Goal: Task Accomplishment & Management: Manage account settings

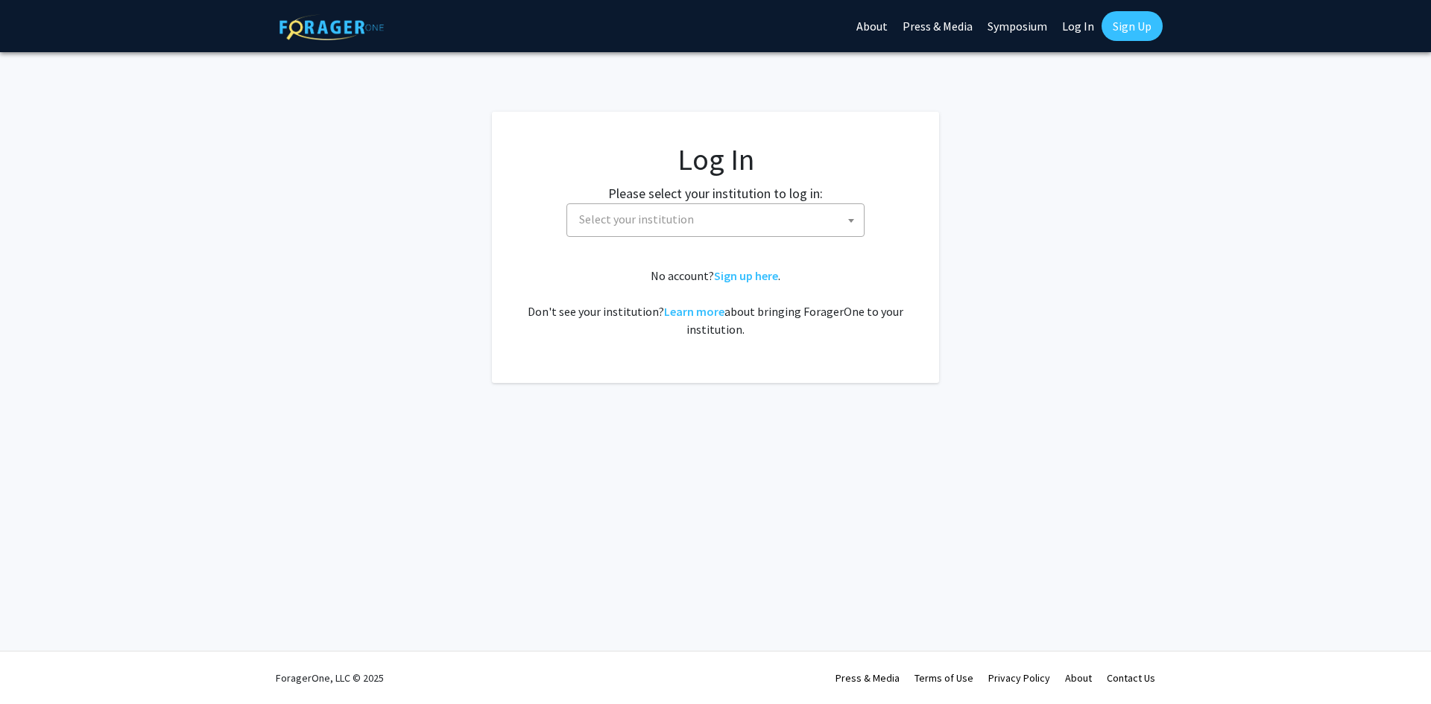
select select
click at [777, 228] on span "Select your institution" at bounding box center [718, 219] width 291 height 31
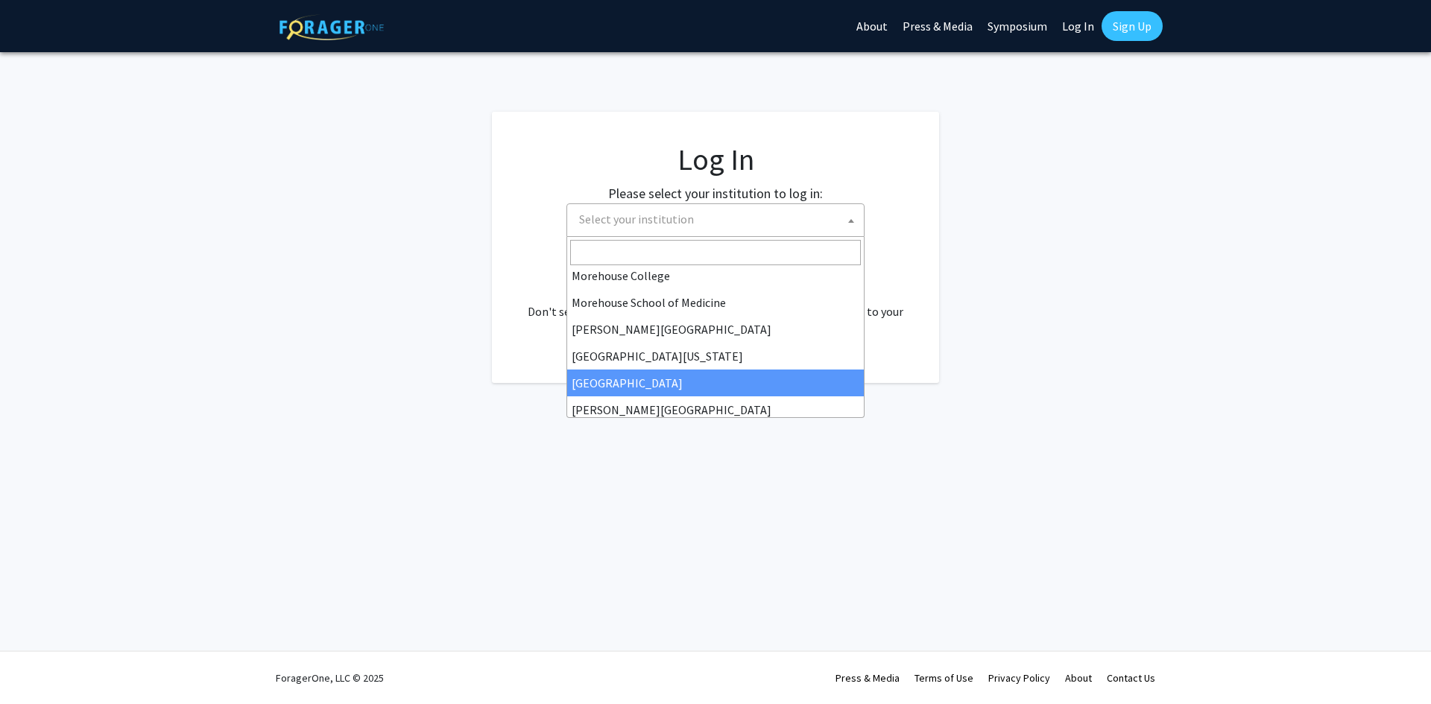
scroll to position [447, 0]
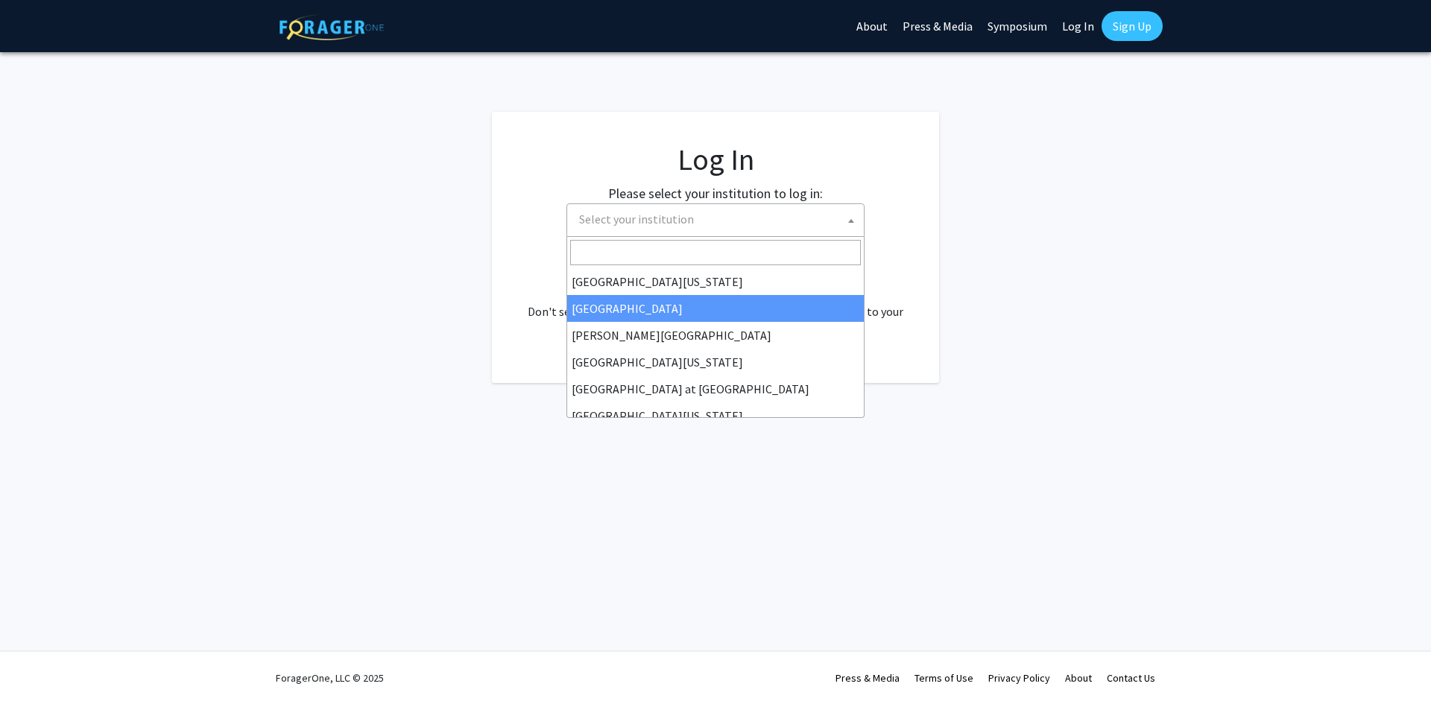
click at [1034, 25] on link "Symposium" at bounding box center [1017, 26] width 75 height 52
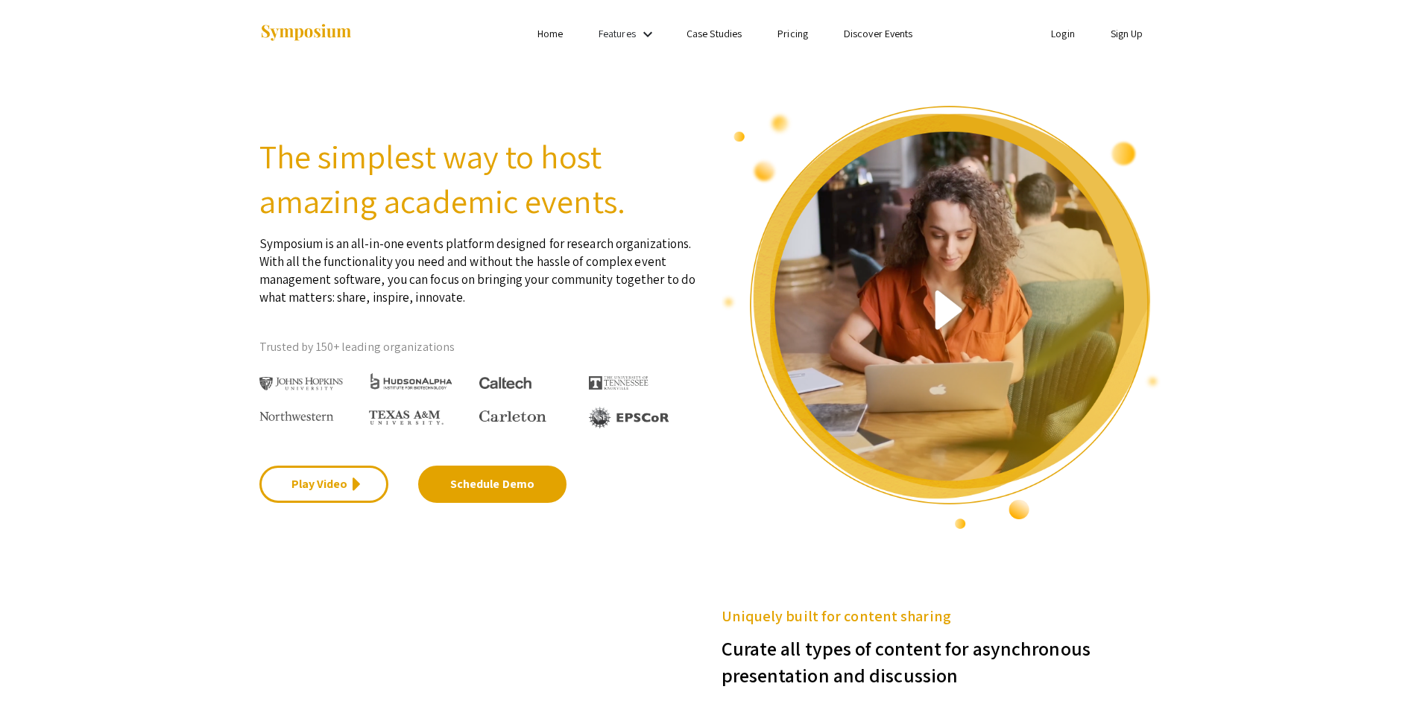
click at [1061, 36] on link "Login" at bounding box center [1063, 33] width 24 height 13
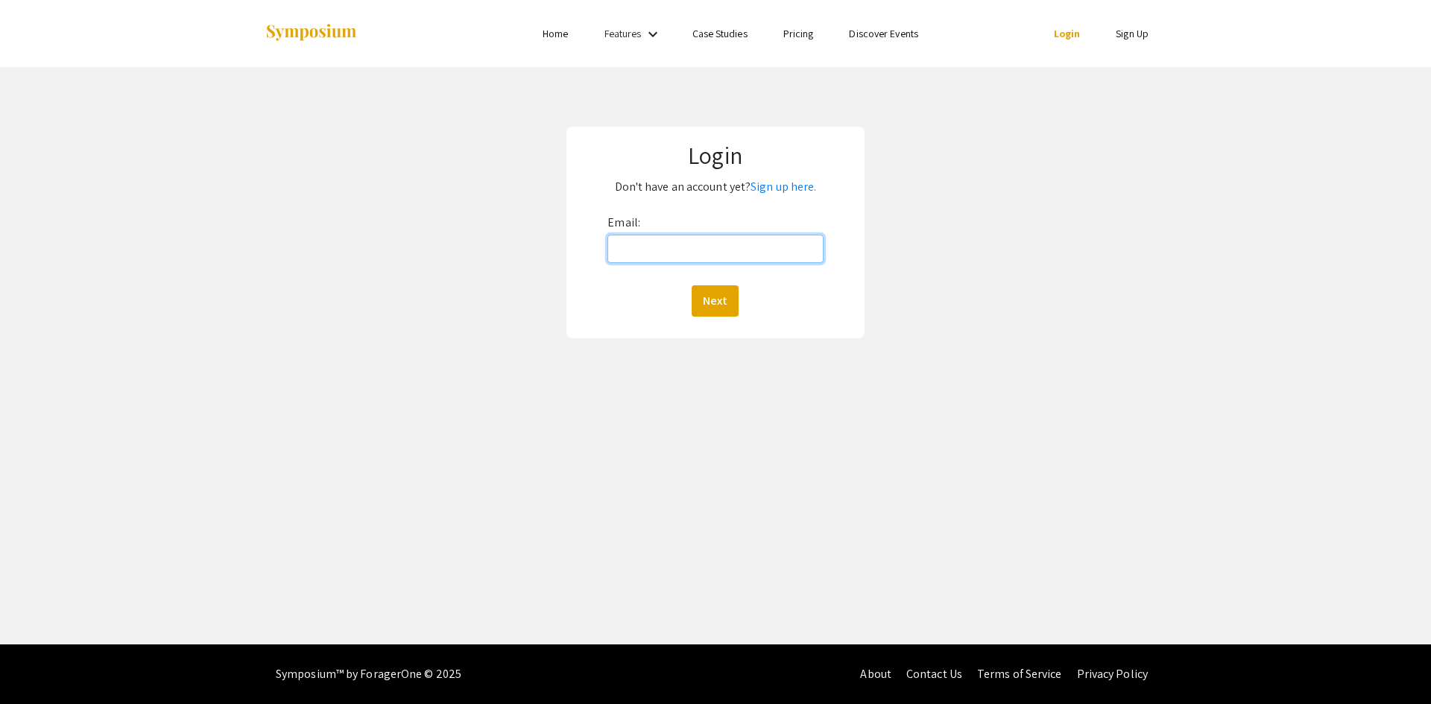
click at [632, 243] on input "Email:" at bounding box center [714, 249] width 215 height 28
type input "[DOMAIN_NAME][EMAIL_ADDRESS][DOMAIN_NAME]"
click at [709, 298] on button "Next" at bounding box center [715, 300] width 47 height 31
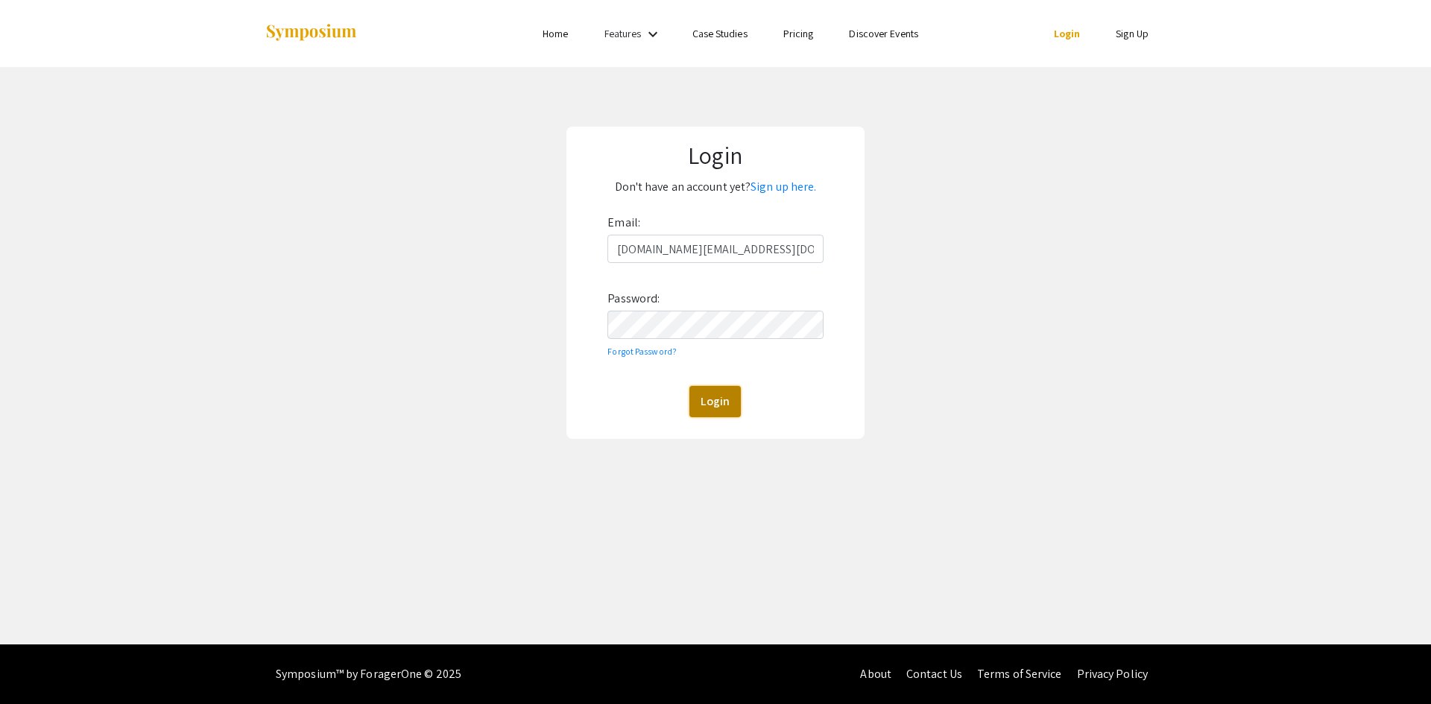
click at [712, 398] on button "Login" at bounding box center [714, 401] width 51 height 31
click at [724, 405] on button "Login" at bounding box center [714, 401] width 51 height 31
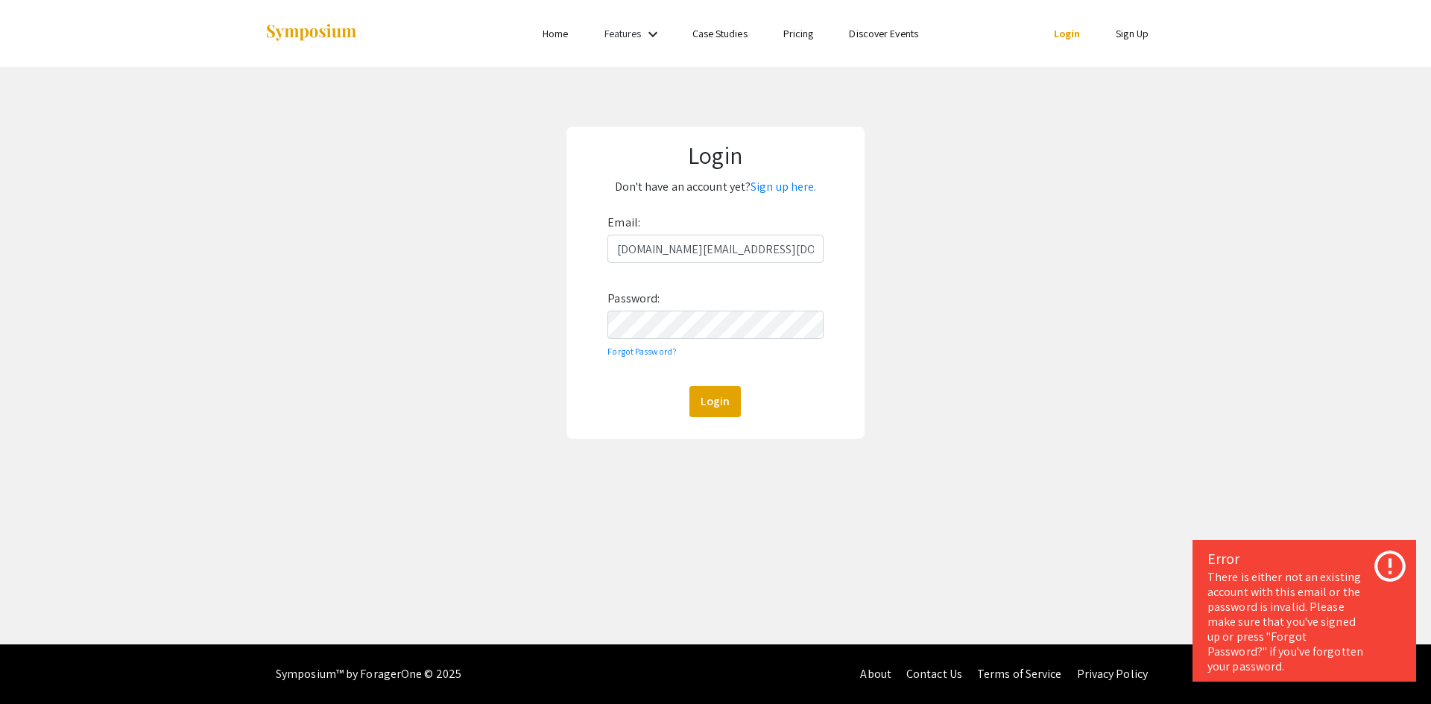
click at [1098, 461] on div "Login Don't have an account yet? Sign up here. Email: honors.college@oregonstat…" at bounding box center [715, 282] width 1453 height 431
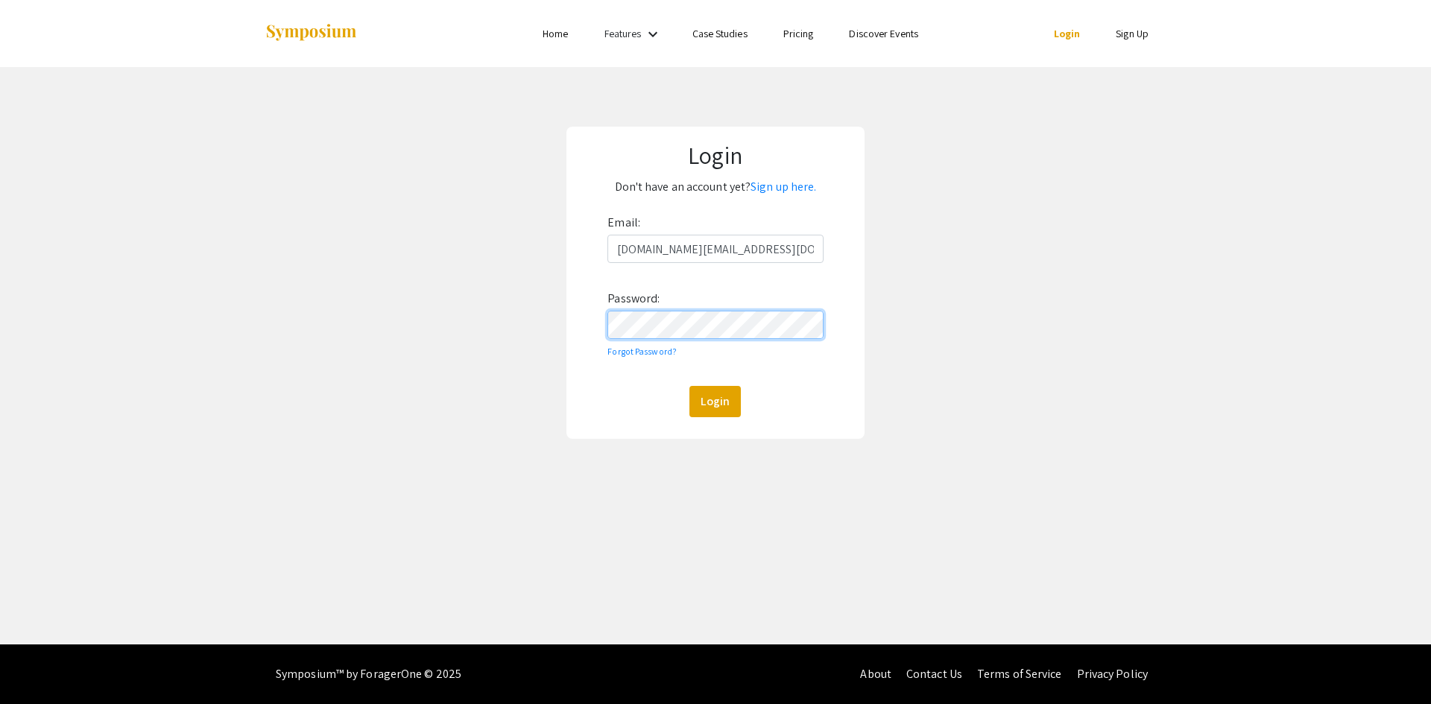
click at [444, 305] on div "Login Don't have an account yet? Sign up here. Email: honors.college@oregonstat…" at bounding box center [715, 282] width 1453 height 431
click at [633, 405] on div "Login" at bounding box center [714, 401] width 215 height 31
click at [709, 393] on button "Login" at bounding box center [714, 401] width 51 height 31
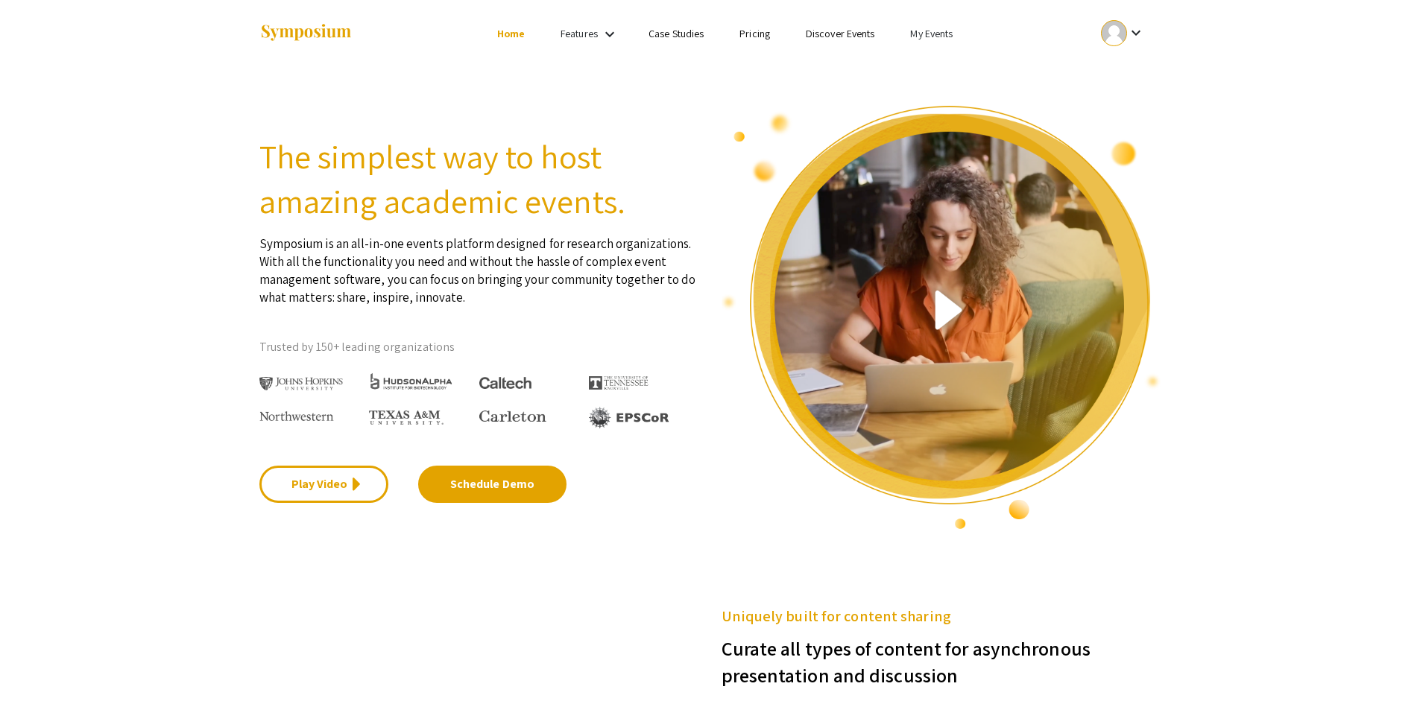
click at [920, 36] on link "My Events" at bounding box center [931, 33] width 42 height 13
click at [934, 72] on button "Events I've organized" at bounding box center [955, 66] width 127 height 36
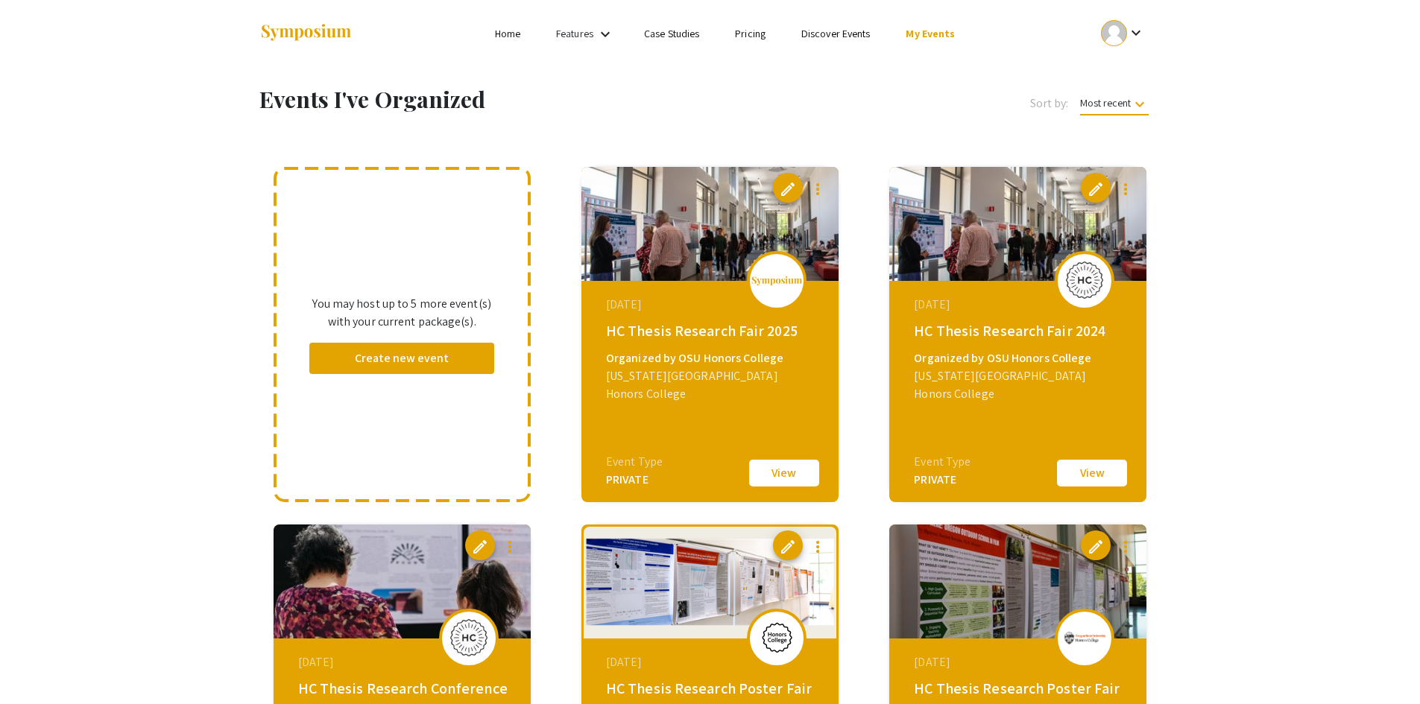
click at [787, 477] on button "View" at bounding box center [784, 473] width 75 height 31
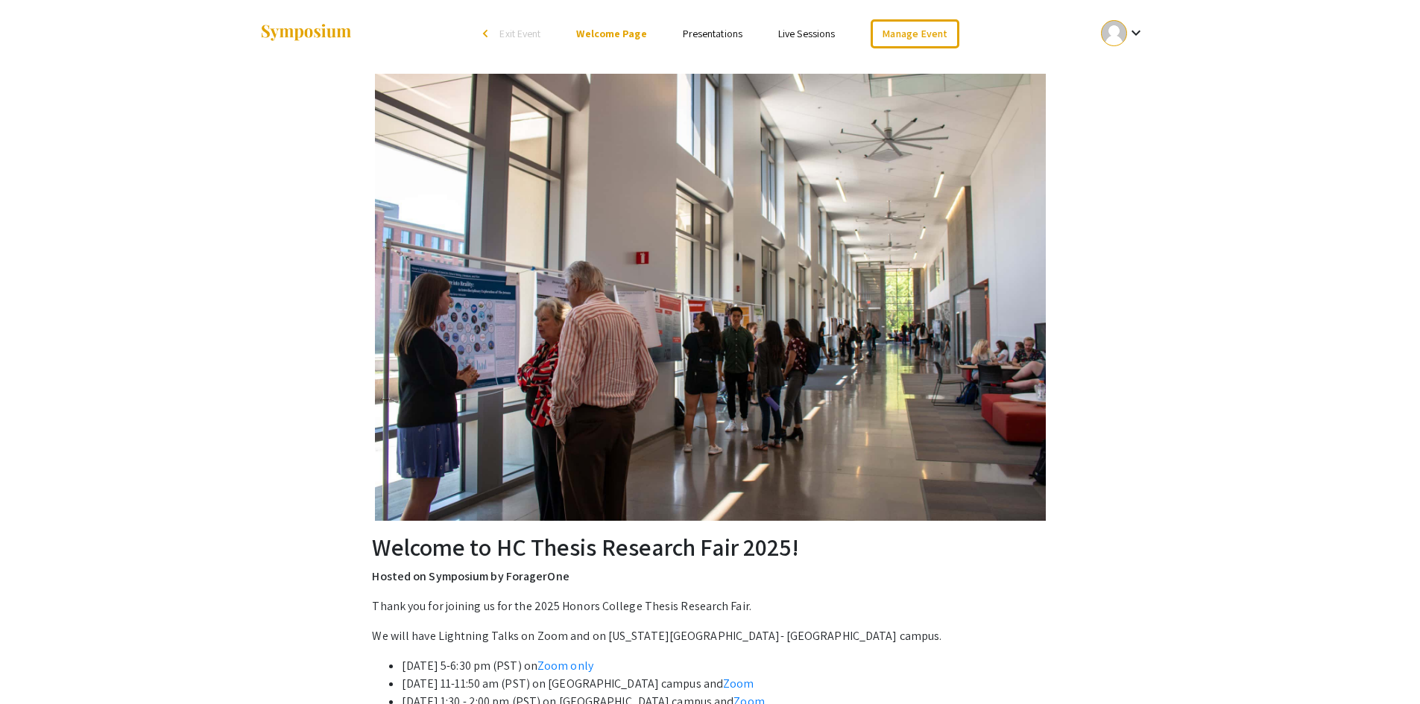
click at [707, 39] on link "Presentations" at bounding box center [713, 33] width 60 height 13
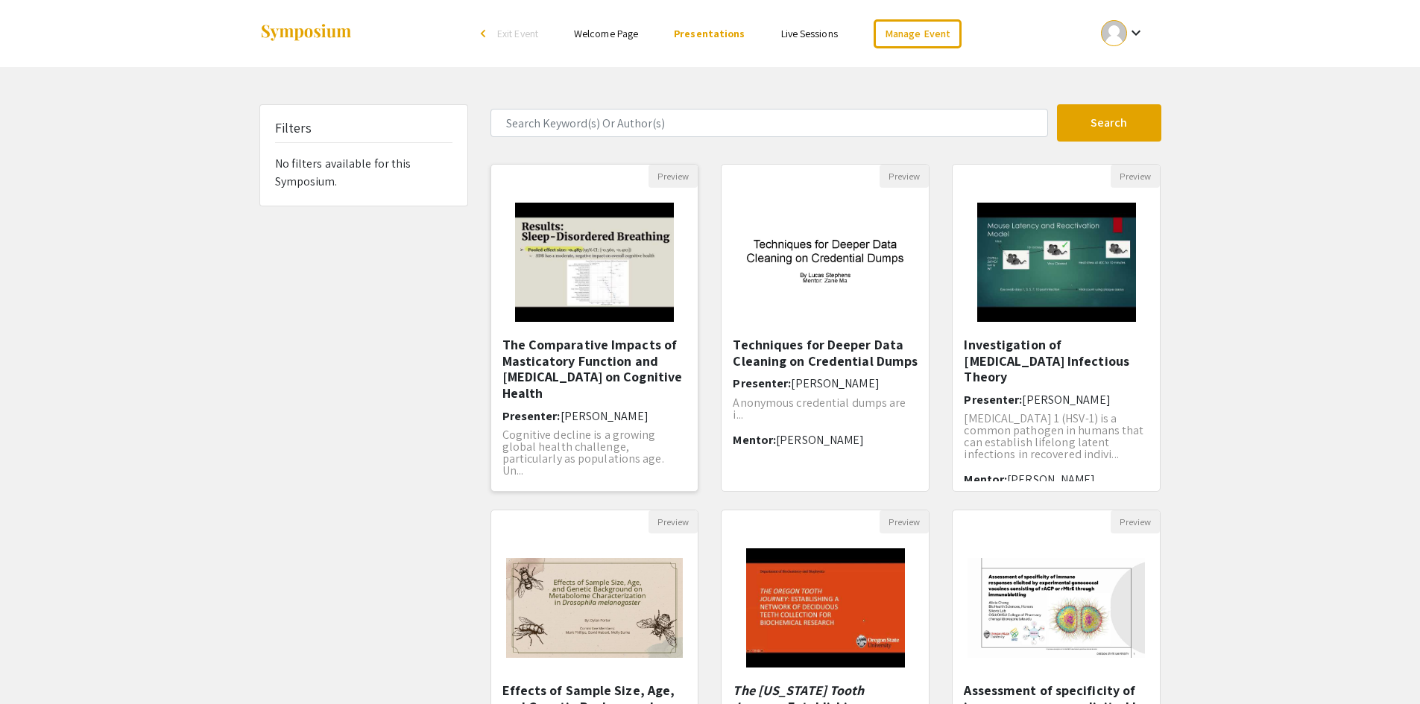
click at [563, 282] on img "Open Presentation <p>The Comparative Impacts of Masticatory Function and Sleep-…" at bounding box center [594, 262] width 189 height 149
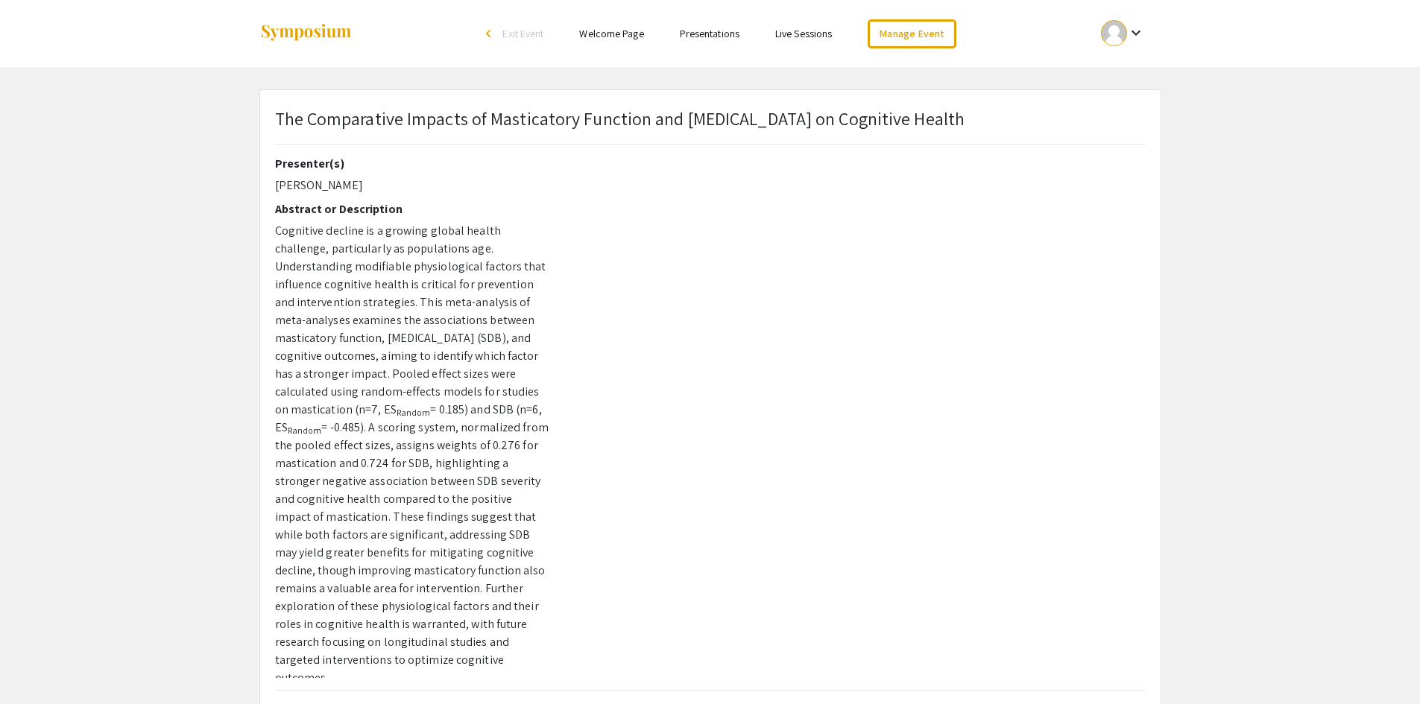
click at [1126, 39] on div "keyboard_arrow_down" at bounding box center [1122, 33] width 51 height 34
click at [920, 40] on div at bounding box center [710, 352] width 1420 height 704
click at [920, 40] on link "Manage Event" at bounding box center [911, 33] width 88 height 29
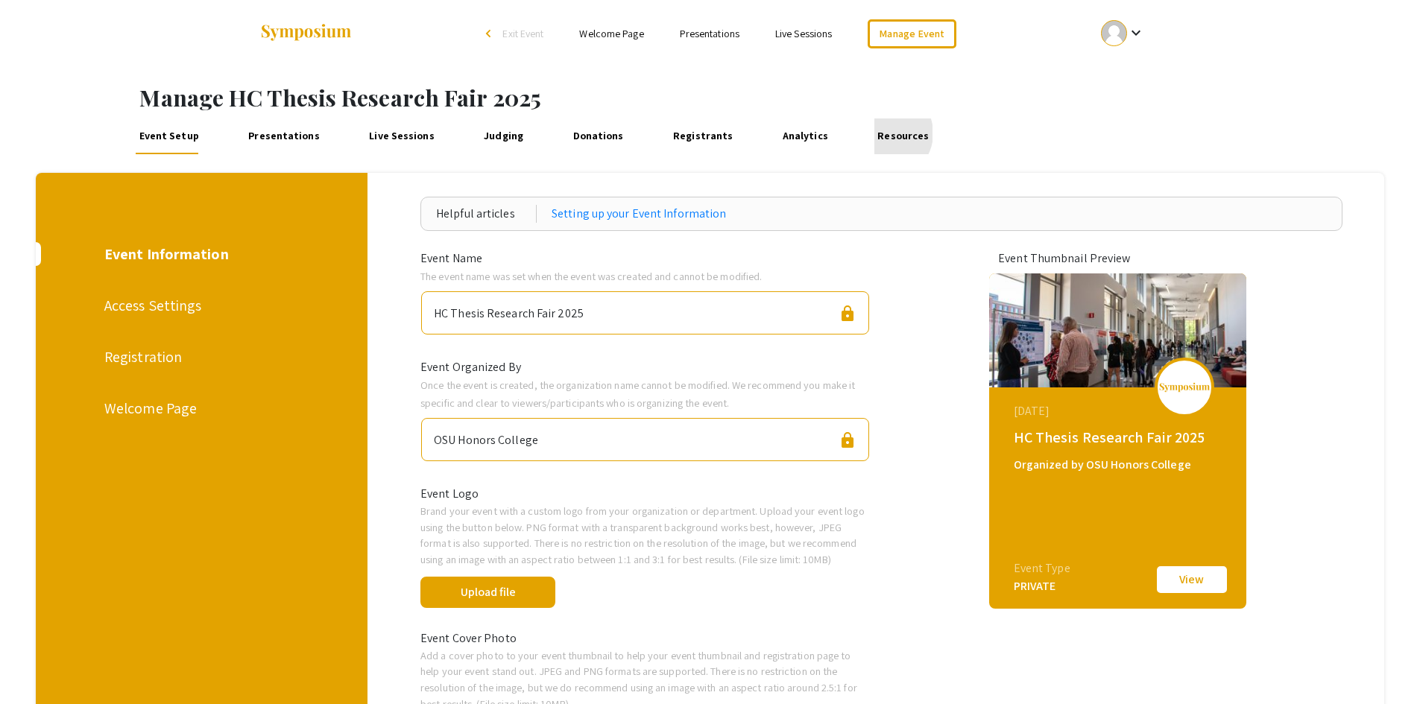
click at [874, 133] on link "Resources" at bounding box center [903, 136] width 58 height 36
click at [306, 127] on link "Presentations" at bounding box center [284, 136] width 78 height 36
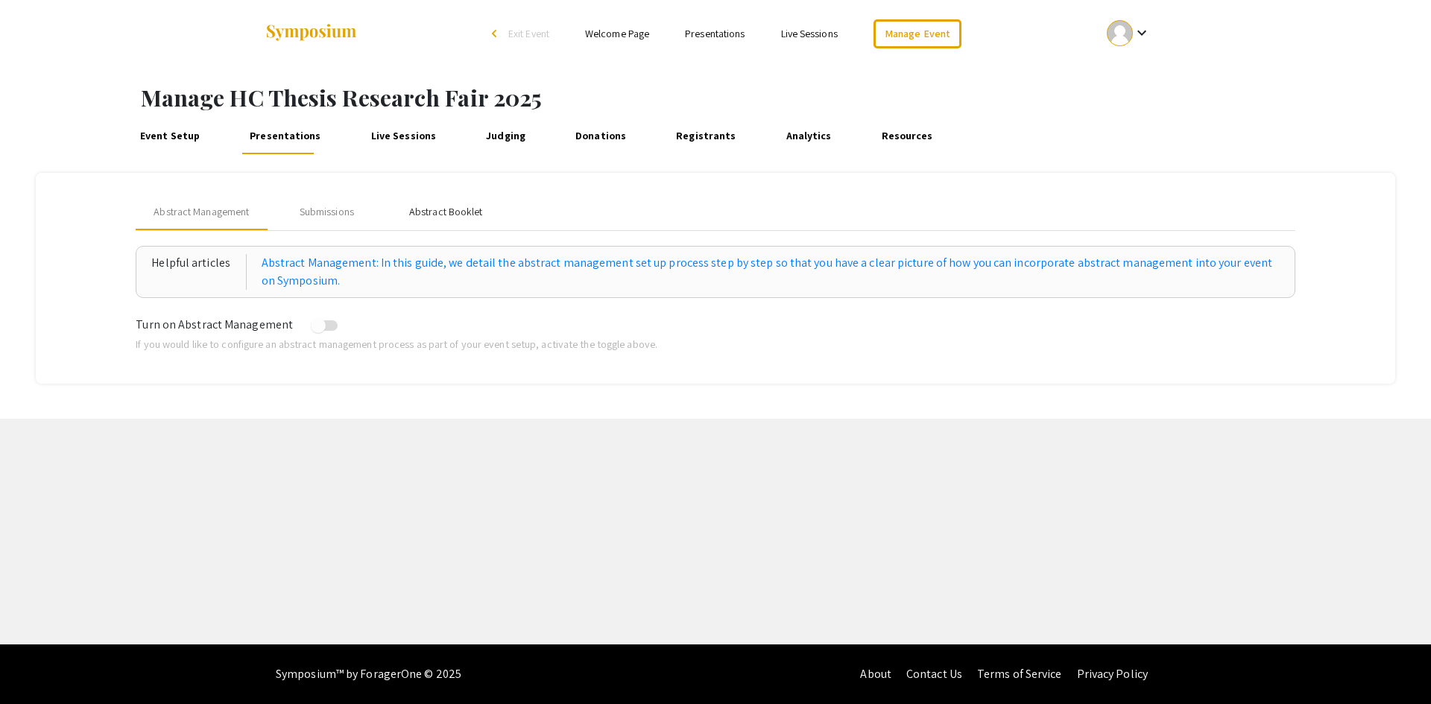
click at [426, 209] on div "Abstract Booklet" at bounding box center [446, 212] width 74 height 16
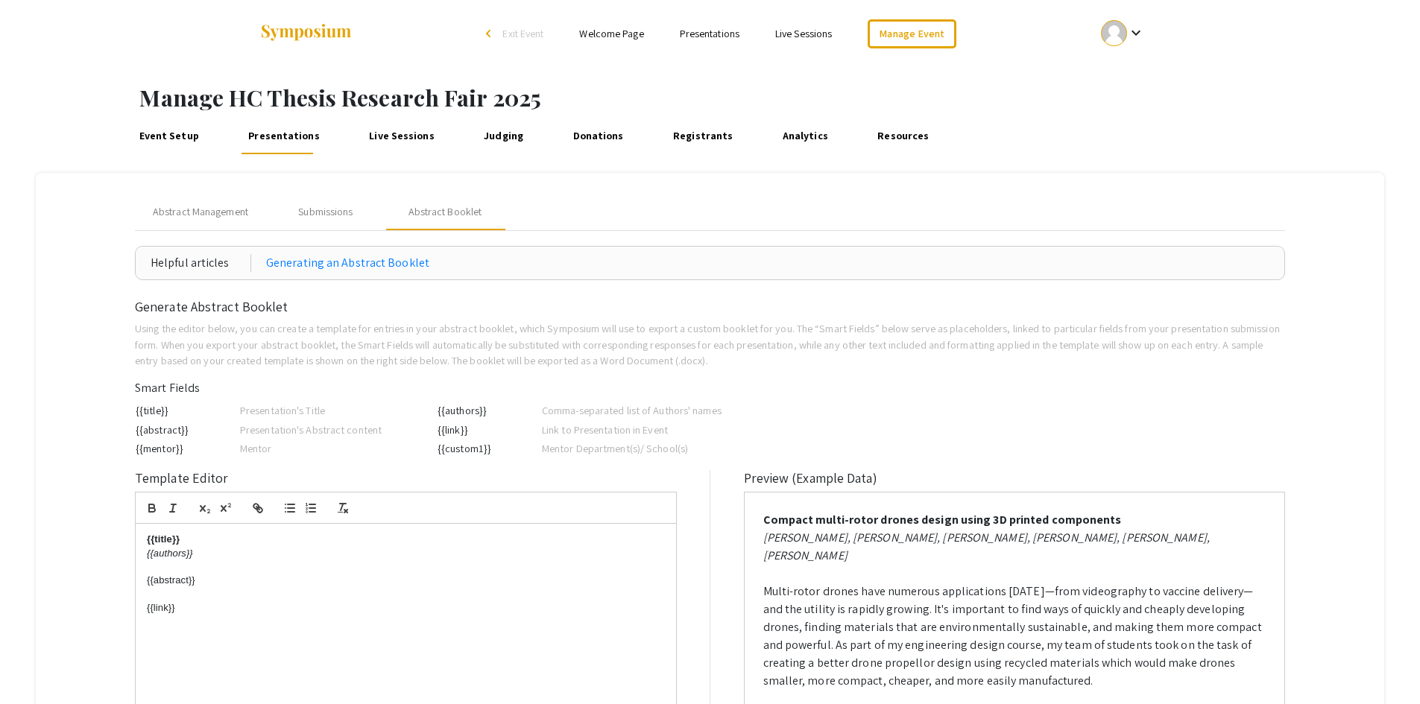
click at [194, 613] on p "{{link}}" at bounding box center [406, 607] width 518 height 13
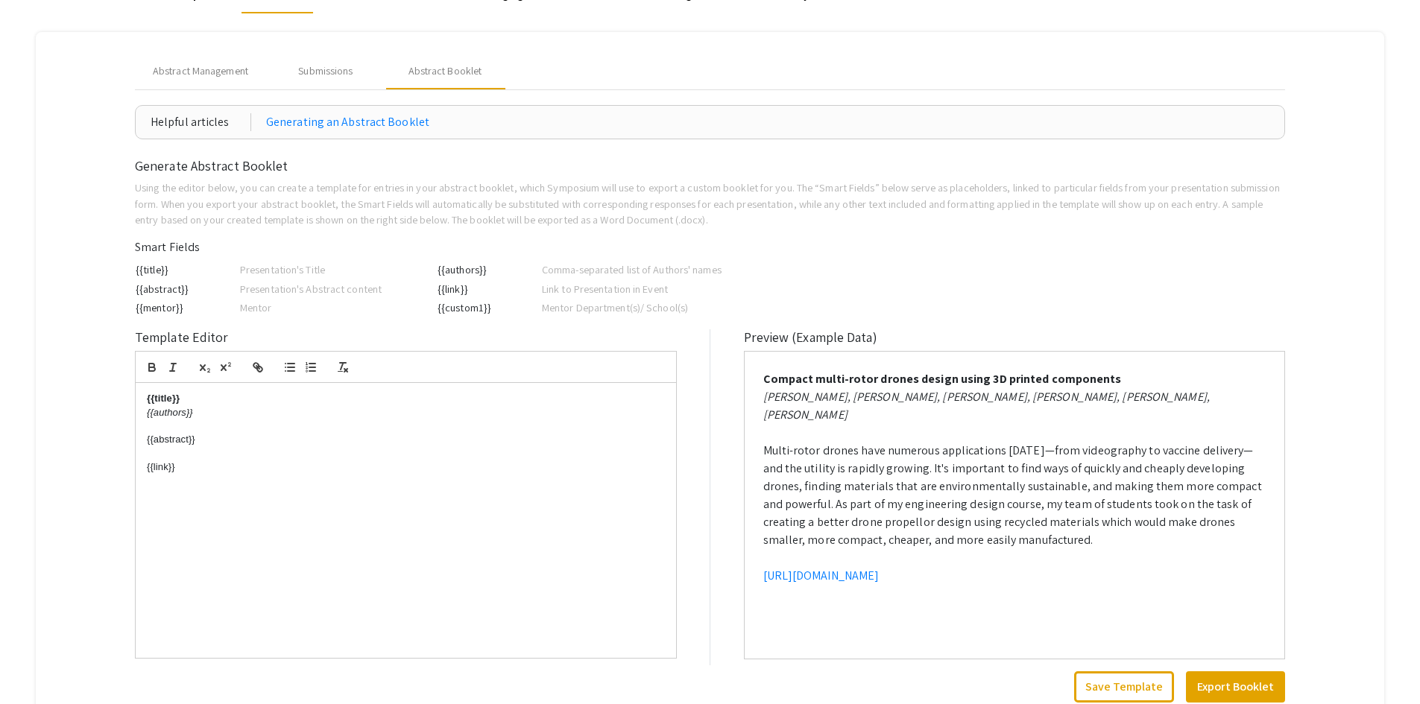
scroll to position [149, 0]
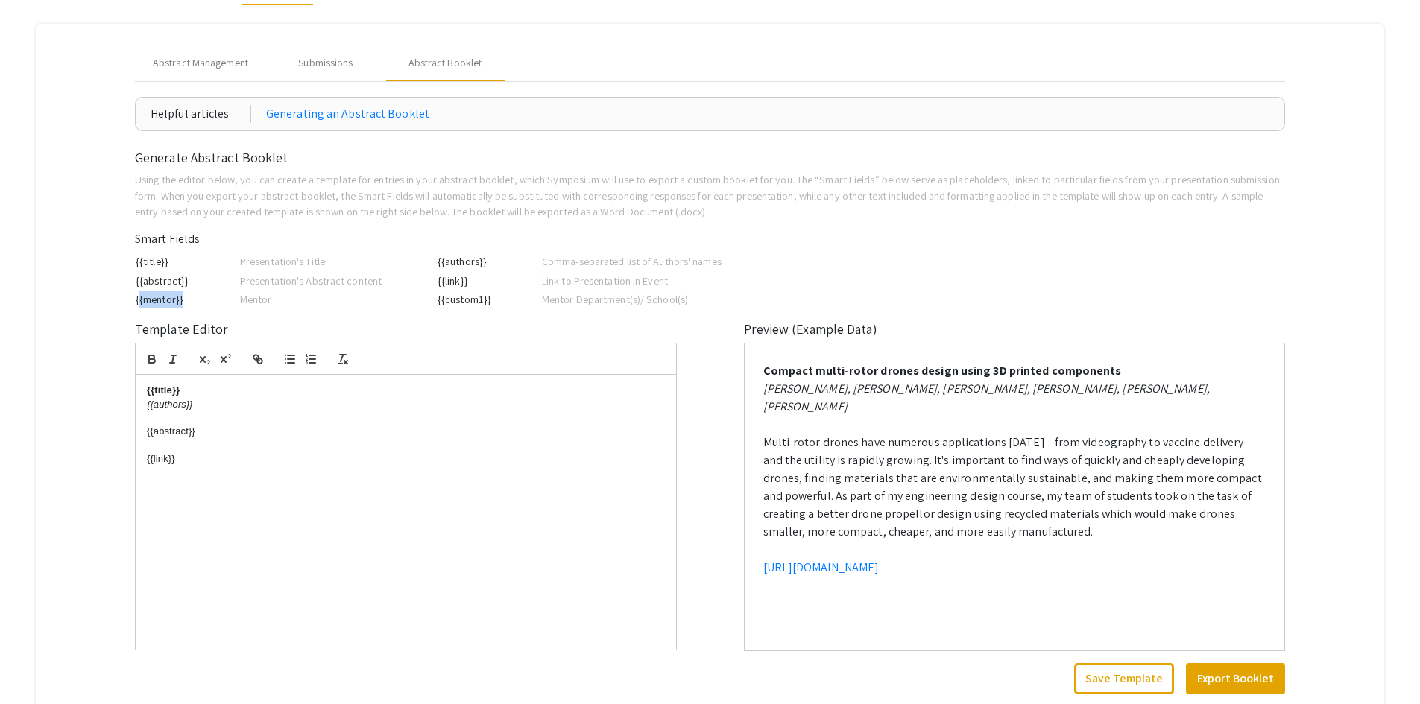
drag, startPoint x: 193, startPoint y: 294, endPoint x: 138, endPoint y: 306, distance: 56.6
click at [138, 303] on td "{{mentor}}" at bounding box center [187, 299] width 104 height 19
copy td "{{mentor}}"
click at [217, 420] on p at bounding box center [406, 417] width 518 height 13
click at [212, 475] on div "{{title}} {{authors}} {{abstract}} {{link}}" at bounding box center [406, 512] width 540 height 275
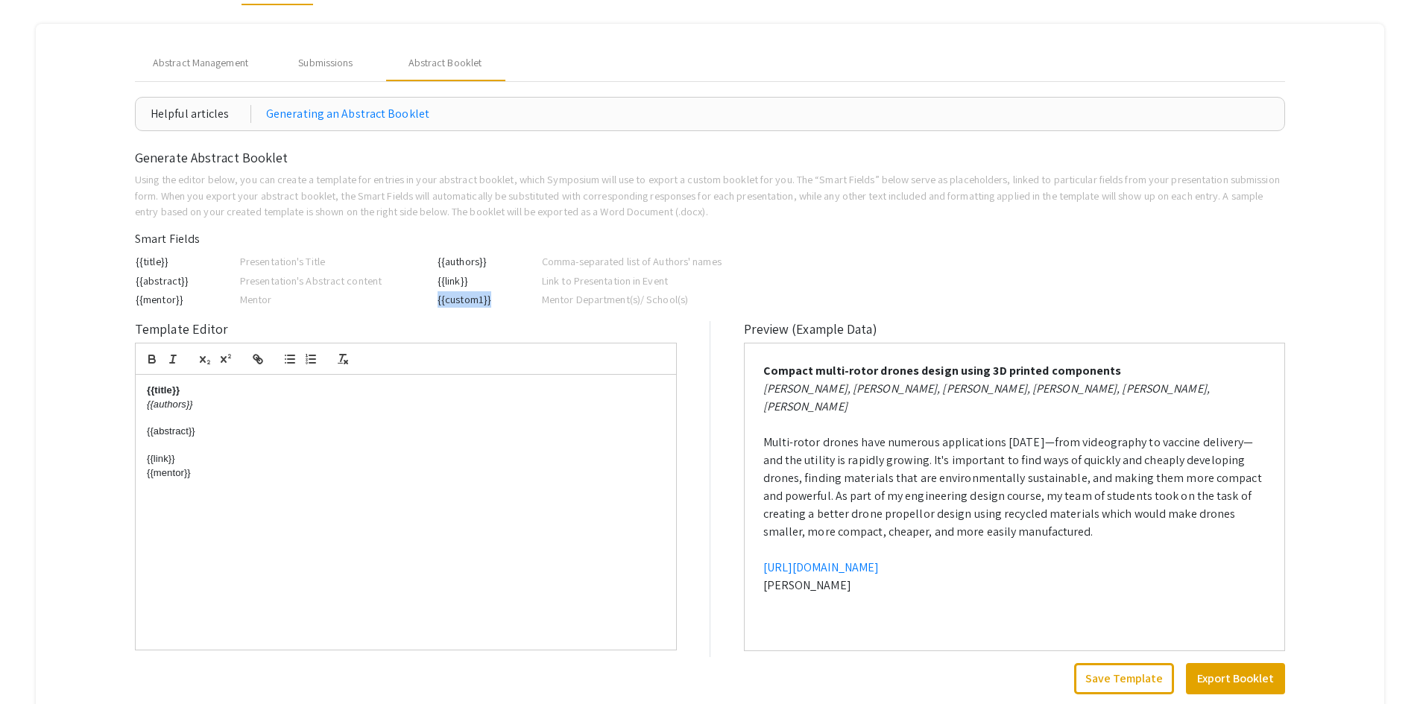
drag, startPoint x: 495, startPoint y: 304, endPoint x: 439, endPoint y: 303, distance: 55.9
click at [439, 303] on td "{{custom1}}" at bounding box center [489, 299] width 104 height 19
copy td "{{custom1}}"
click at [183, 495] on div "{{title}} {{authors}} {{abstract}} {{link}} {{mentor}}" at bounding box center [406, 512] width 540 height 275
click at [209, 484] on div "{{title}} {{authors}} {{abstract}} {{link}} {{mentor}}" at bounding box center [406, 512] width 540 height 275
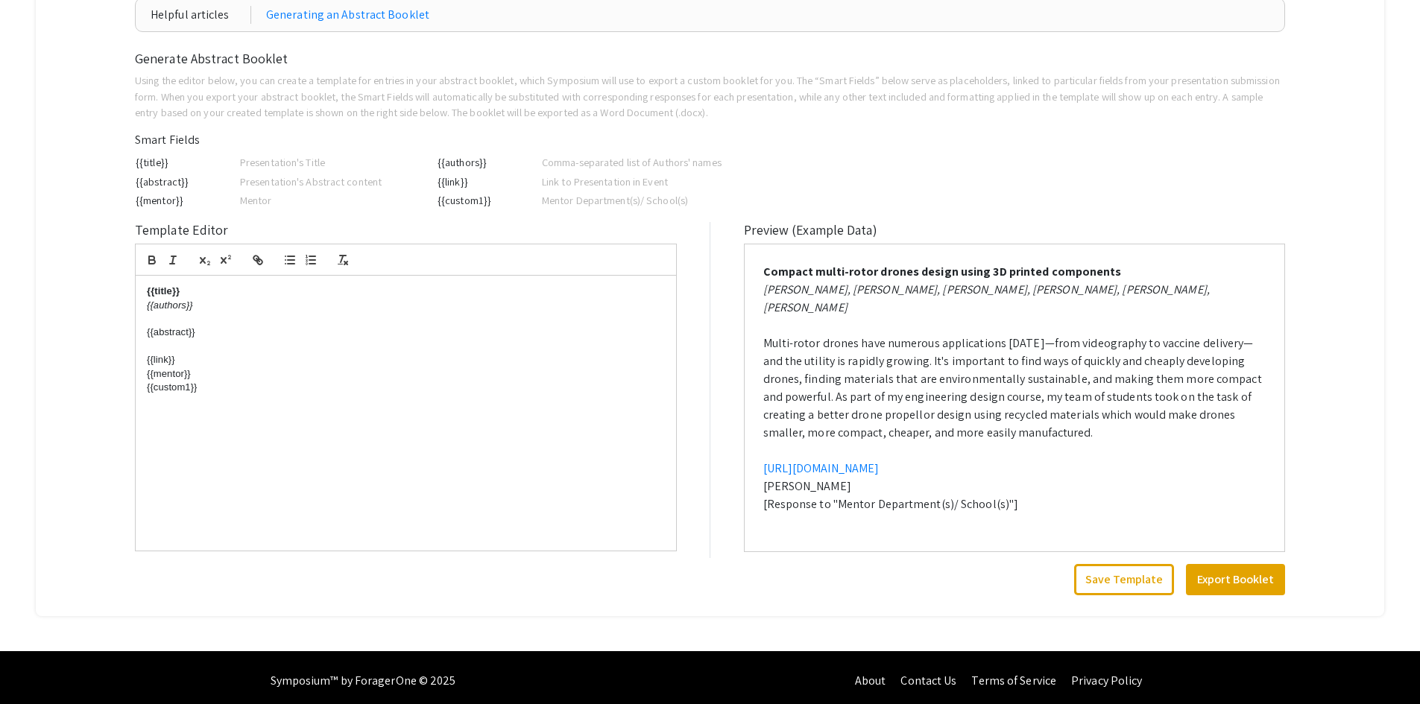
scroll to position [255, 0]
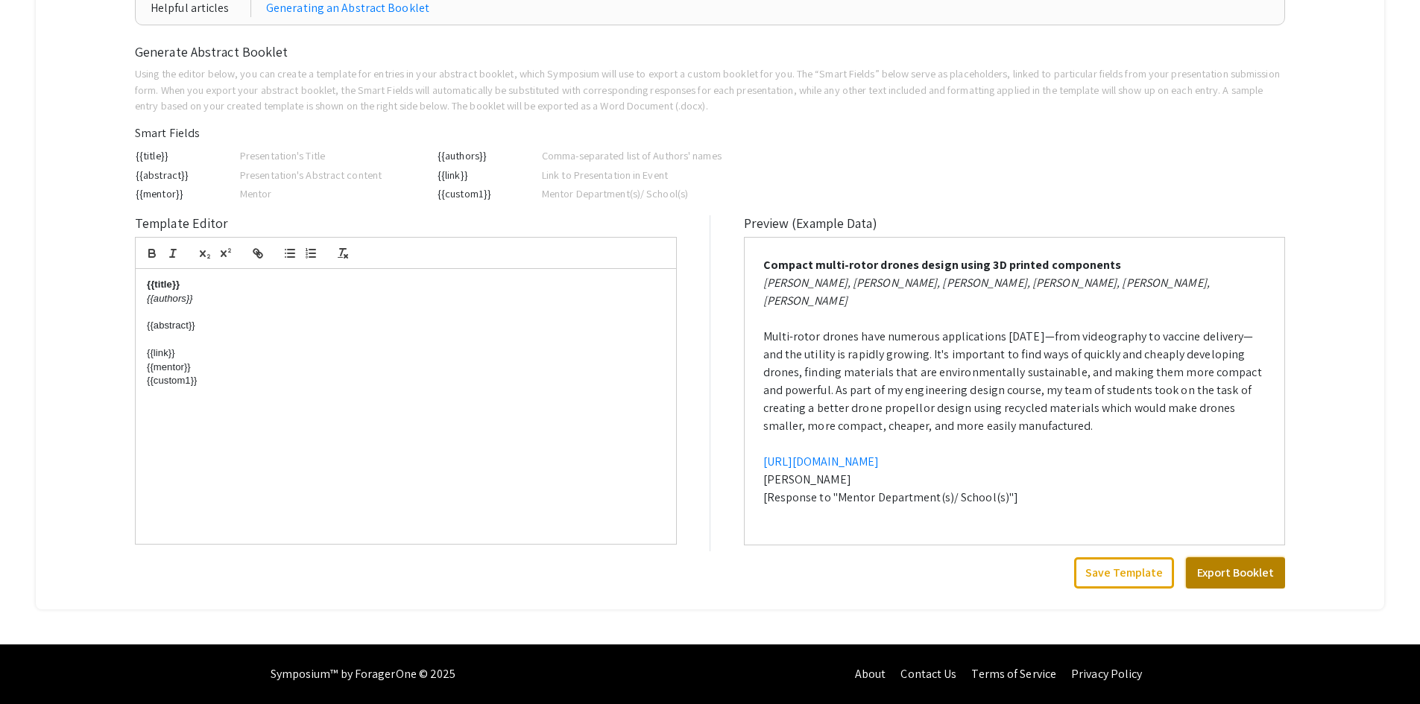
click at [1243, 569] on button "Export Booklet" at bounding box center [1235, 572] width 99 height 31
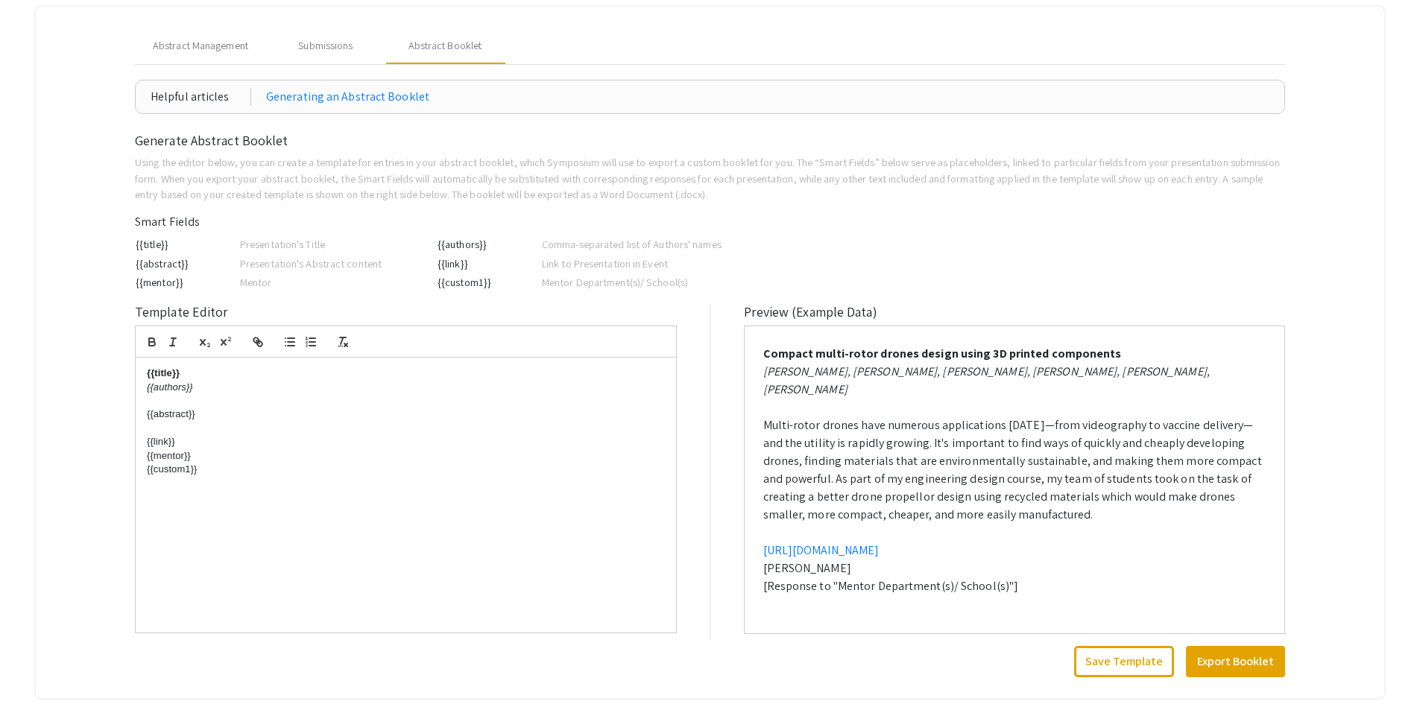
scroll to position [0, 0]
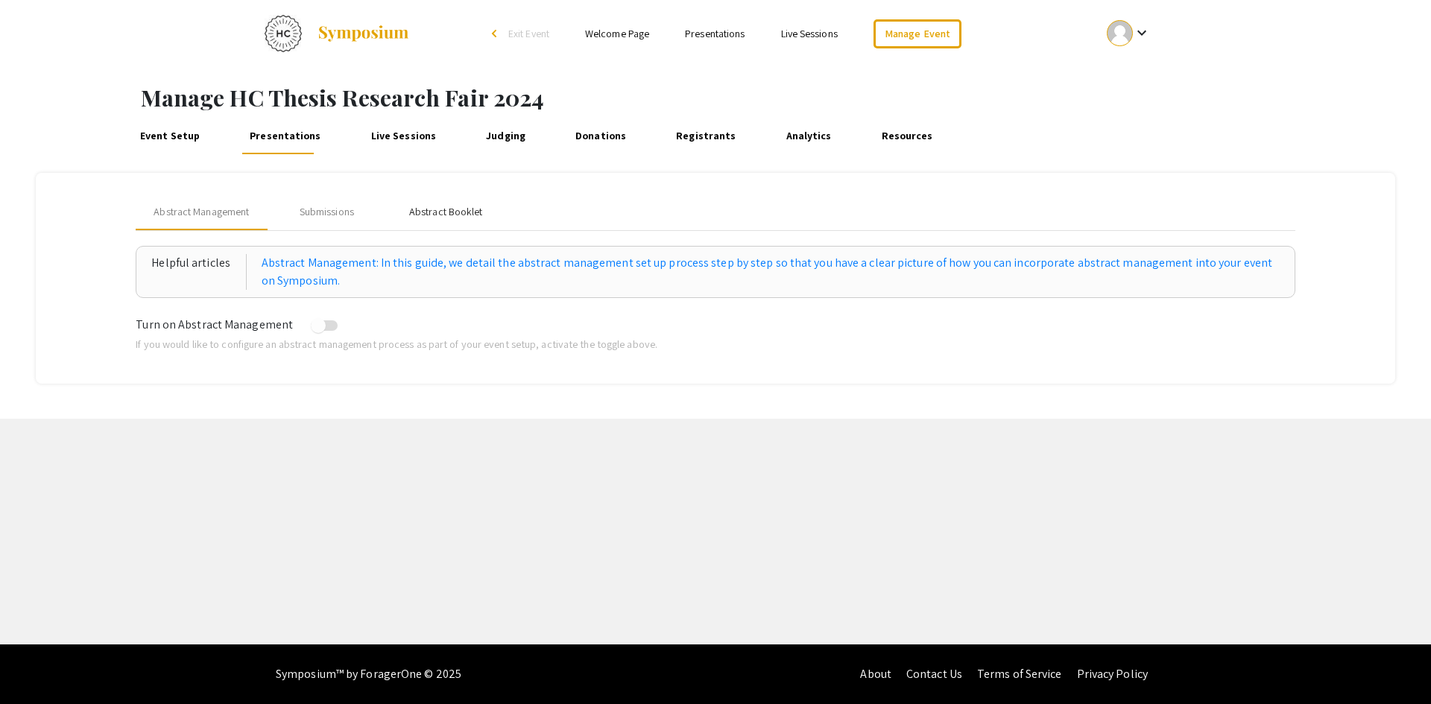
click at [431, 205] on div "Abstract Booklet" at bounding box center [446, 212] width 74 height 16
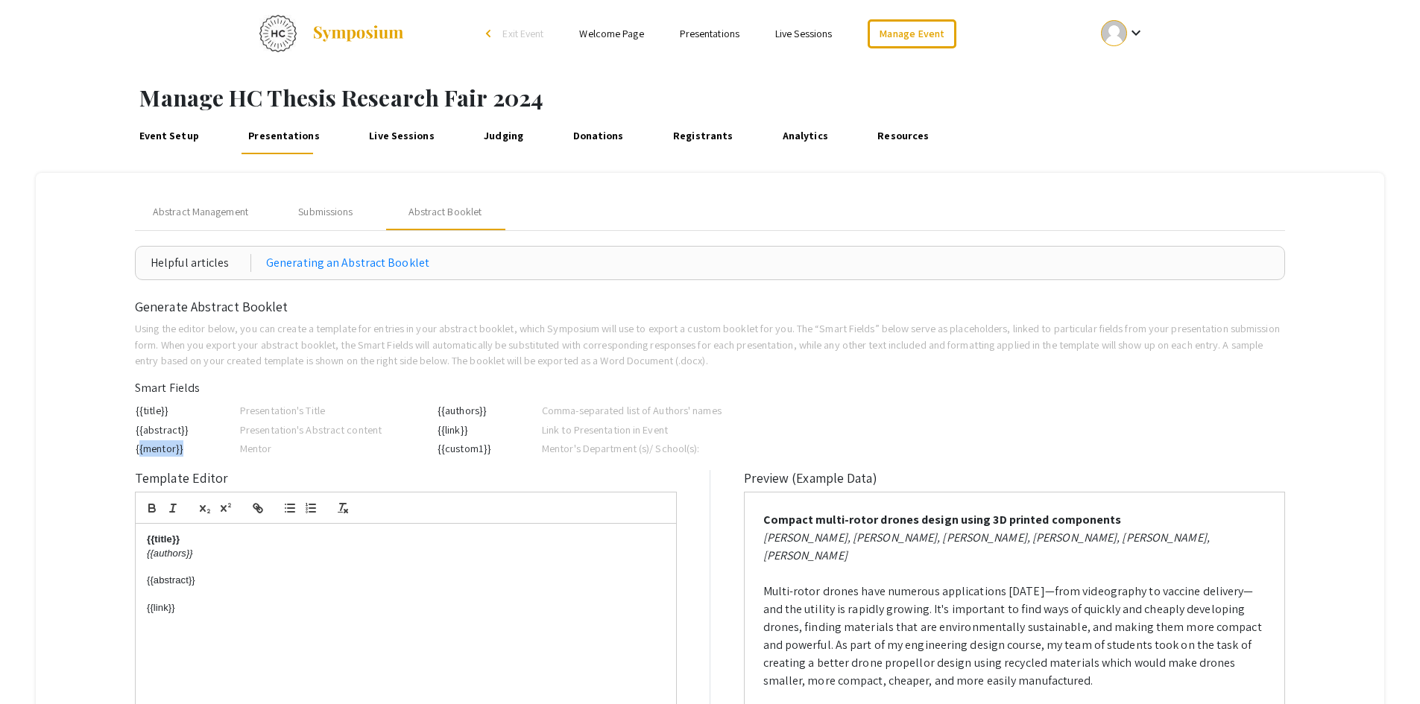
drag, startPoint x: 187, startPoint y: 452, endPoint x: 139, endPoint y: 449, distance: 48.6
click at [139, 449] on td "{{mentor}}" at bounding box center [187, 448] width 104 height 19
copy td "{{mentor}}"
click at [189, 618] on div "{{title}} {{authors}} {{abstract}} {{link}}" at bounding box center [406, 661] width 540 height 275
drag, startPoint x: 496, startPoint y: 446, endPoint x: 439, endPoint y: 455, distance: 57.2
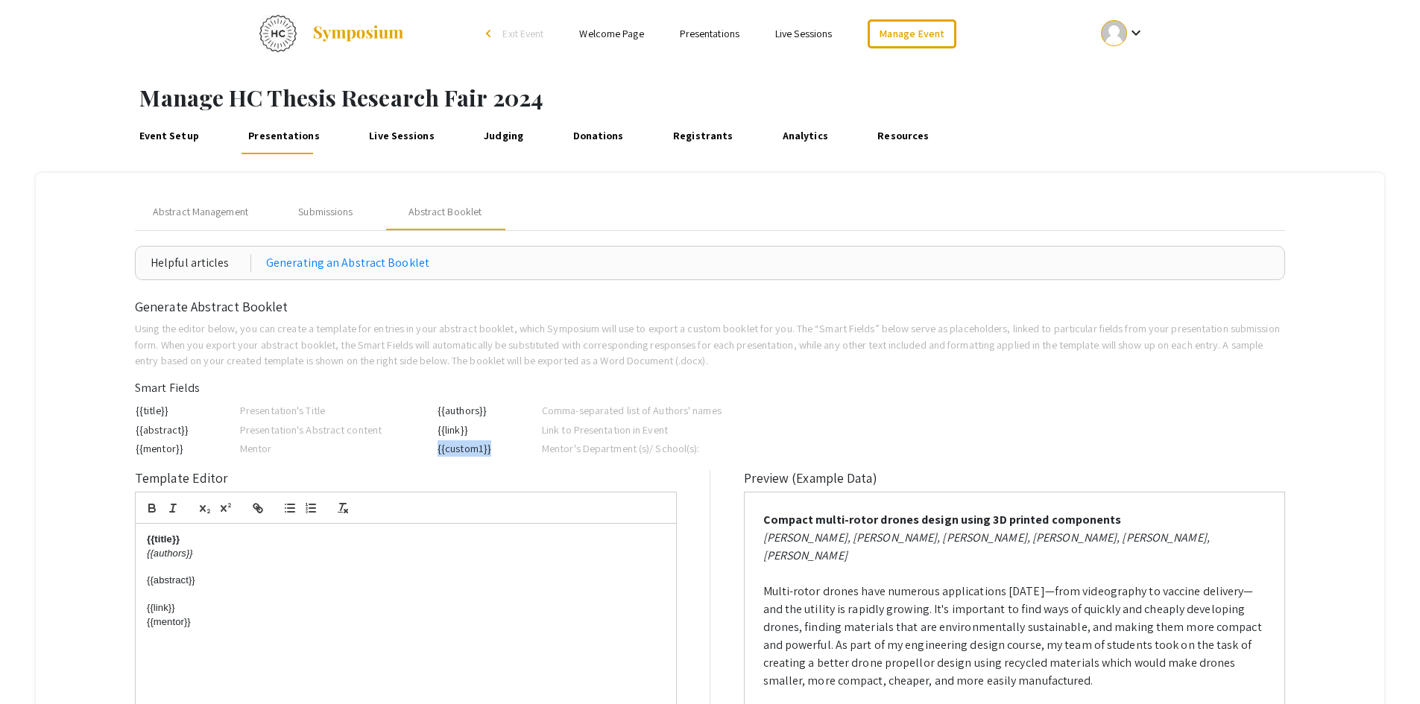
click at [439, 455] on td "{{custom1}}" at bounding box center [489, 448] width 104 height 19
copy td "{{custom1}}"
click at [189, 647] on div "{{title}} {{authors}} {{abstract}} {{link}} {{mentor}}" at bounding box center [406, 661] width 540 height 275
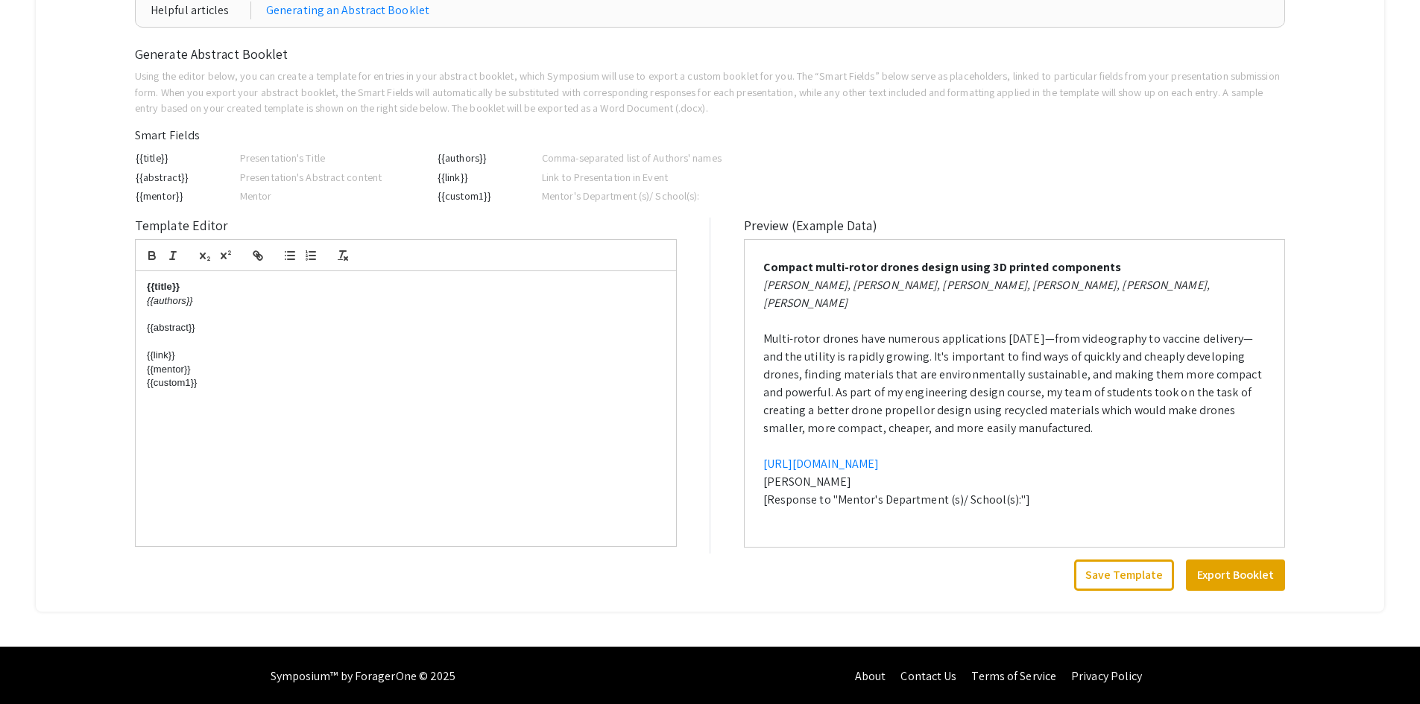
scroll to position [255, 0]
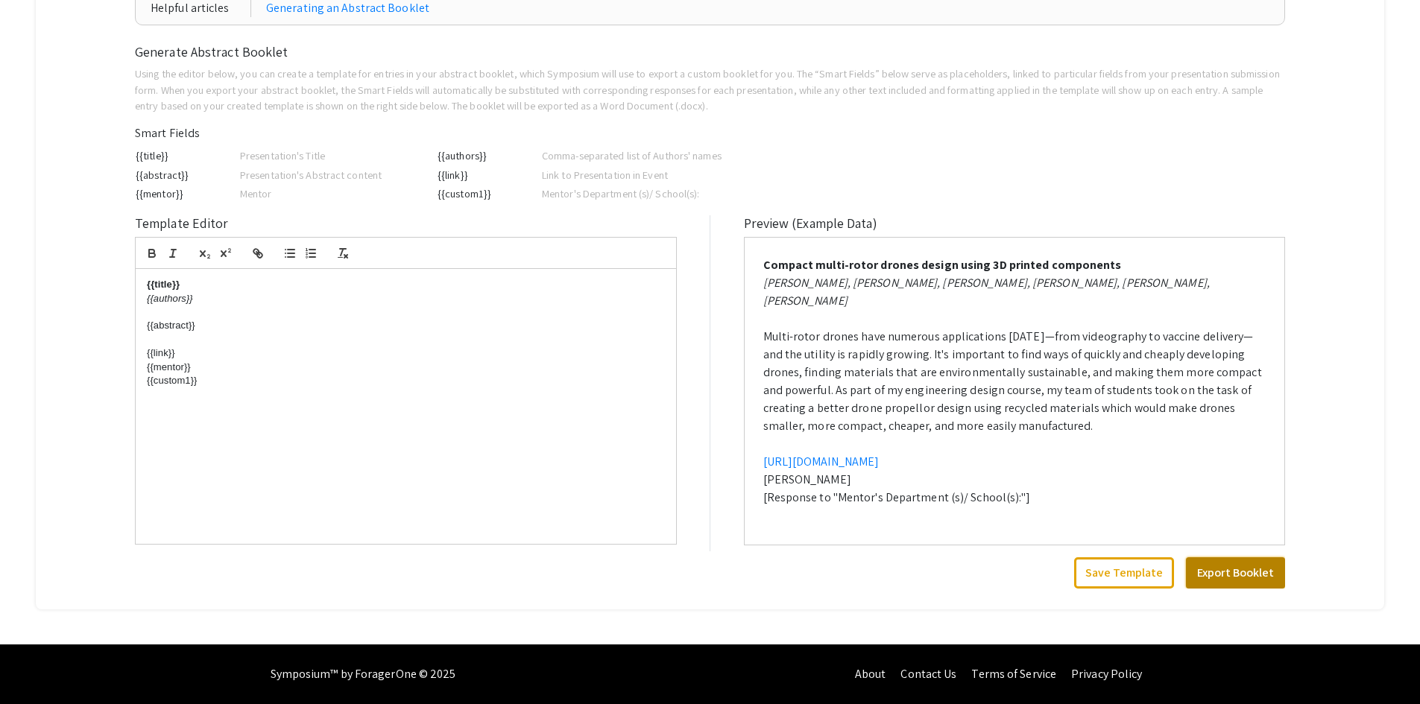
click at [1236, 573] on button "Export Booklet" at bounding box center [1235, 572] width 99 height 31
click at [928, 673] on link "Contact Us" at bounding box center [928, 674] width 56 height 16
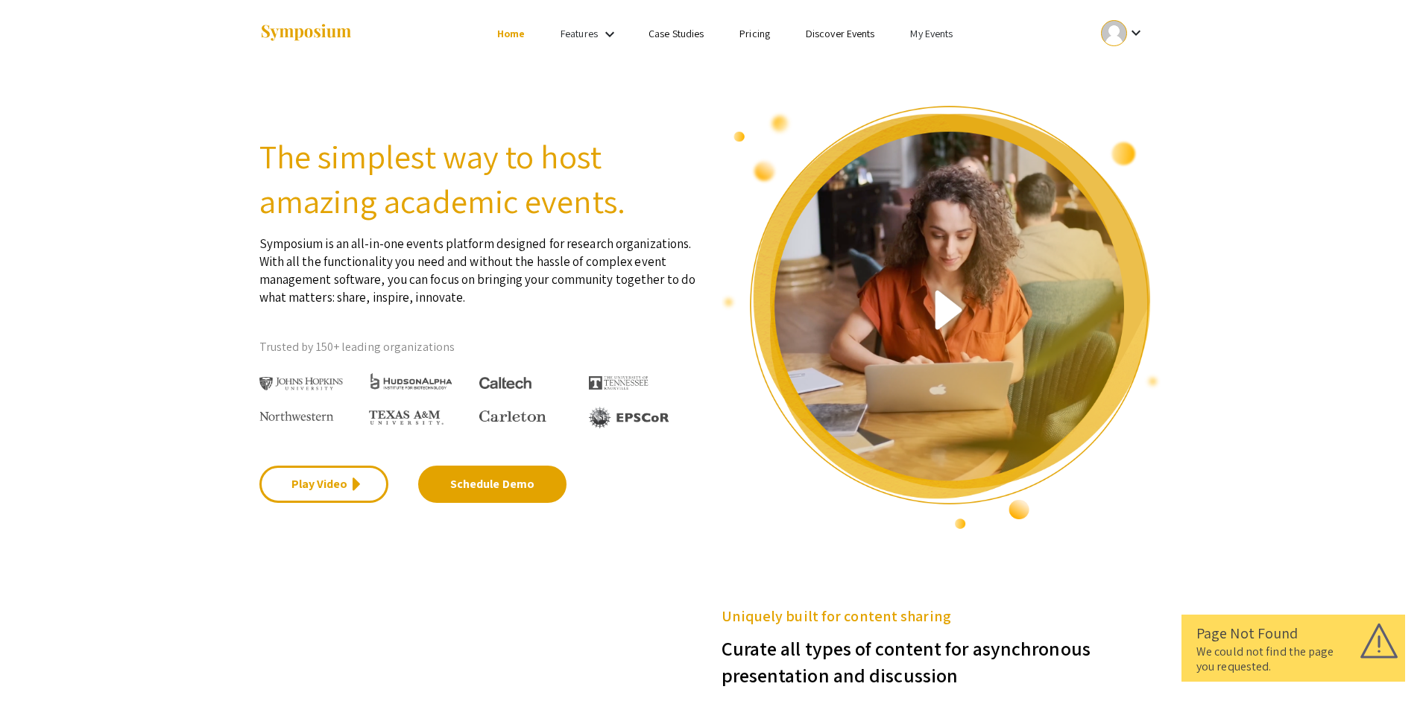
click at [935, 34] on link "My Events" at bounding box center [931, 33] width 42 height 13
click at [935, 70] on button "Events I've organized" at bounding box center [955, 66] width 127 height 36
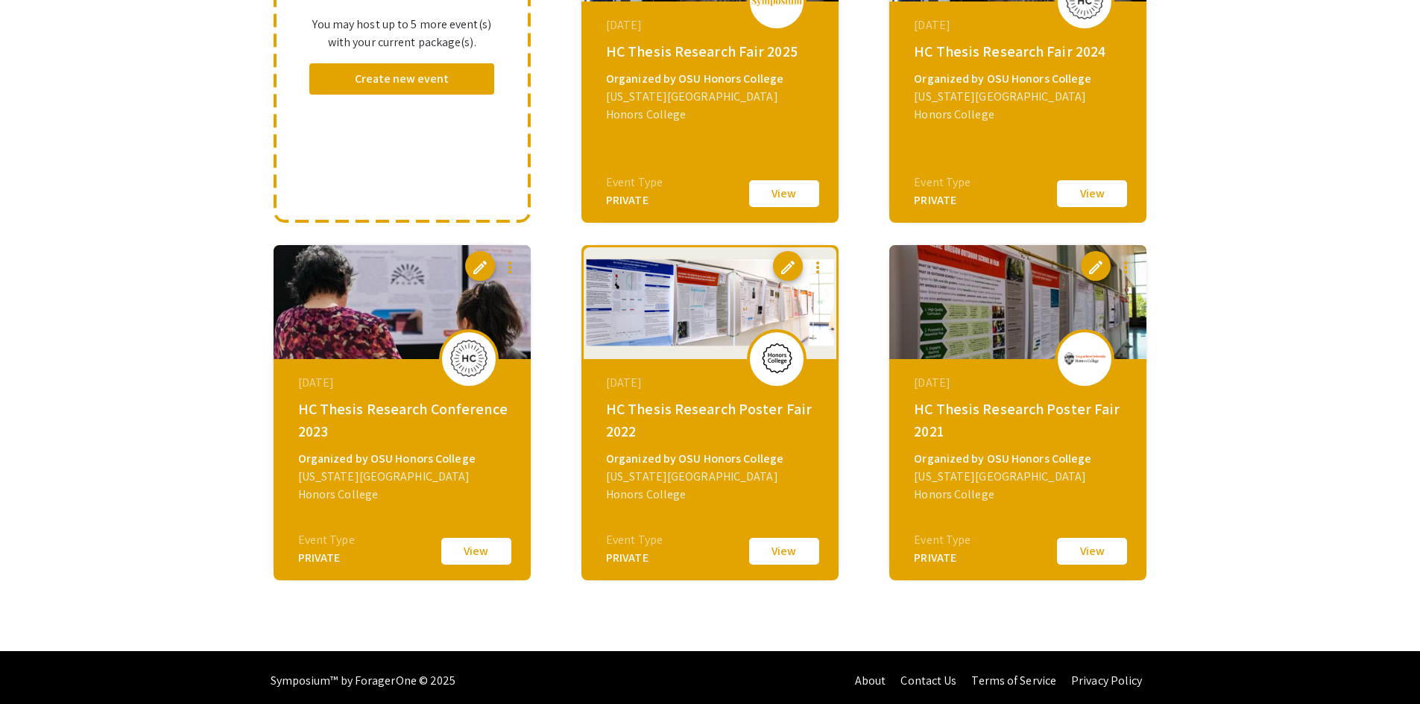
scroll to position [286, 0]
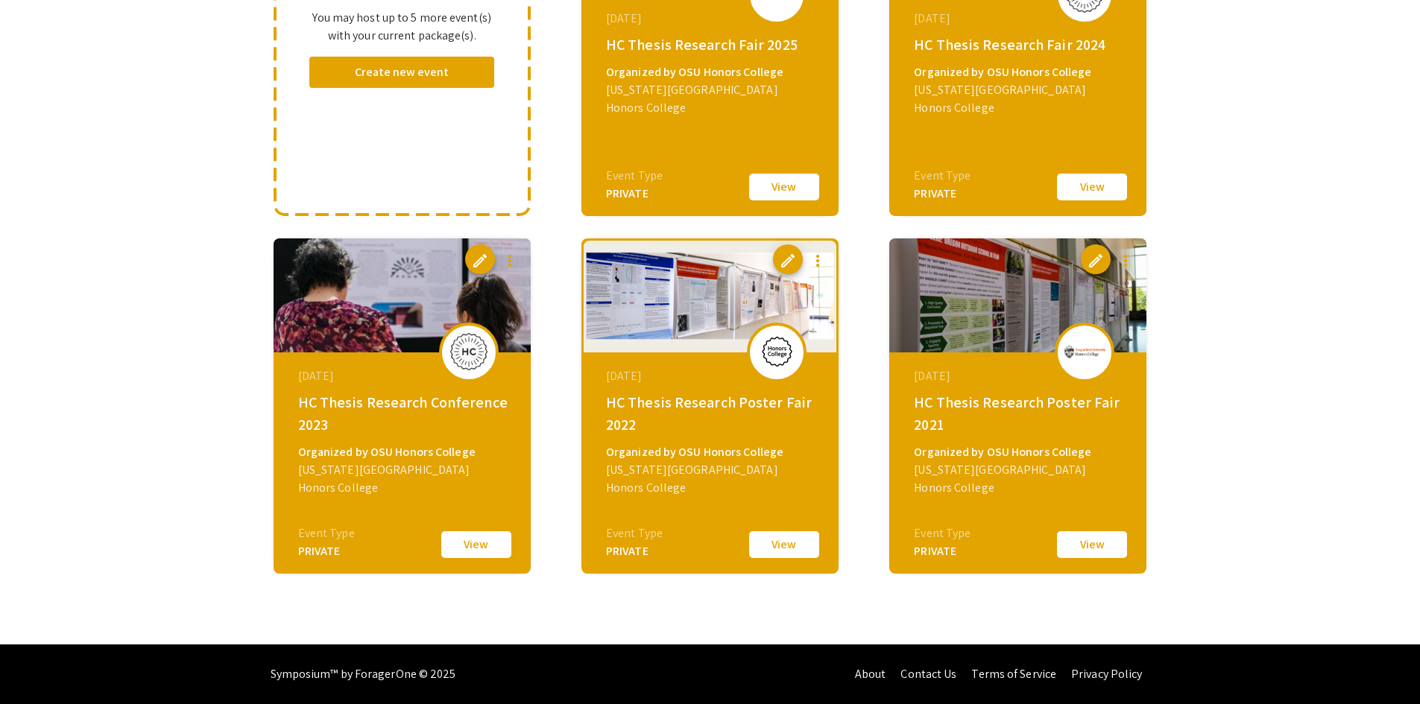
click at [477, 542] on button "View" at bounding box center [476, 544] width 75 height 31
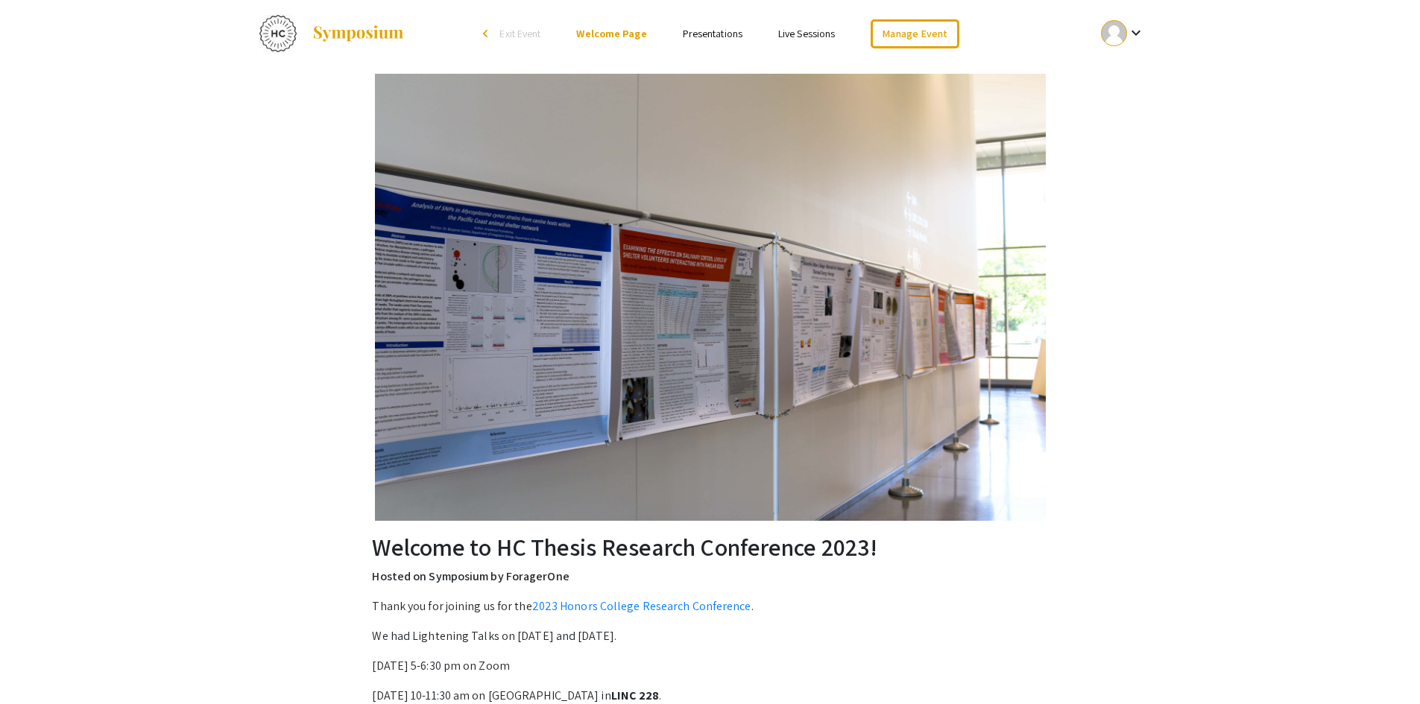
click at [700, 35] on link "Presentations" at bounding box center [713, 33] width 60 height 13
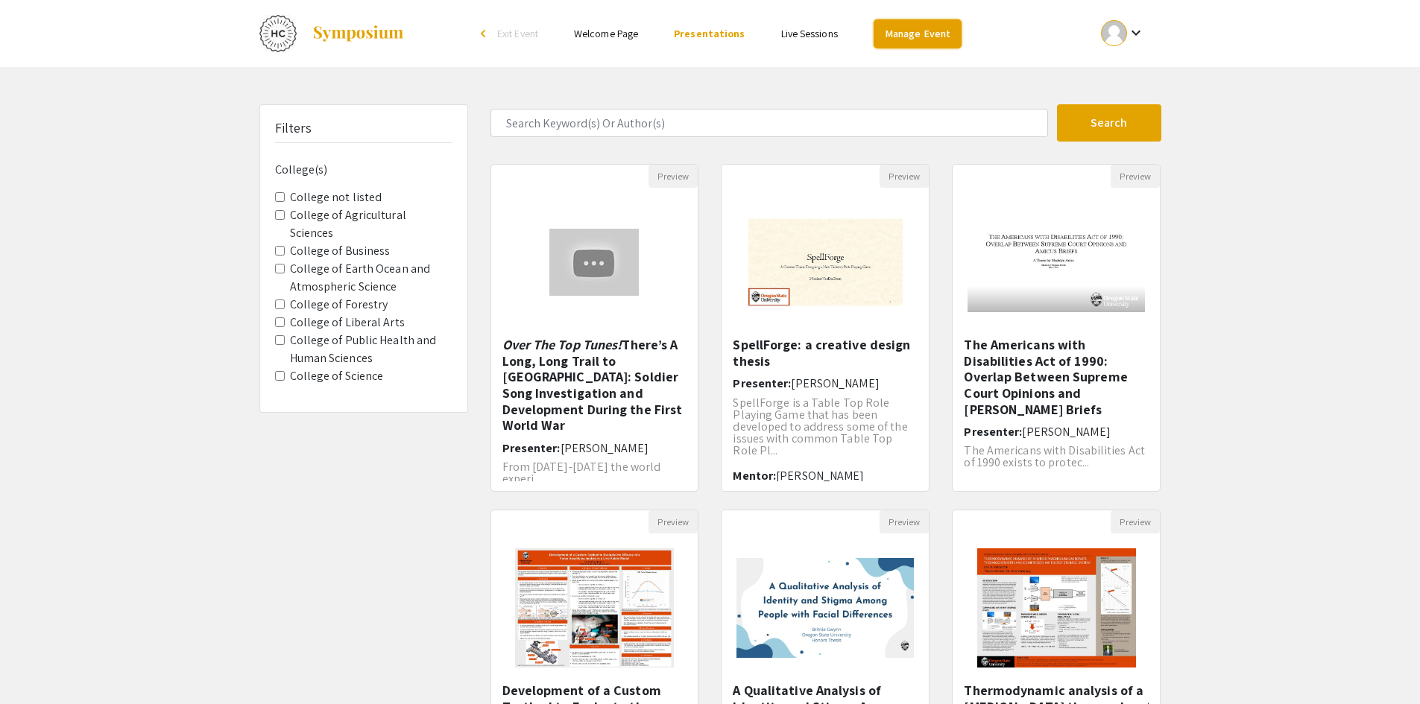
click at [899, 31] on link "Manage Event" at bounding box center [917, 33] width 88 height 29
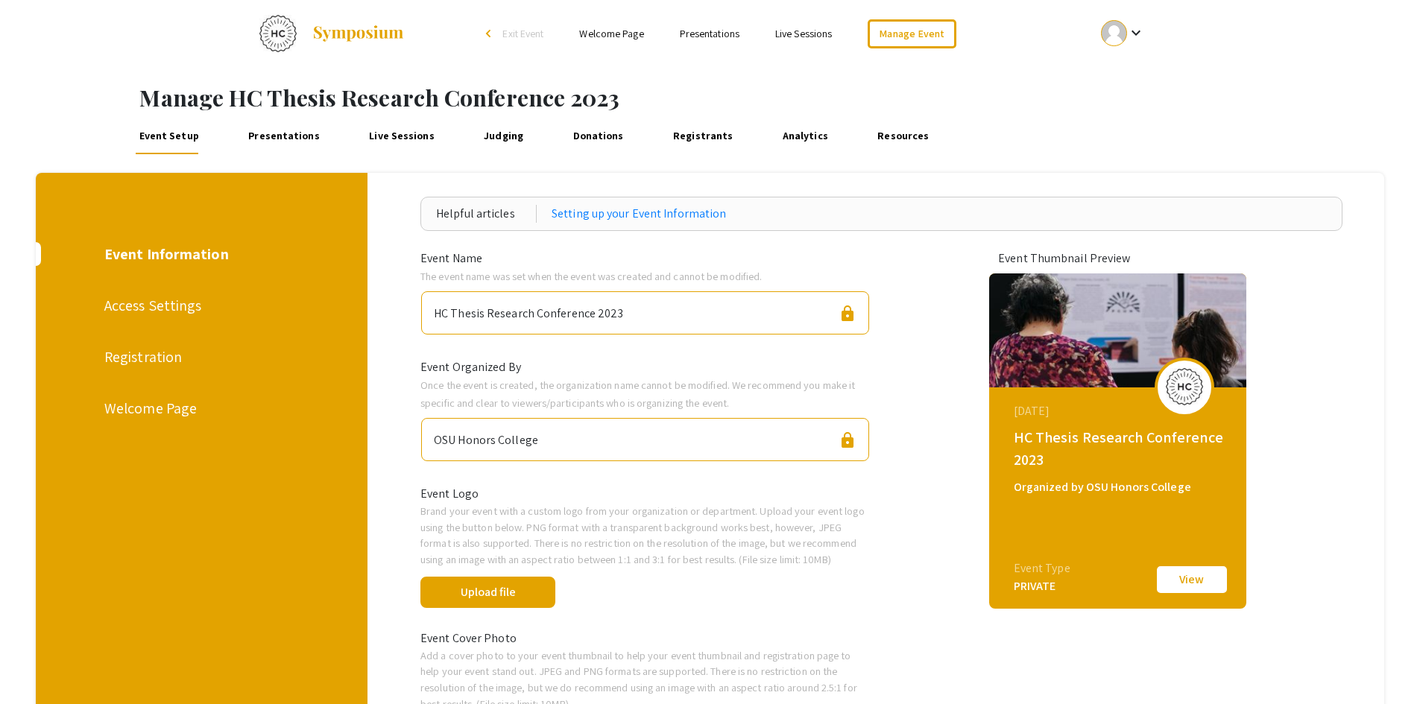
click at [286, 127] on link "Presentations" at bounding box center [284, 136] width 78 height 36
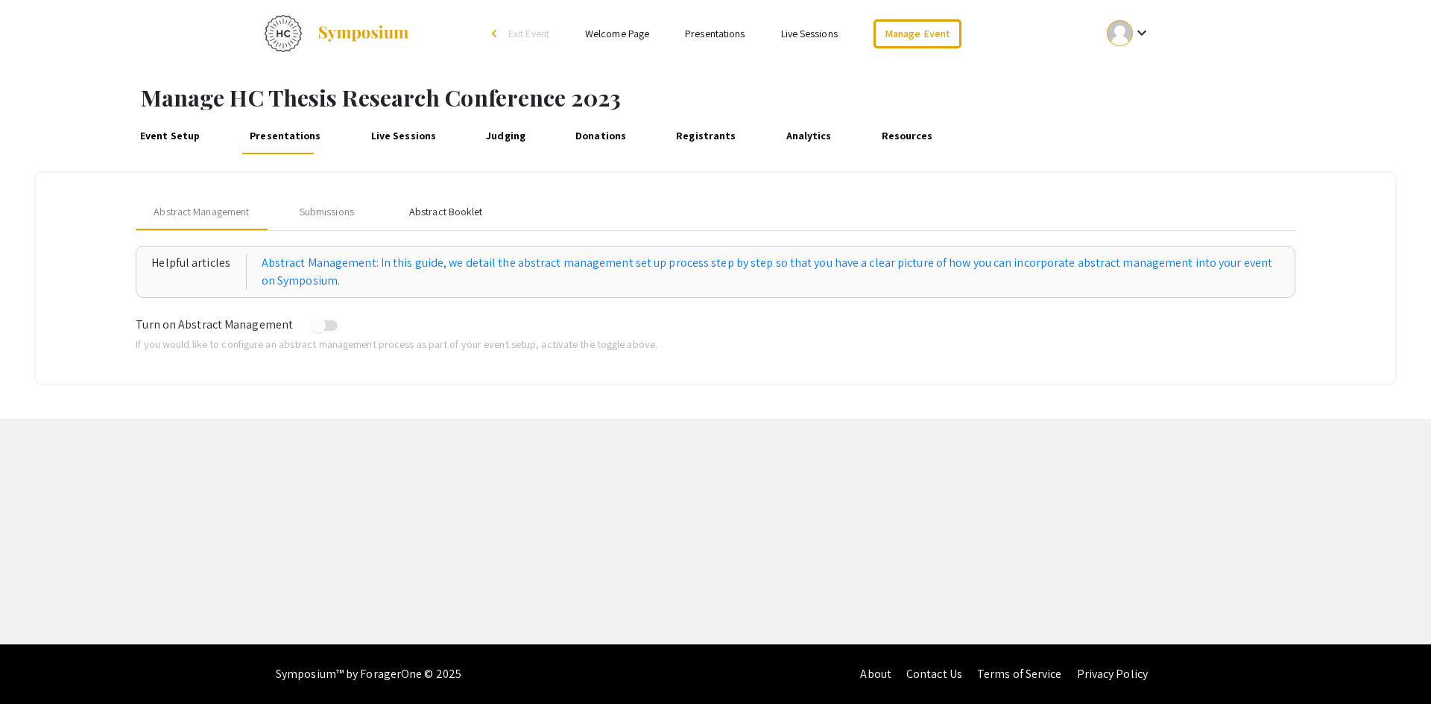
click at [449, 214] on div "Abstract Booklet" at bounding box center [446, 212] width 74 height 16
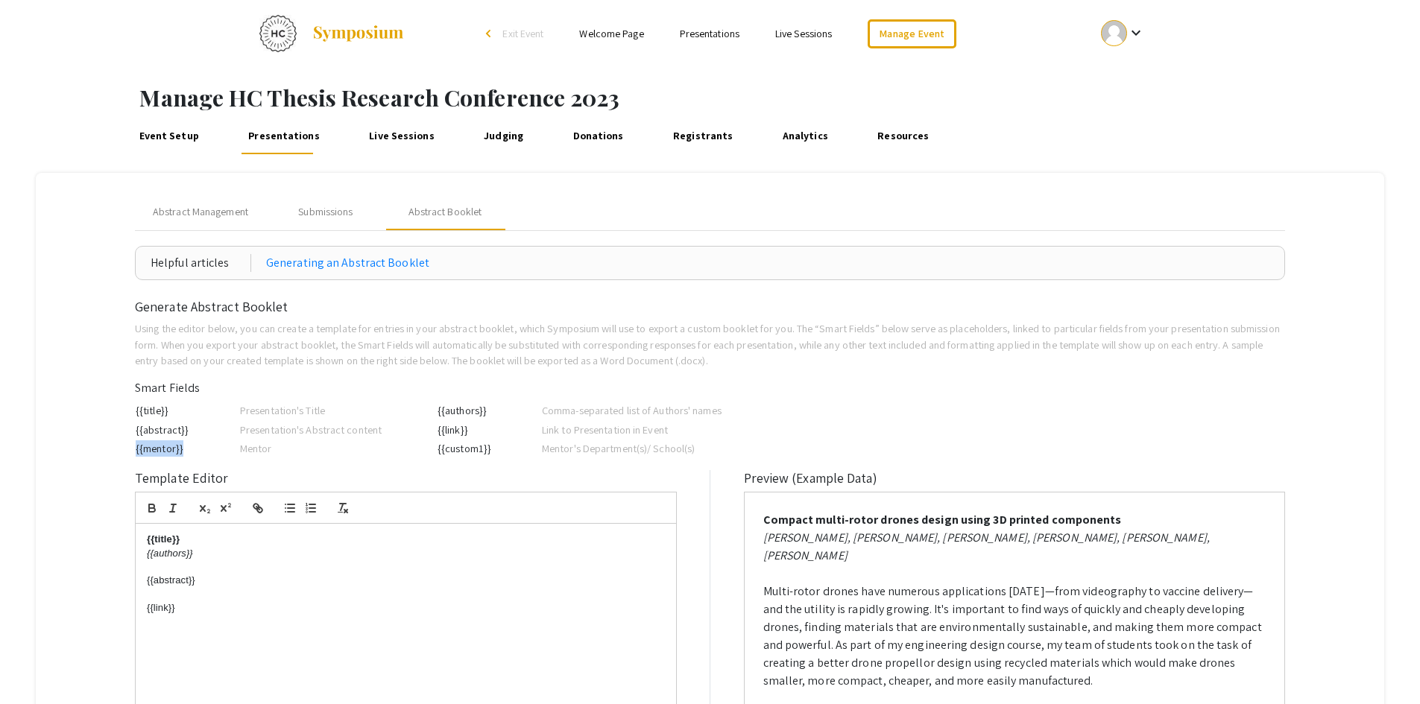
drag, startPoint x: 192, startPoint y: 448, endPoint x: 138, endPoint y: 455, distance: 54.8
click at [138, 455] on td "{{mentor}}" at bounding box center [187, 448] width 104 height 19
copy td "{{mentor}}"
click at [178, 633] on div "{{title}} {{authors}} {{abstract}} {{link}}" at bounding box center [406, 661] width 540 height 275
drag, startPoint x: 496, startPoint y: 447, endPoint x: 437, endPoint y: 452, distance: 58.3
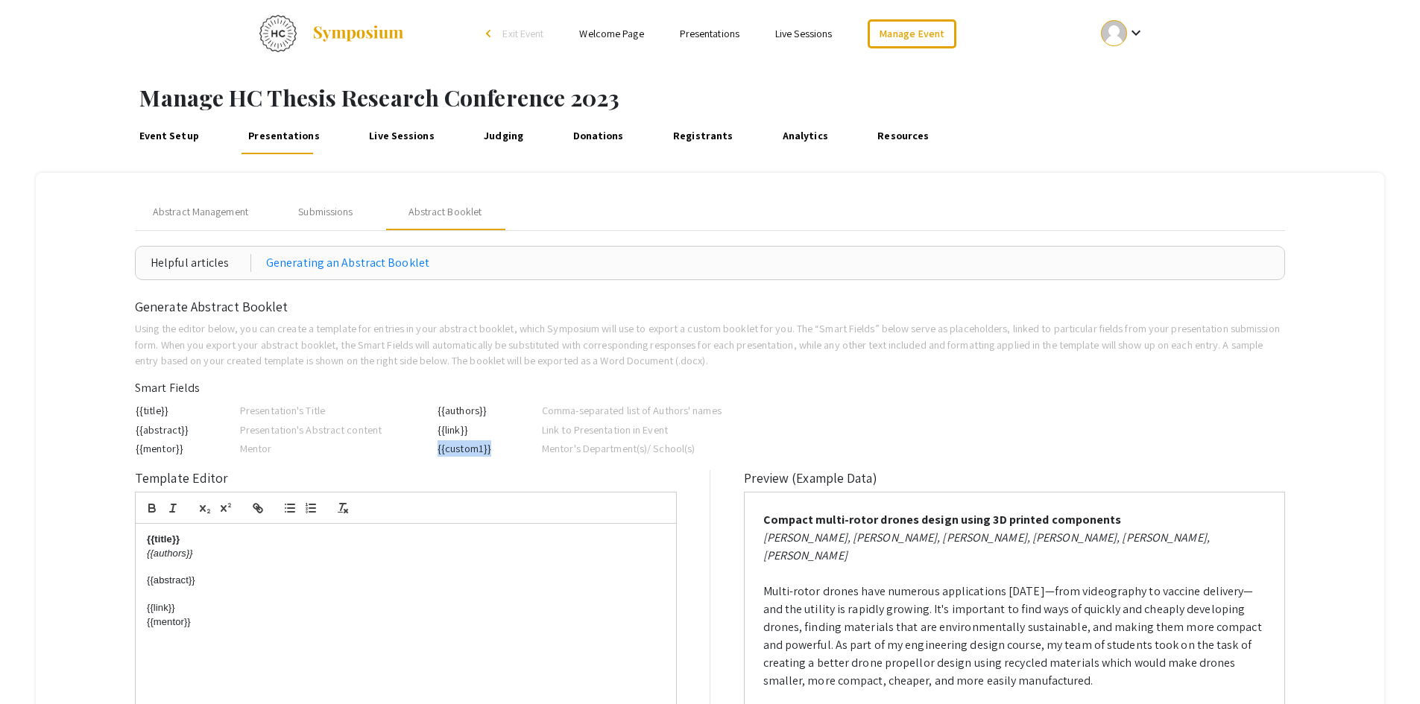
click at [437, 452] on td "{{custom1}}" at bounding box center [489, 448] width 104 height 19
copy td "{{custom1}}"
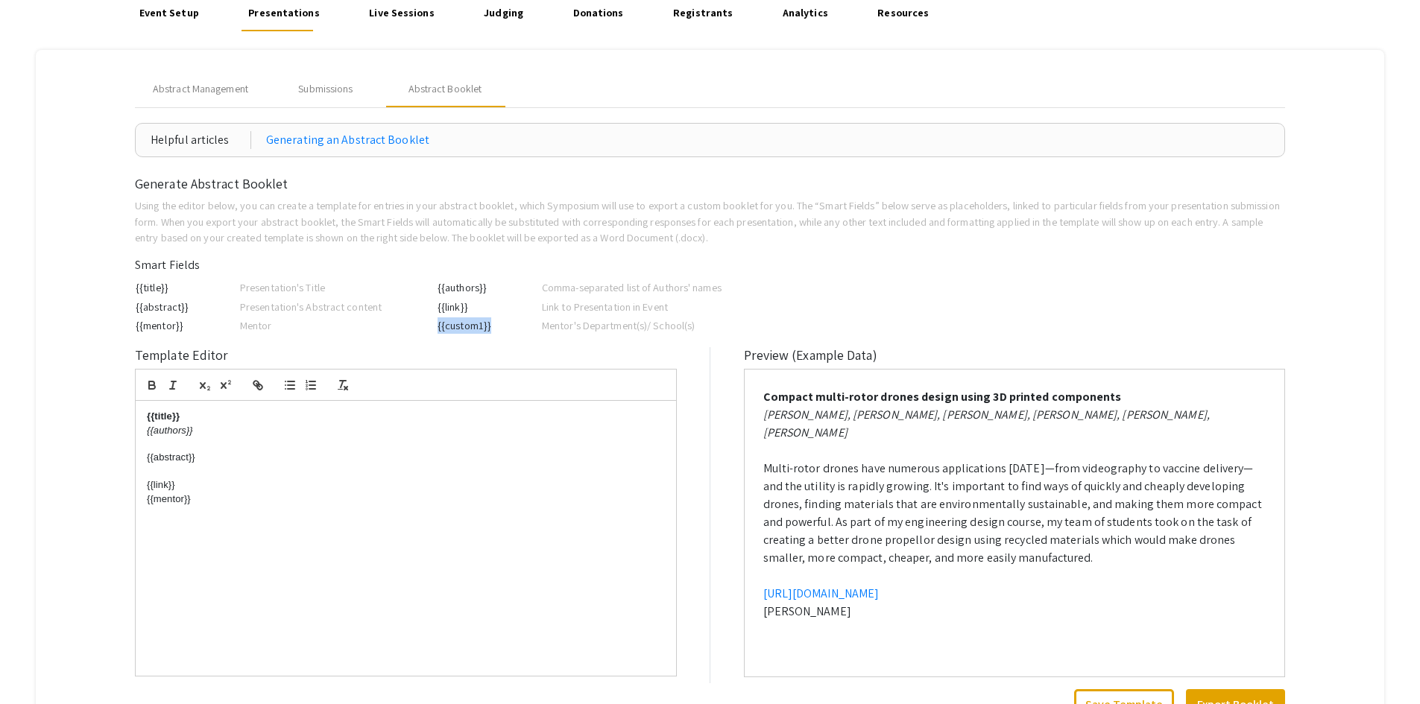
scroll to position [149, 0]
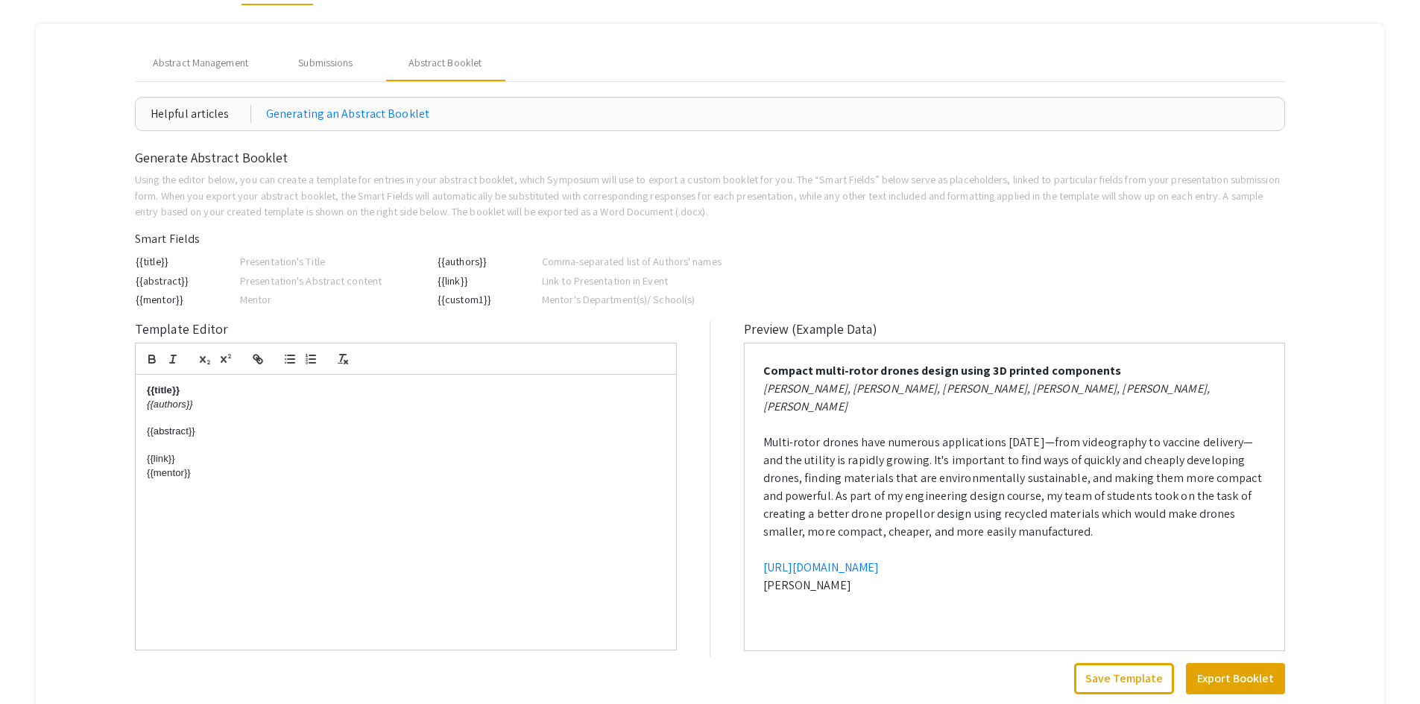
click at [168, 519] on div "{{title}} {{authors}} {{abstract}} {{link}} {{mentor}}" at bounding box center [406, 512] width 540 height 275
click at [223, 489] on div "{{title}} {{authors}} {{abstract}} {{link}} {{mentor}}" at bounding box center [406, 512] width 540 height 275
click at [144, 473] on div "{{title}} {{authors}} {{abstract}} {{link}} {{mentor}} {{custom1}}" at bounding box center [406, 512] width 540 height 275
click at [145, 489] on div "{{title}} {{authors}} {{abstract}} {{link}} Mentor: {{mentor}} {{custom1}}" at bounding box center [406, 512] width 540 height 275
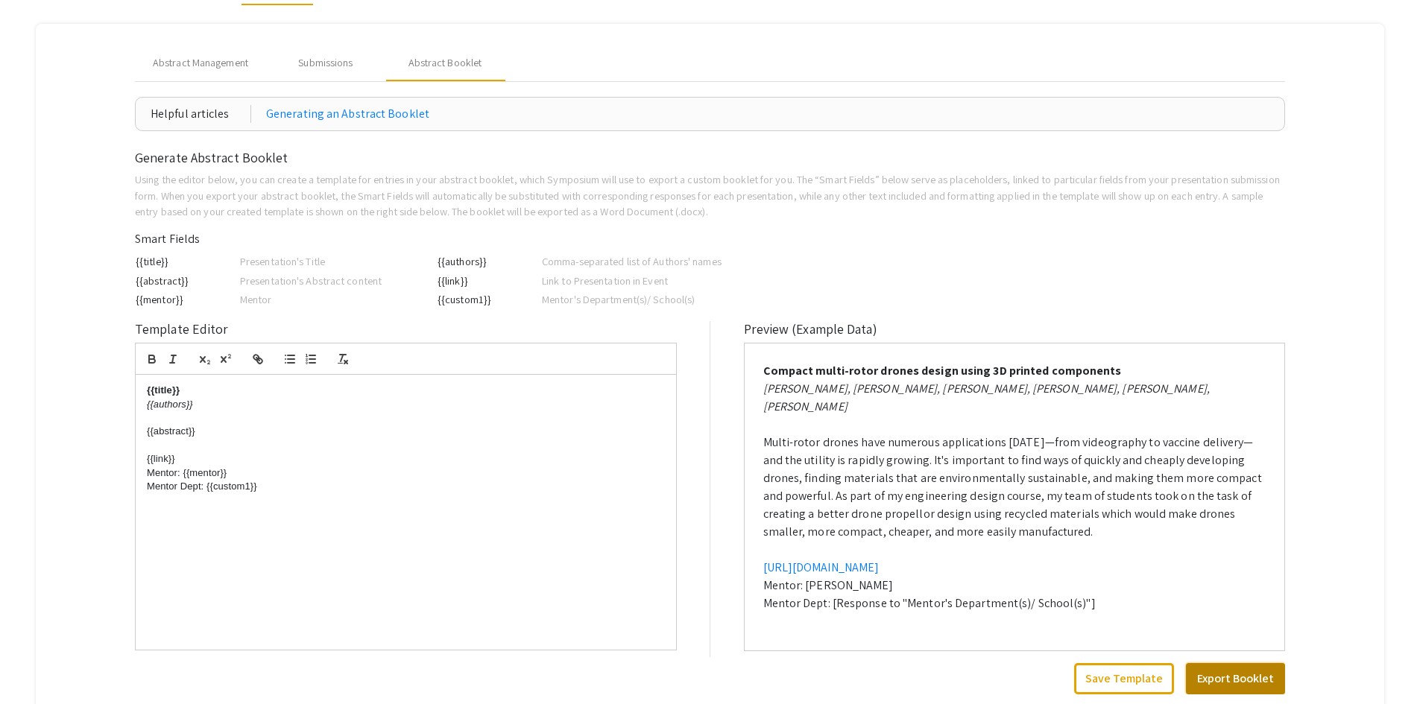
click at [1243, 681] on button "Export Booklet" at bounding box center [1235, 678] width 99 height 31
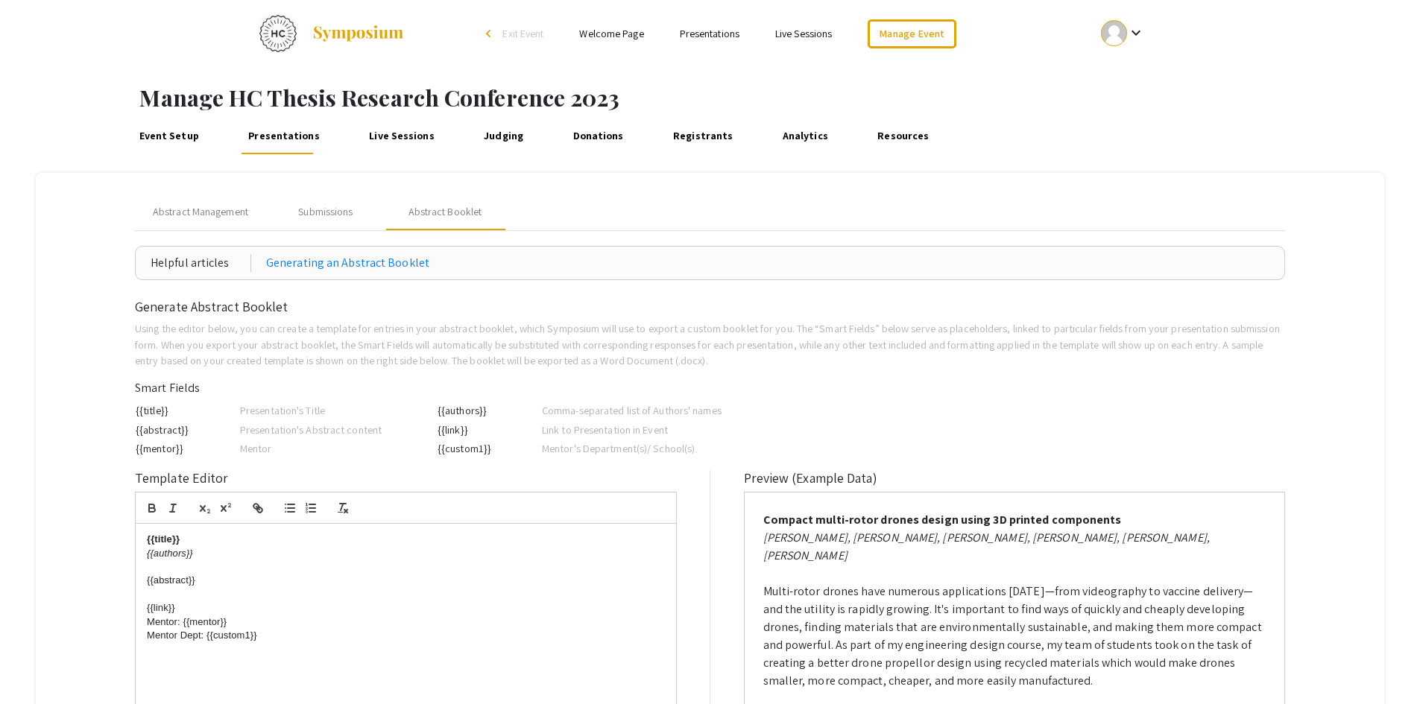
click at [1119, 34] on div at bounding box center [1114, 33] width 26 height 26
click at [1122, 71] on button "My Account" at bounding box center [1131, 74] width 92 height 36
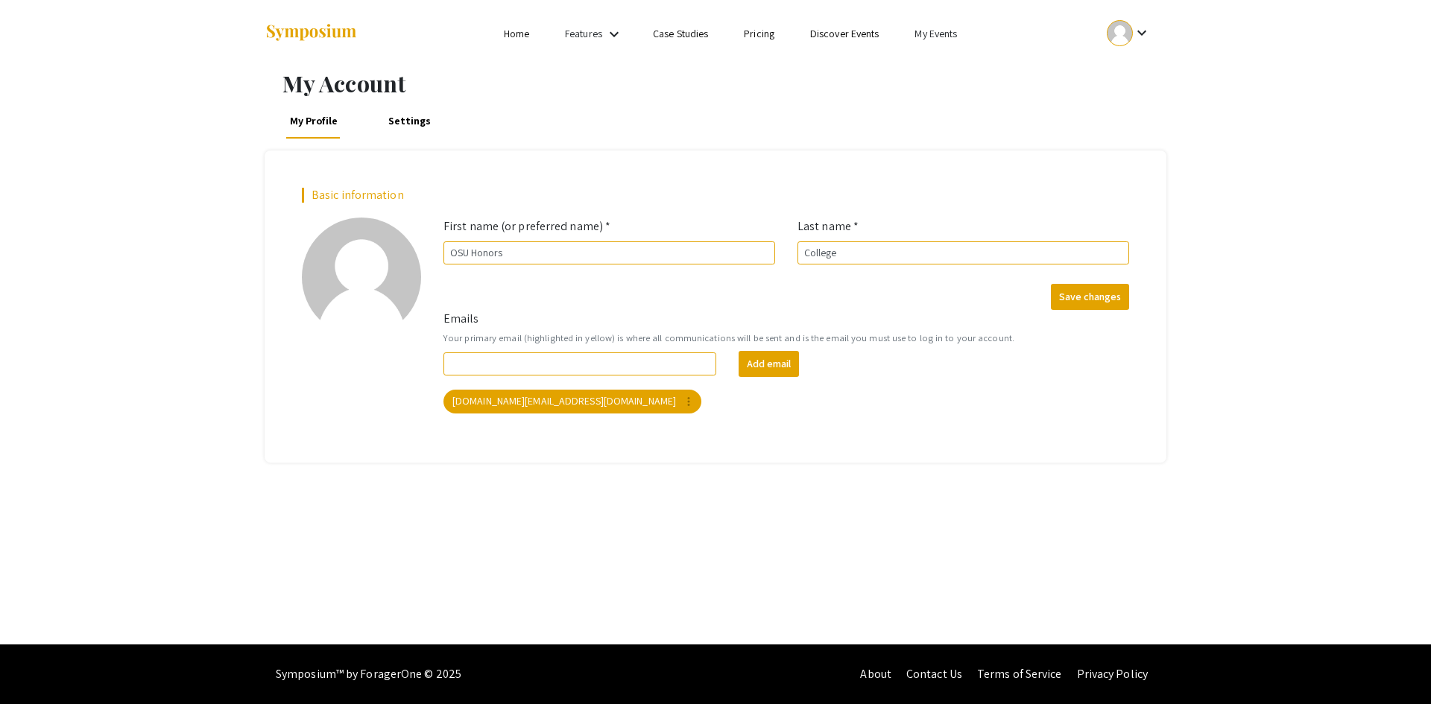
click at [927, 34] on link "My Events" at bounding box center [935, 33] width 42 height 13
click at [929, 63] on button "Events I've organized" at bounding box center [959, 66] width 127 height 36
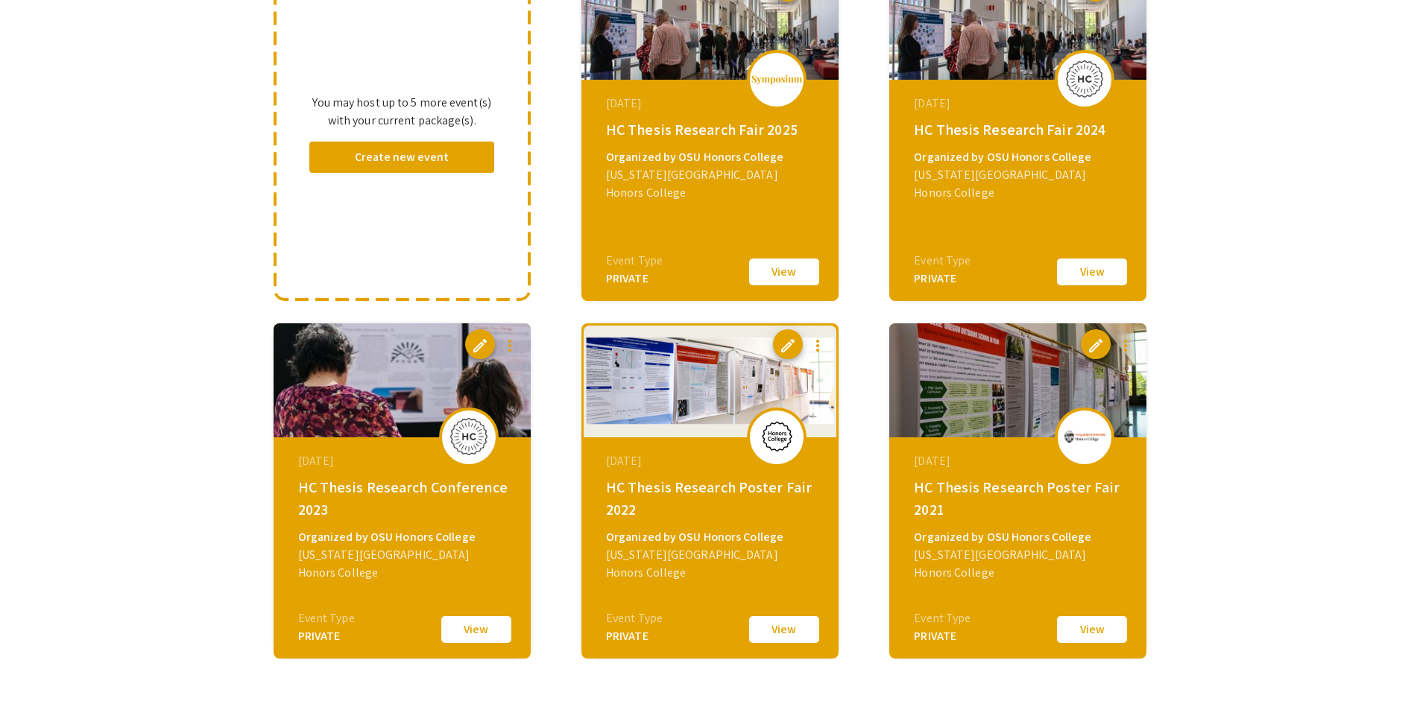
scroll to position [224, 0]
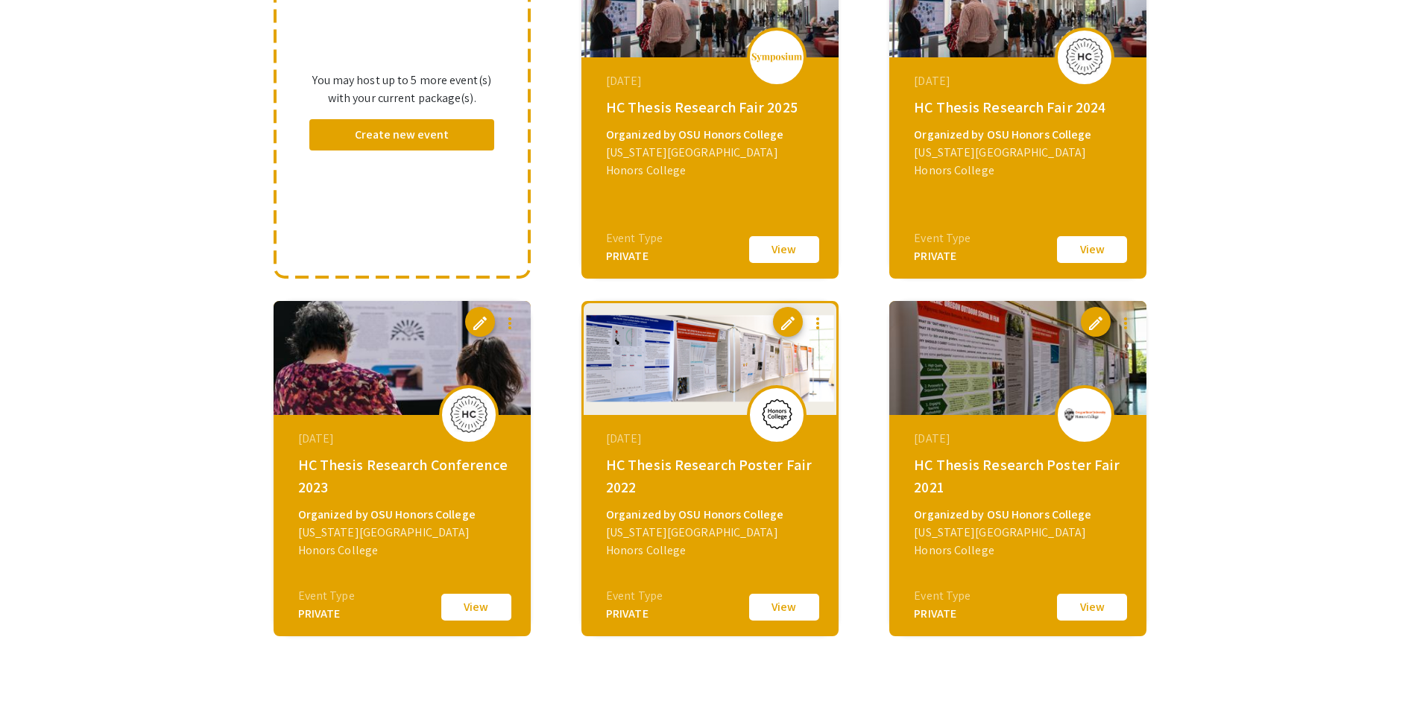
click at [713, 383] on img at bounding box center [709, 358] width 257 height 114
click at [773, 418] on img at bounding box center [776, 414] width 45 height 37
click at [779, 600] on button "View" at bounding box center [784, 607] width 75 height 31
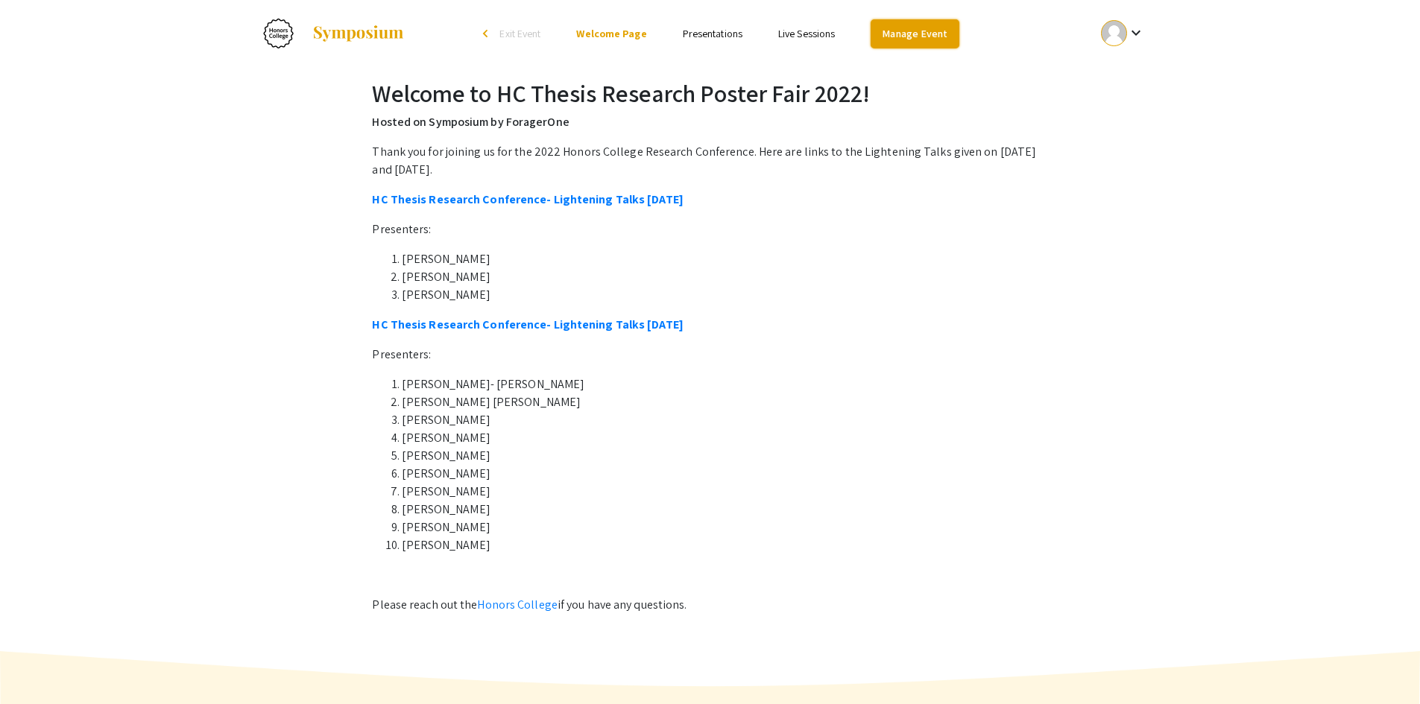
click at [914, 28] on link "Manage Event" at bounding box center [914, 33] width 88 height 29
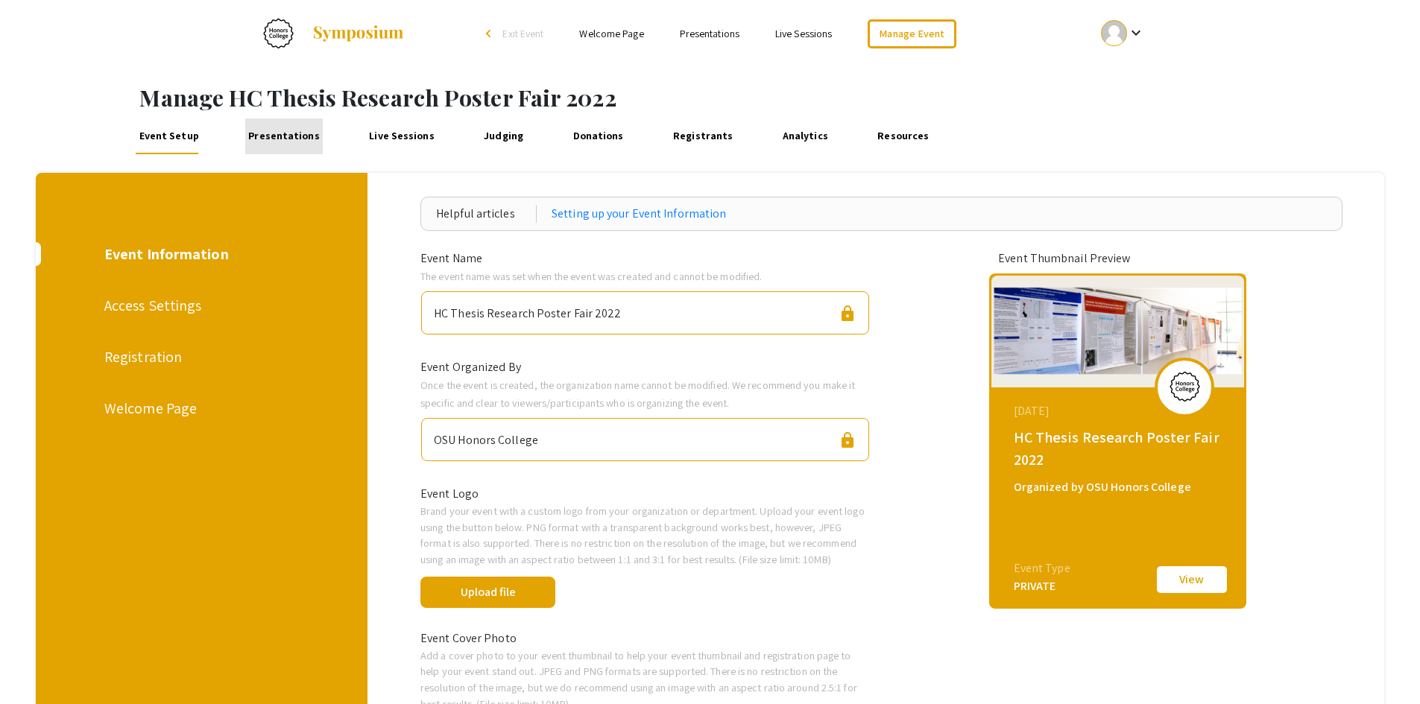
click at [293, 139] on link "Presentations" at bounding box center [284, 136] width 78 height 36
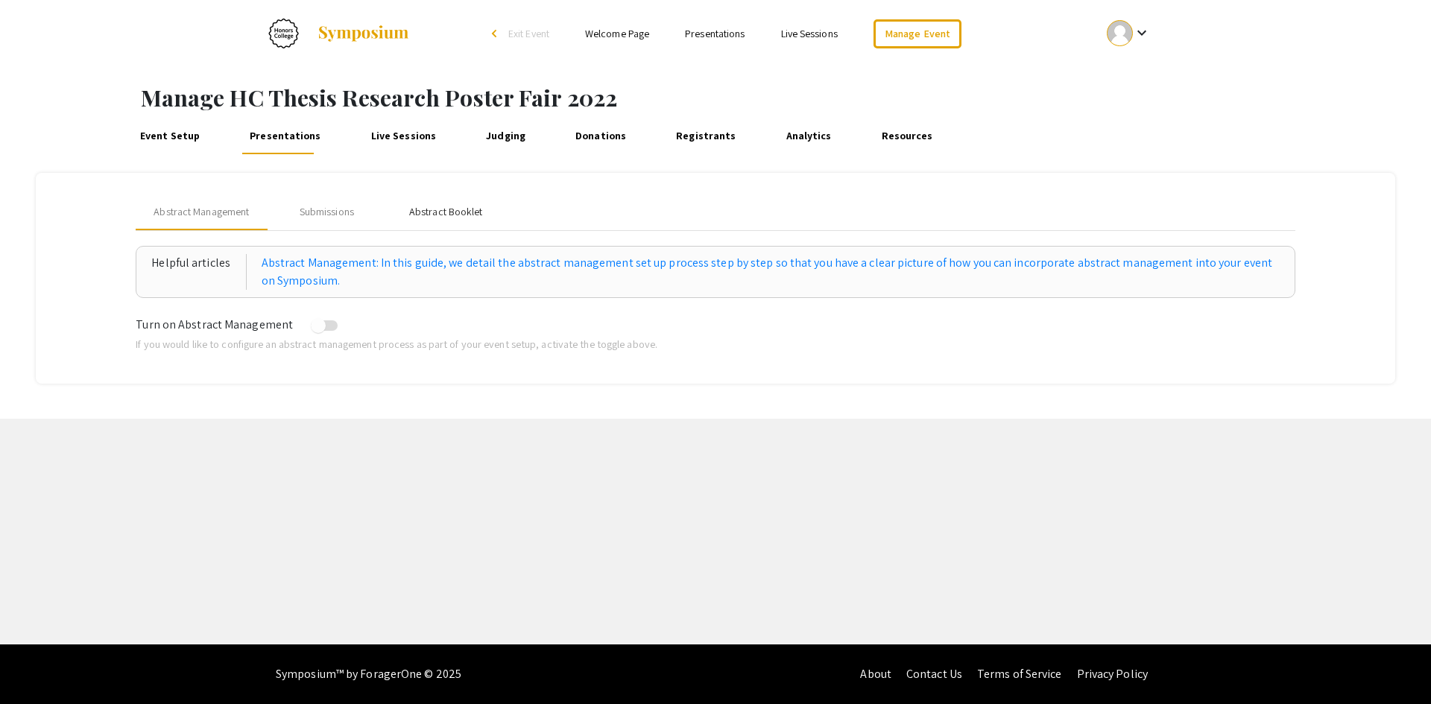
click at [454, 206] on div "Abstract Booklet" at bounding box center [446, 212] width 74 height 16
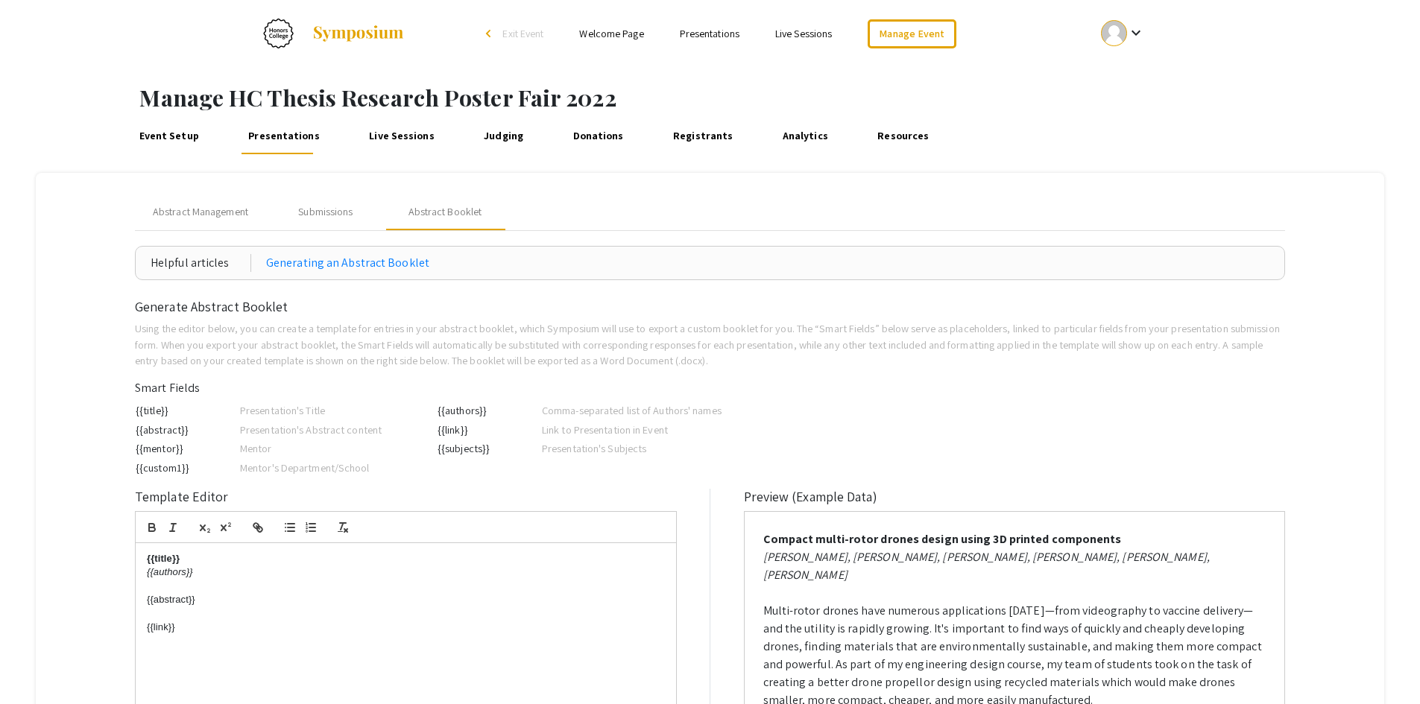
click at [214, 644] on div "{{title}} {{authors}} {{abstract}} {{link}}" at bounding box center [406, 680] width 540 height 275
click at [127, 445] on mat-tab-group "Abstract Management Submissions Abstract Booklet Helpful articles Generating an…" at bounding box center [710, 528] width 1349 height 710
click at [193, 455] on td "{{mentor}}" at bounding box center [187, 448] width 104 height 19
drag, startPoint x: 196, startPoint y: 449, endPoint x: 136, endPoint y: 451, distance: 59.6
click at [136, 451] on td "{{mentor}}" at bounding box center [187, 448] width 104 height 19
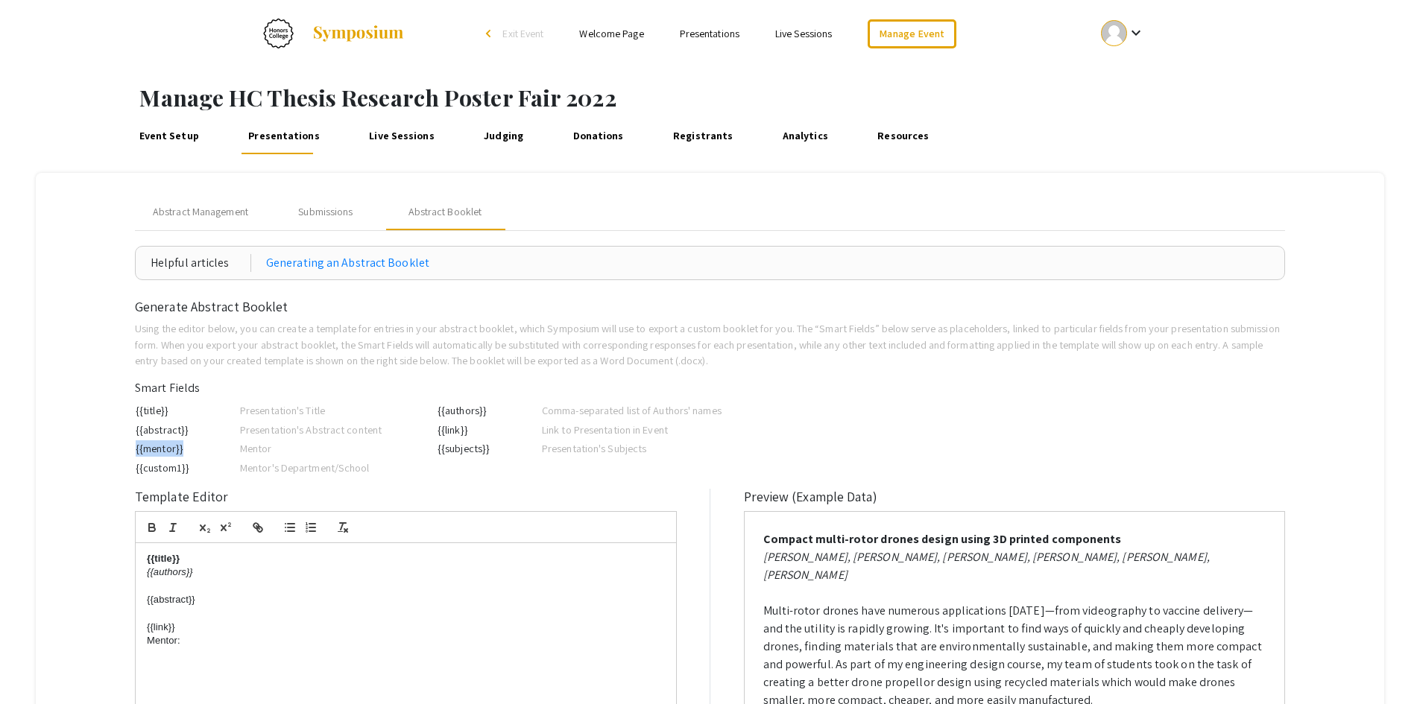
copy td "{{mentor}}"
click at [215, 642] on p "Mentor:" at bounding box center [406, 640] width 518 height 13
drag, startPoint x: 198, startPoint y: 465, endPoint x: 137, endPoint y: 474, distance: 61.8
click at [137, 474] on td "{{custom1}}" at bounding box center [187, 467] width 104 height 19
copy td "{{custom1}}"
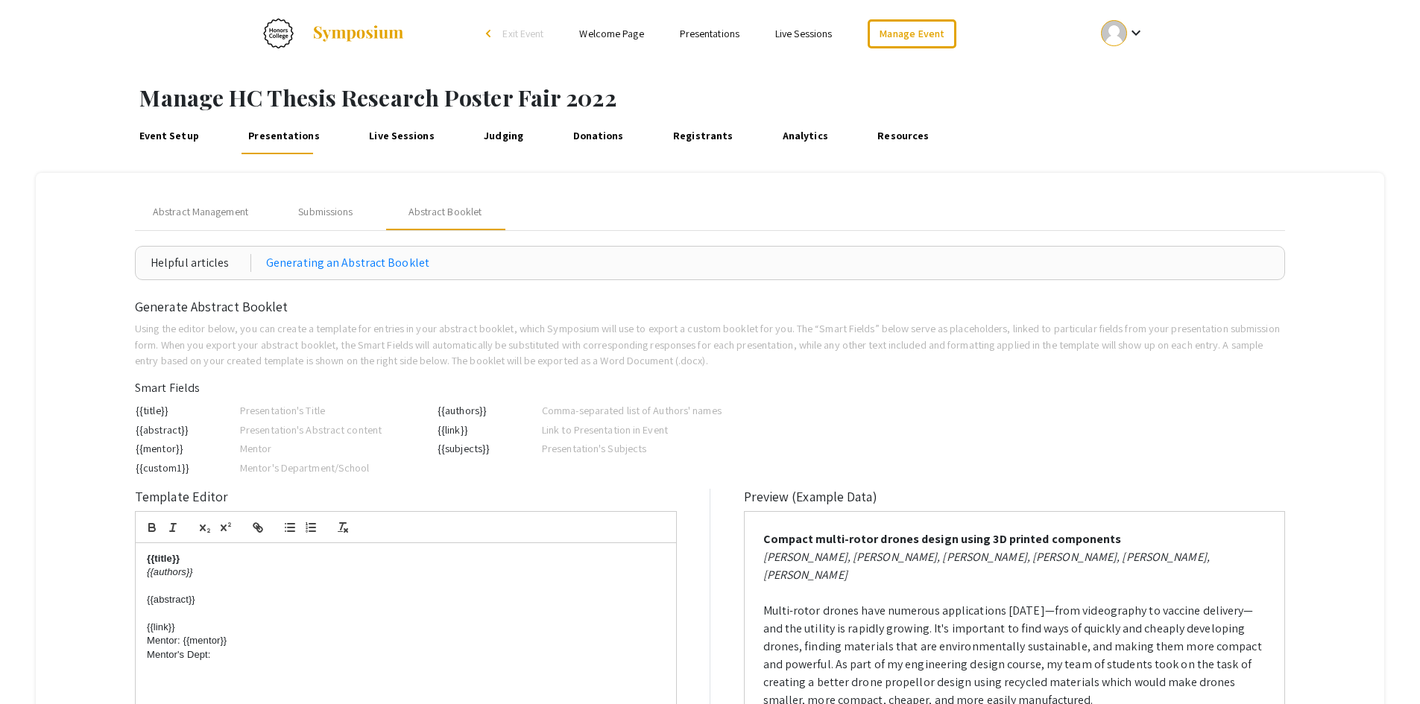
click at [227, 657] on p "Mentor's Dept:" at bounding box center [406, 654] width 518 height 13
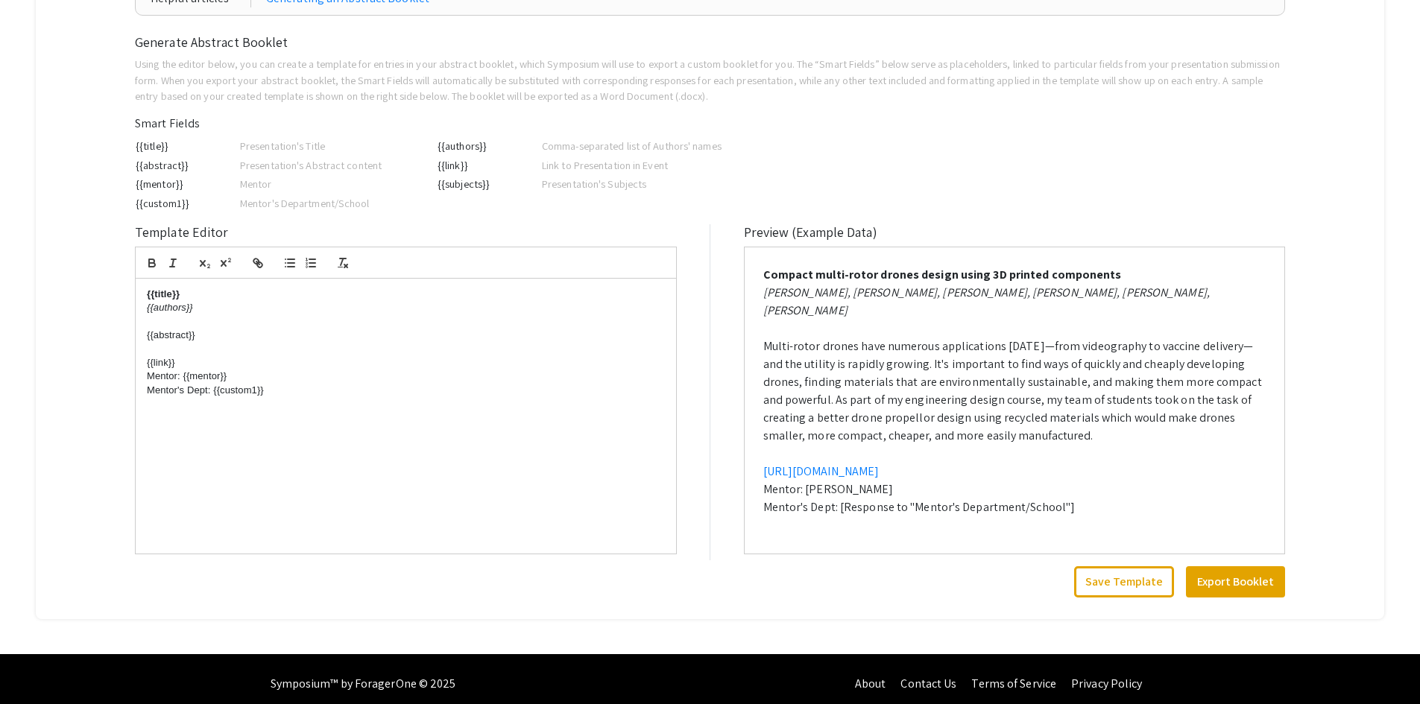
scroll to position [274, 0]
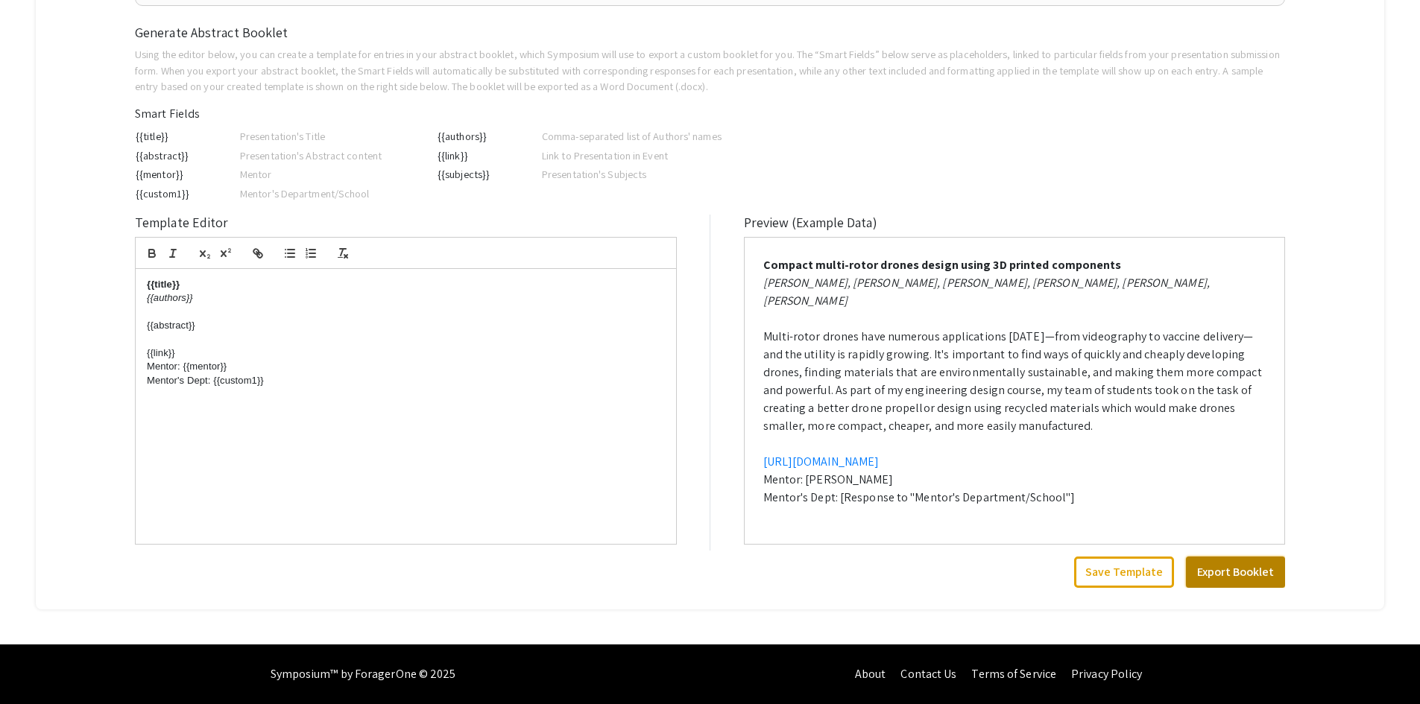
click at [1253, 576] on button "Export Booklet" at bounding box center [1235, 572] width 99 height 31
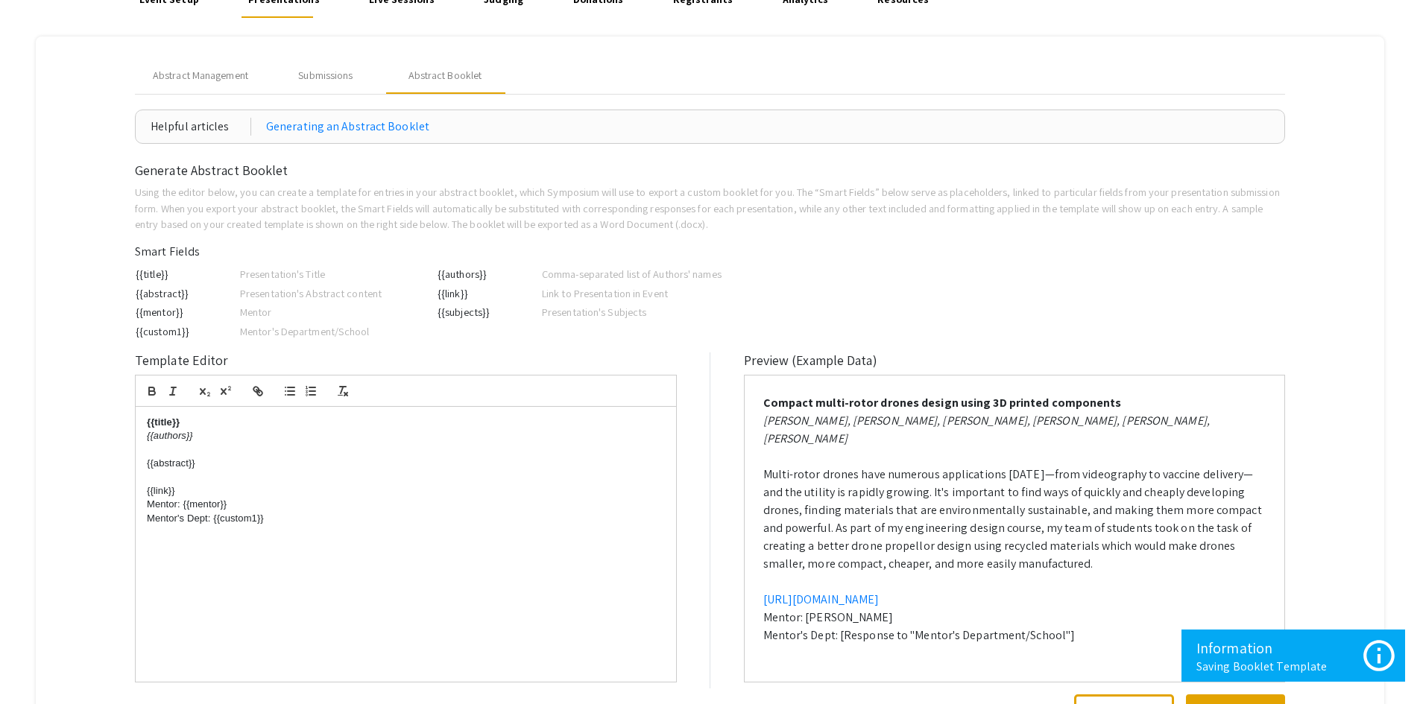
scroll to position [0, 0]
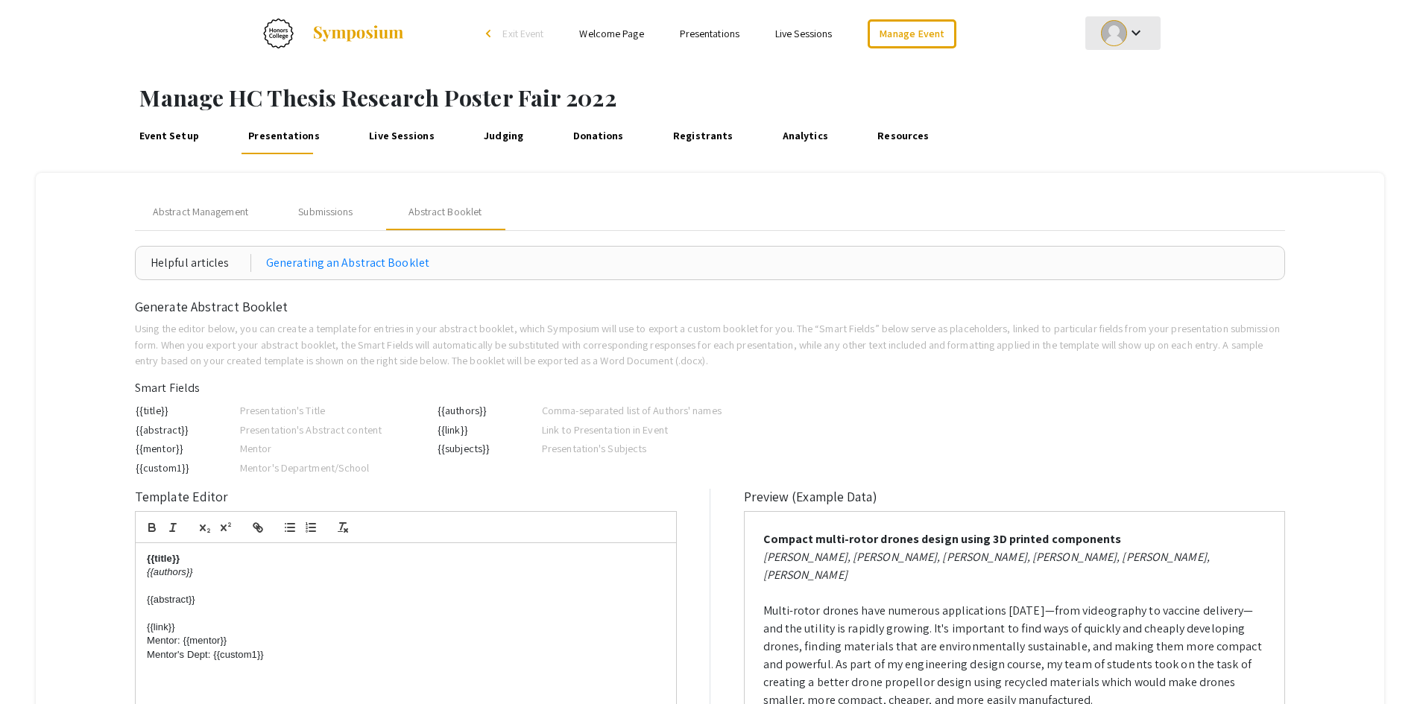
click at [1121, 35] on div at bounding box center [1114, 33] width 26 height 26
click at [1110, 69] on button "My Account" at bounding box center [1131, 74] width 92 height 36
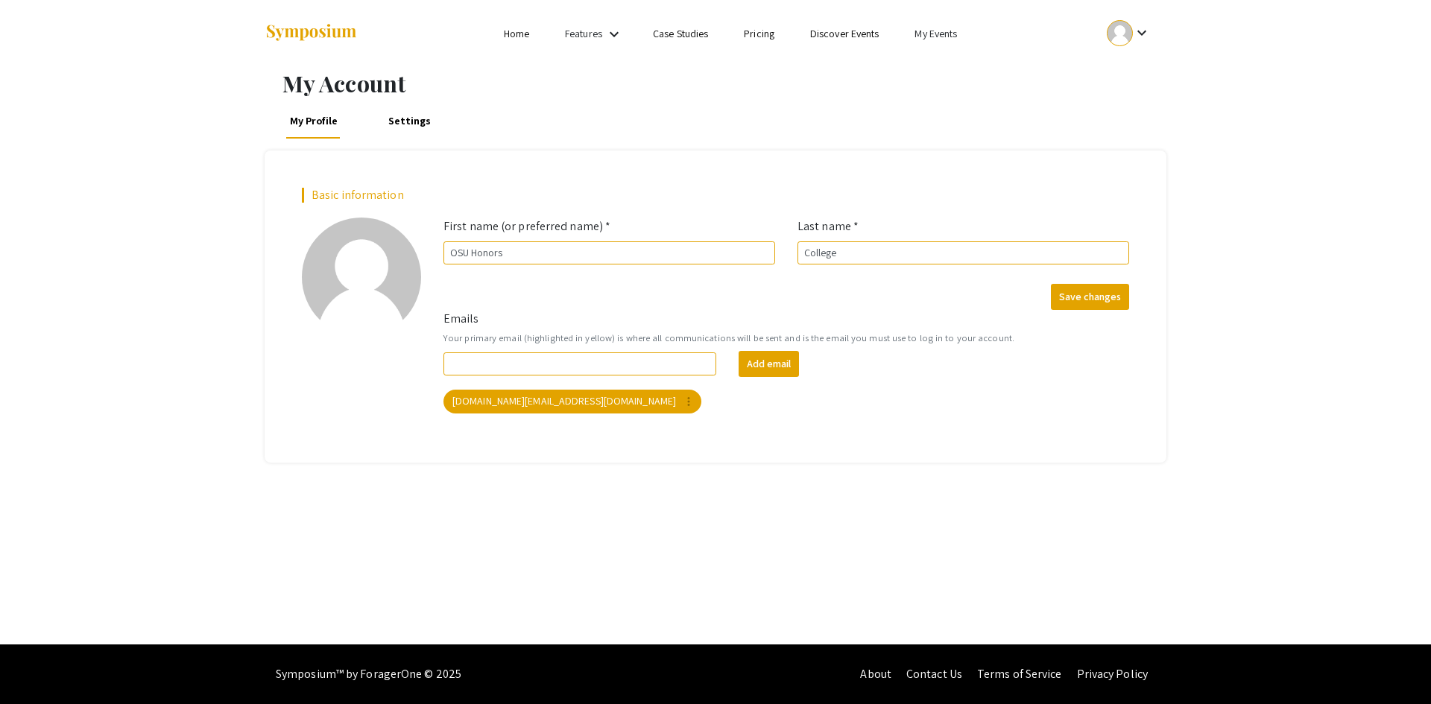
click at [943, 26] on li "My Events" at bounding box center [935, 34] width 78 height 18
click at [941, 68] on button "Events I've organized" at bounding box center [959, 66] width 127 height 36
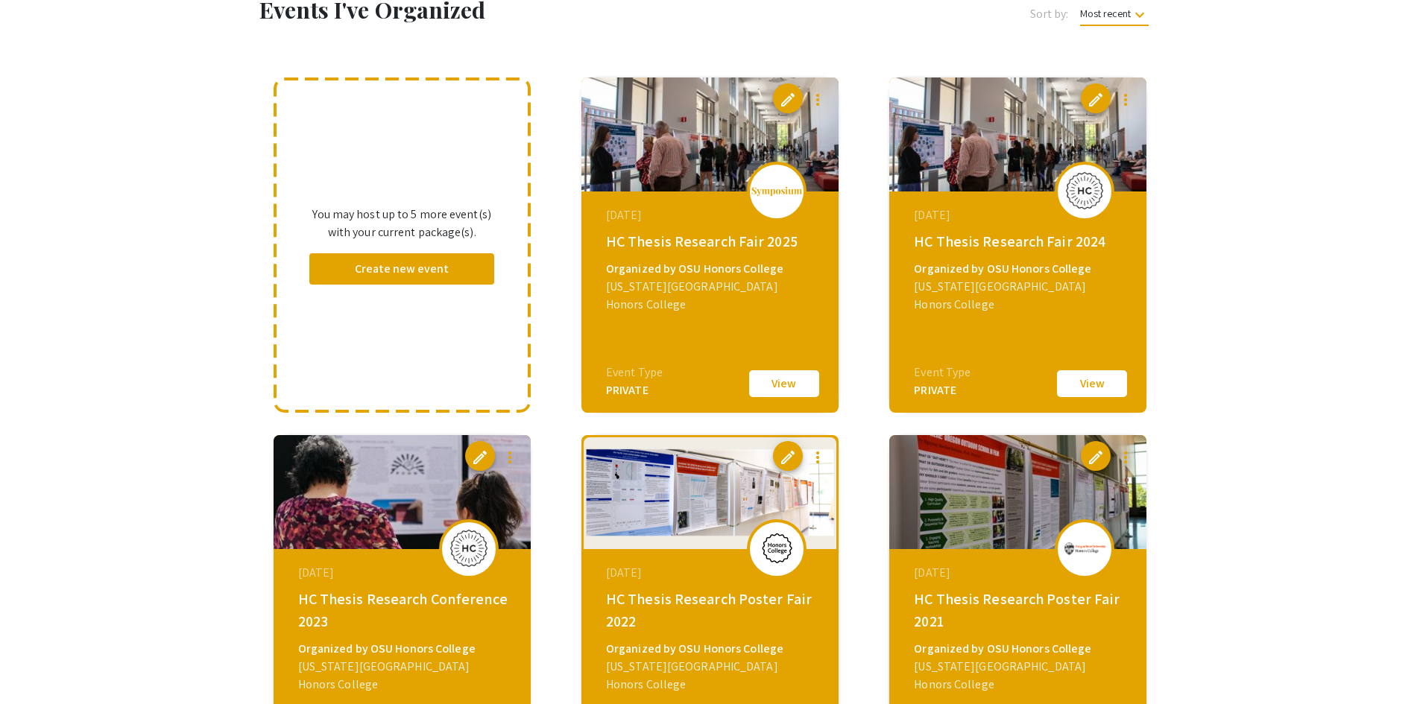
scroll to position [286, 0]
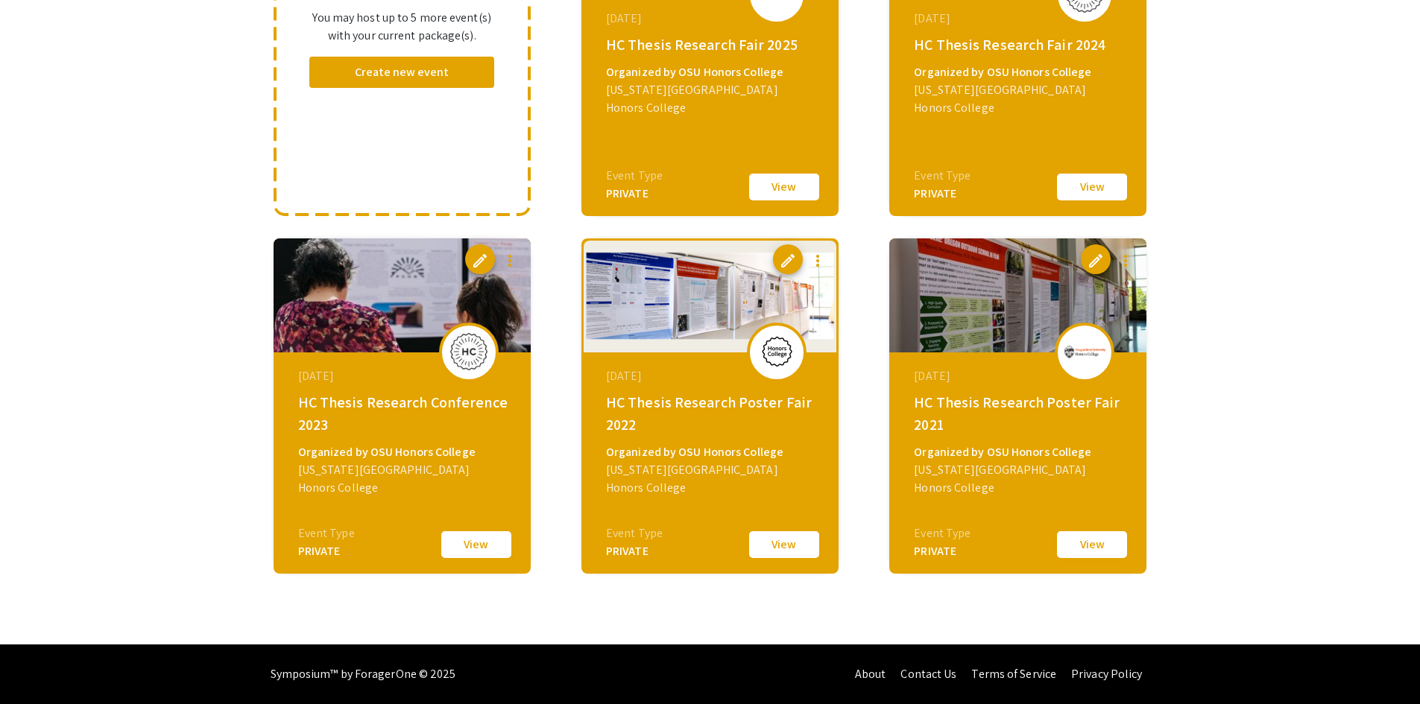
click at [1102, 548] on button "View" at bounding box center [1091, 544] width 75 height 31
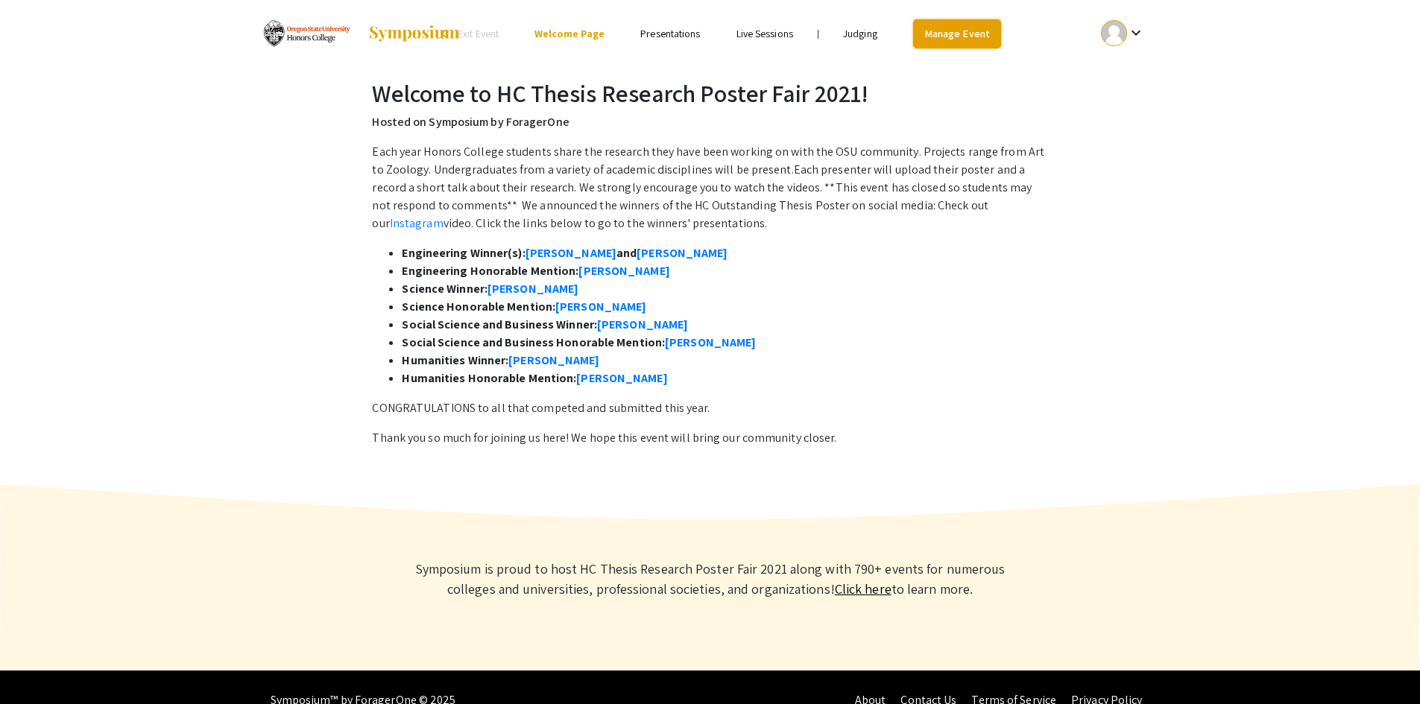
click at [957, 35] on link "Manage Event" at bounding box center [957, 33] width 88 height 29
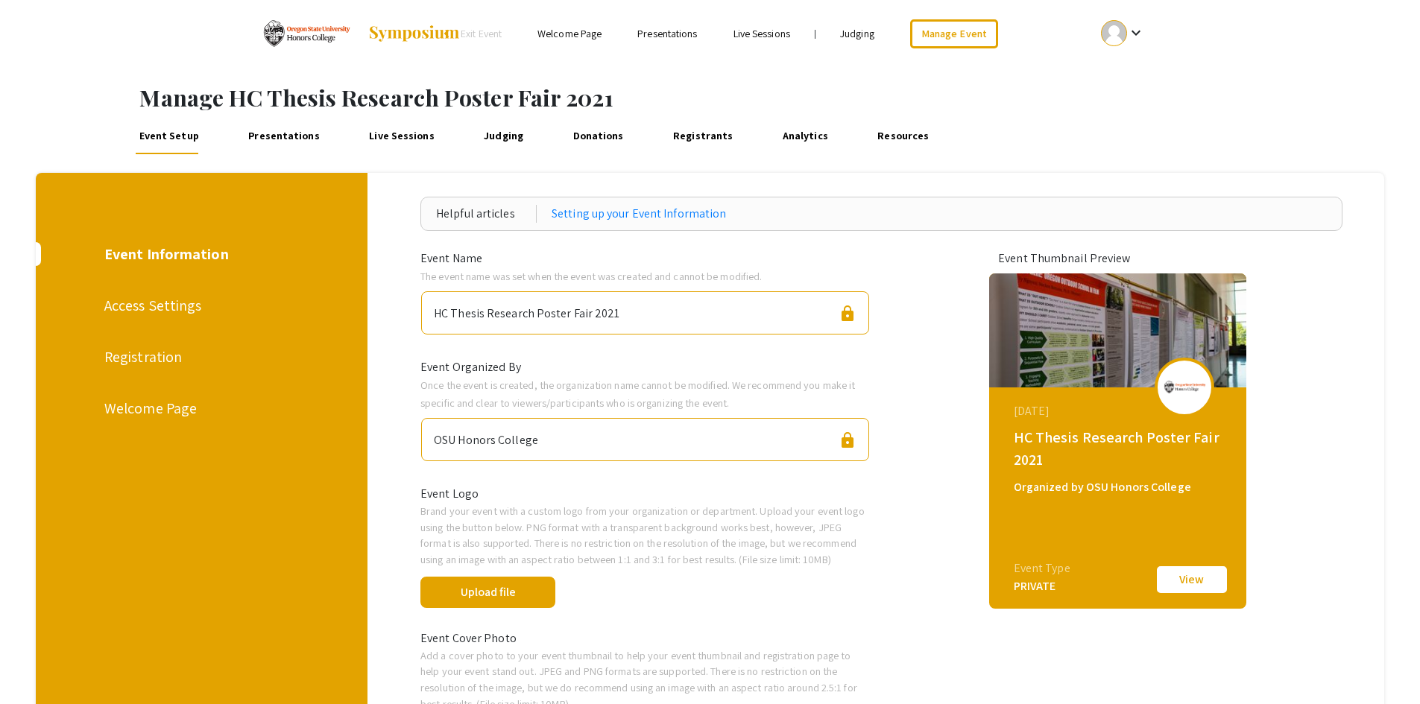
click at [268, 137] on link "Presentations" at bounding box center [284, 136] width 78 height 36
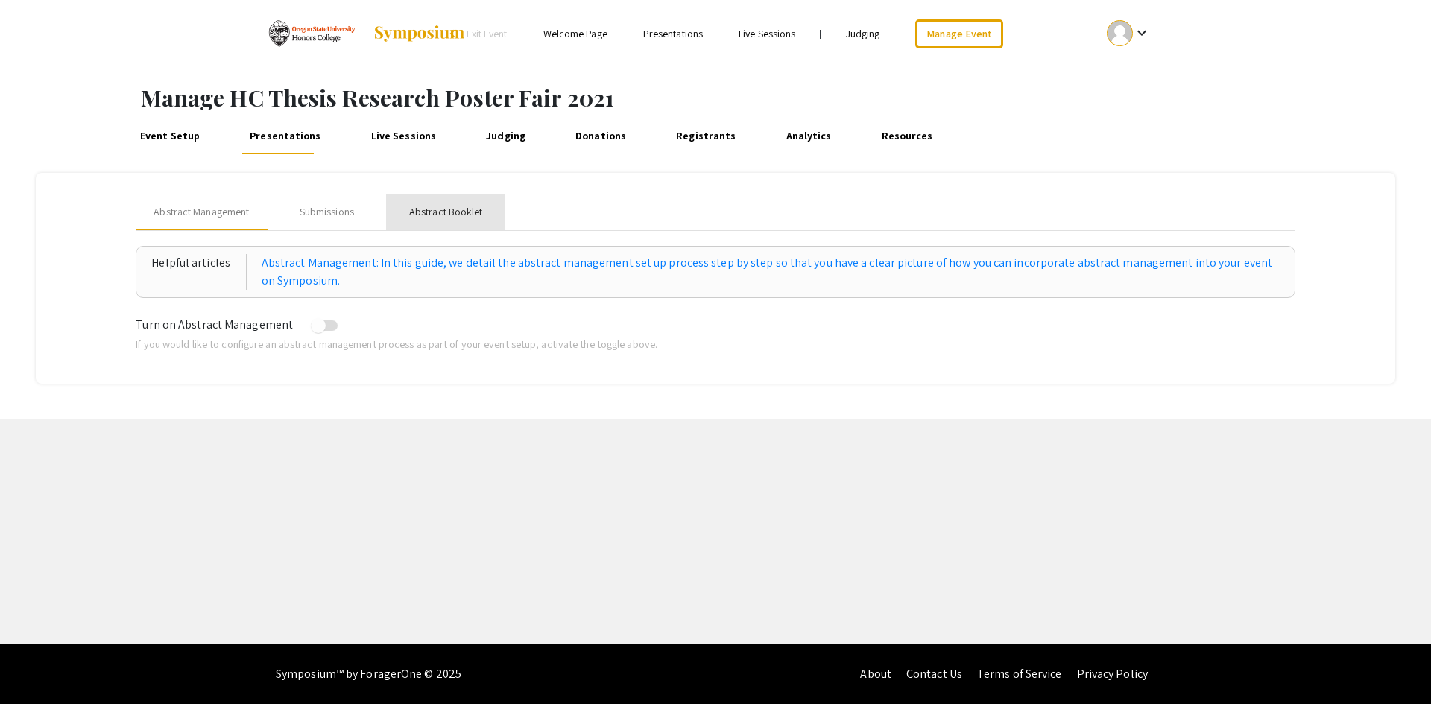
click at [430, 209] on div "Abstract Booklet" at bounding box center [446, 212] width 74 height 16
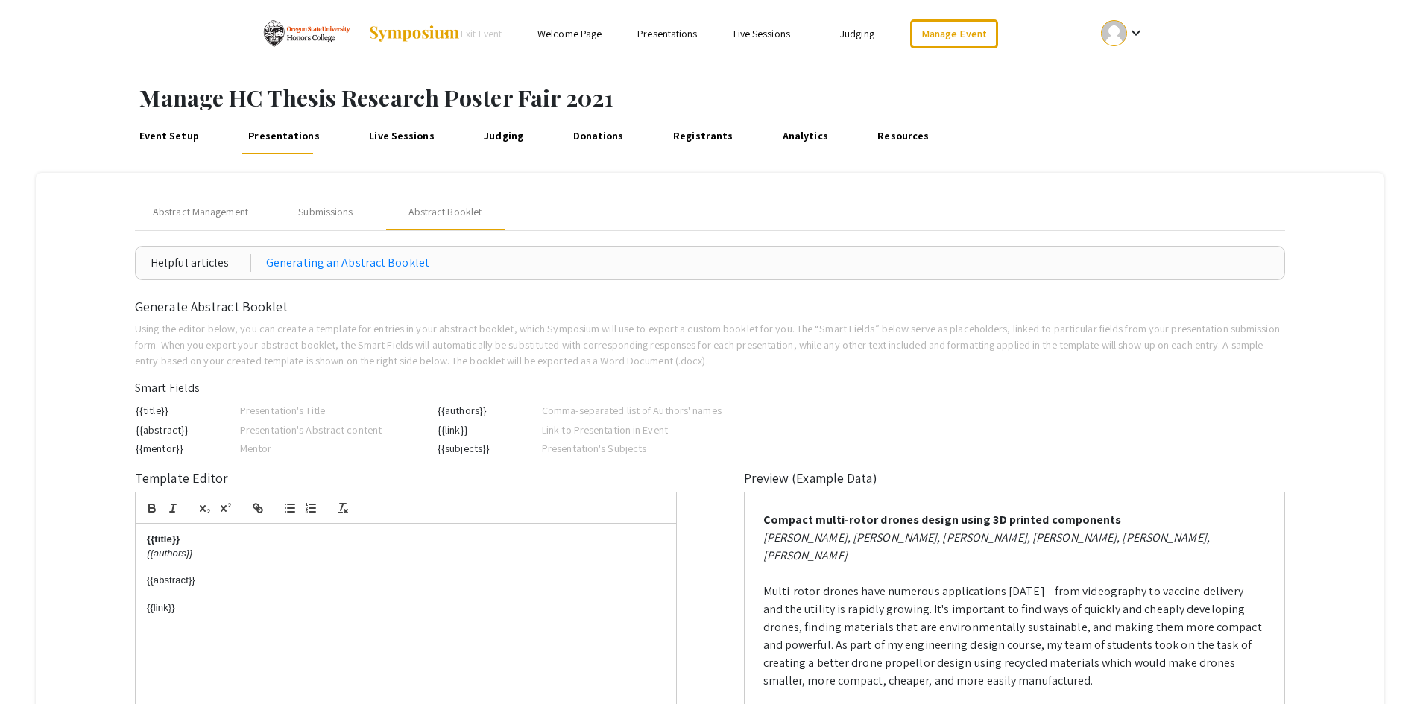
click at [233, 624] on div "{{title}} {{authors}} {{abstract}} {{link}}" at bounding box center [406, 661] width 540 height 275
drag, startPoint x: 193, startPoint y: 446, endPoint x: 137, endPoint y: 452, distance: 56.2
click at [137, 452] on td "{{mentor}}" at bounding box center [187, 448] width 104 height 19
copy td "{{mentor}}"
click at [207, 637] on p "Mentor:" at bounding box center [406, 635] width 518 height 13
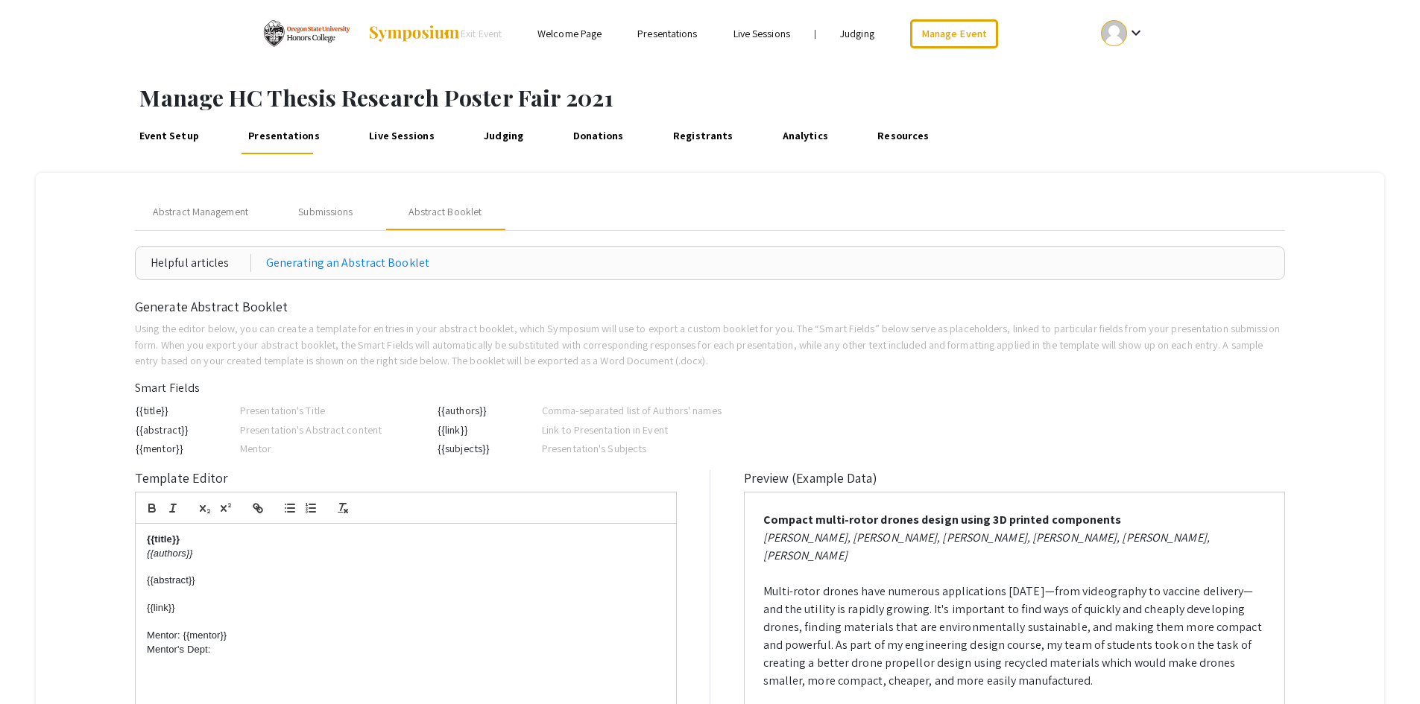
click at [496, 411] on td "{{authors}}" at bounding box center [489, 410] width 104 height 19
drag, startPoint x: 218, startPoint y: 652, endPoint x: 142, endPoint y: 652, distance: 76.0
click at [142, 652] on div "{{title}} {{authors}} {{abstract}} {{link}} Mentor: {{mentor}} Mentor's Dept:" at bounding box center [406, 661] width 540 height 275
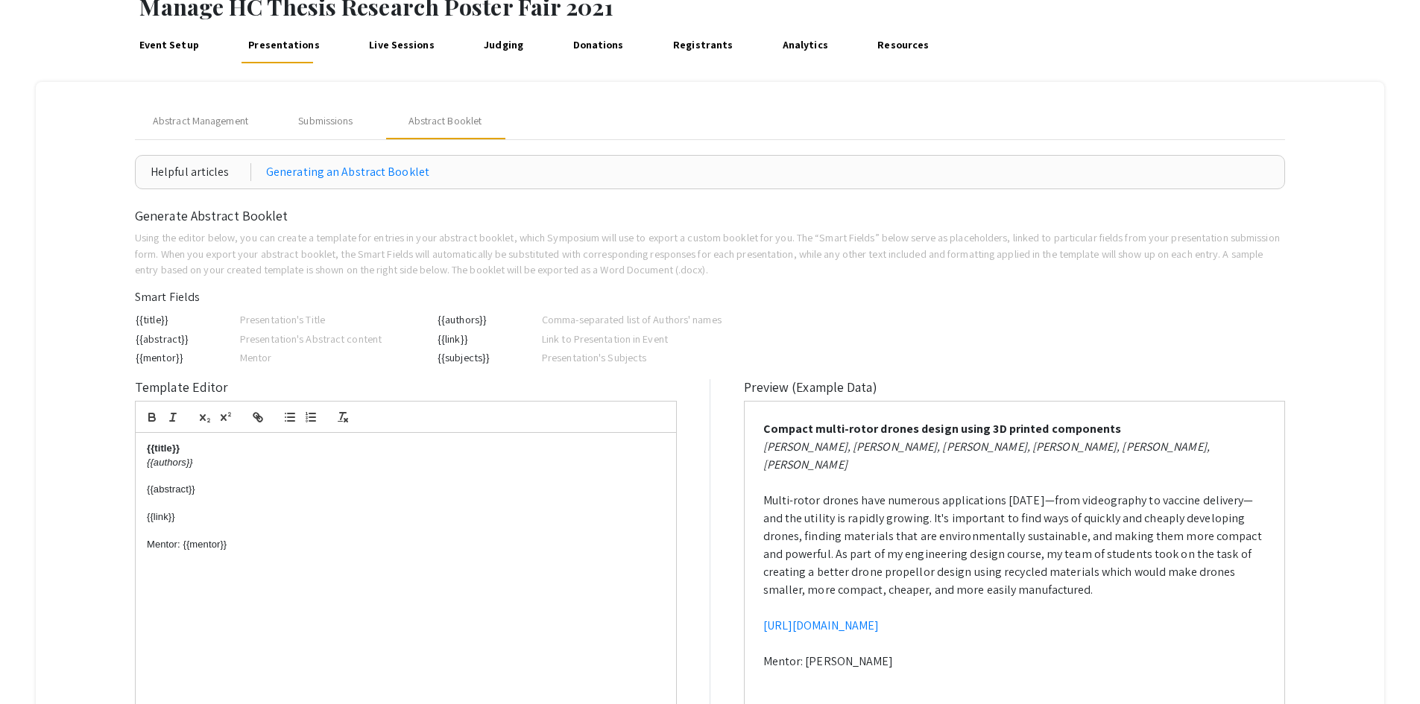
scroll to position [255, 0]
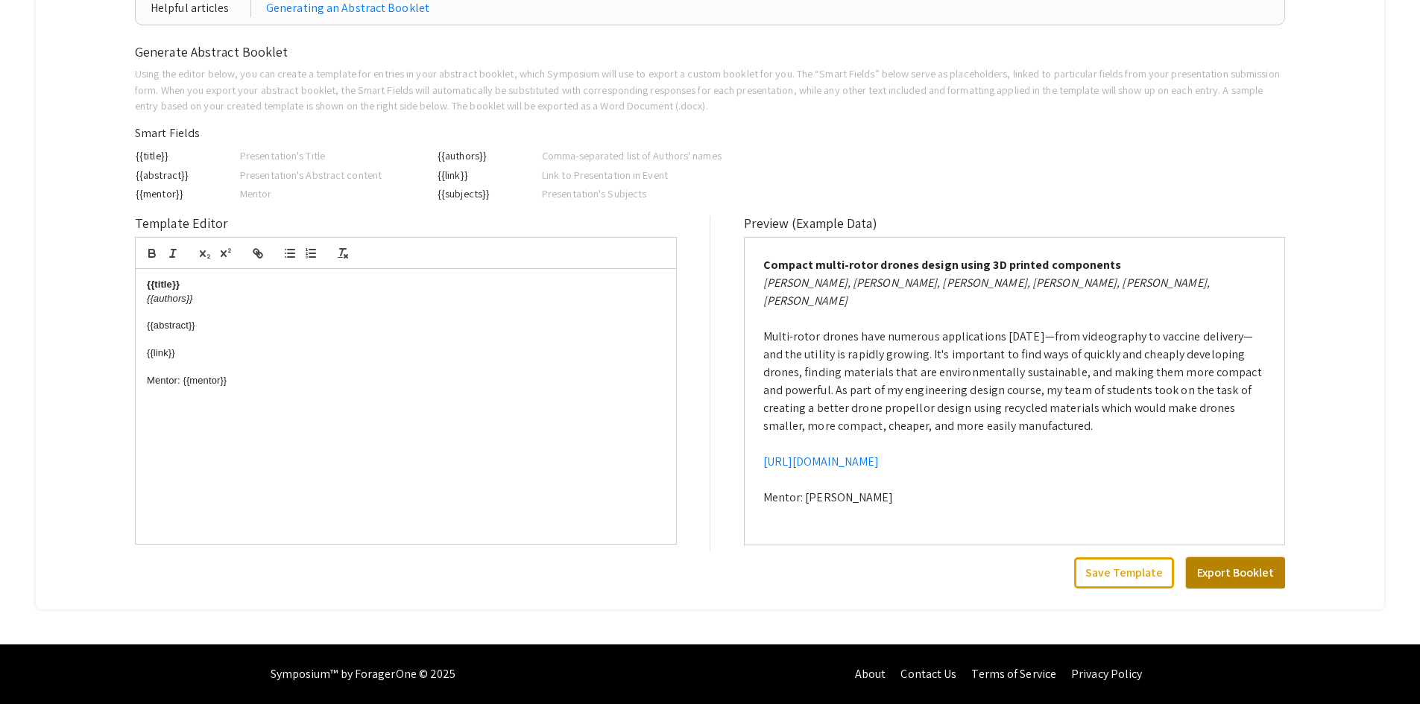
click at [1265, 574] on button "Export Booklet" at bounding box center [1235, 572] width 99 height 31
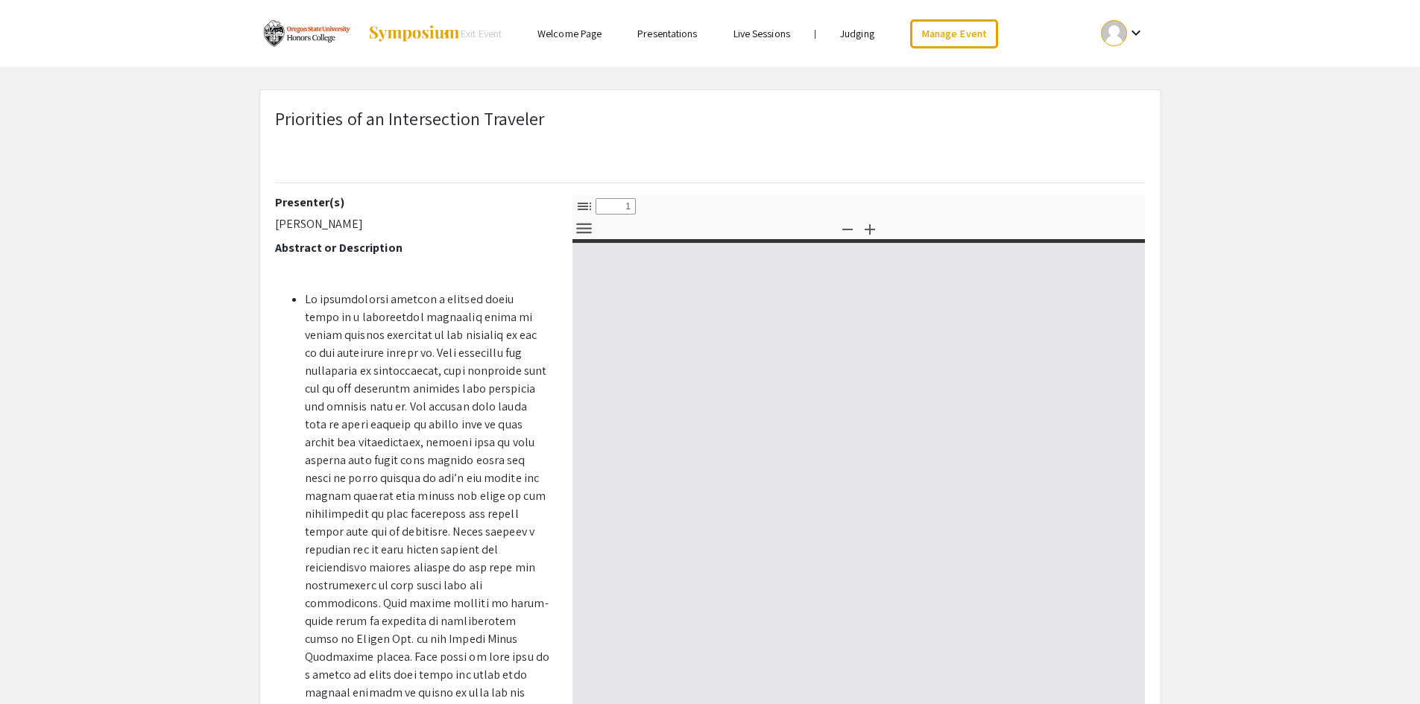
select select "custom"
type input "0"
select select "custom"
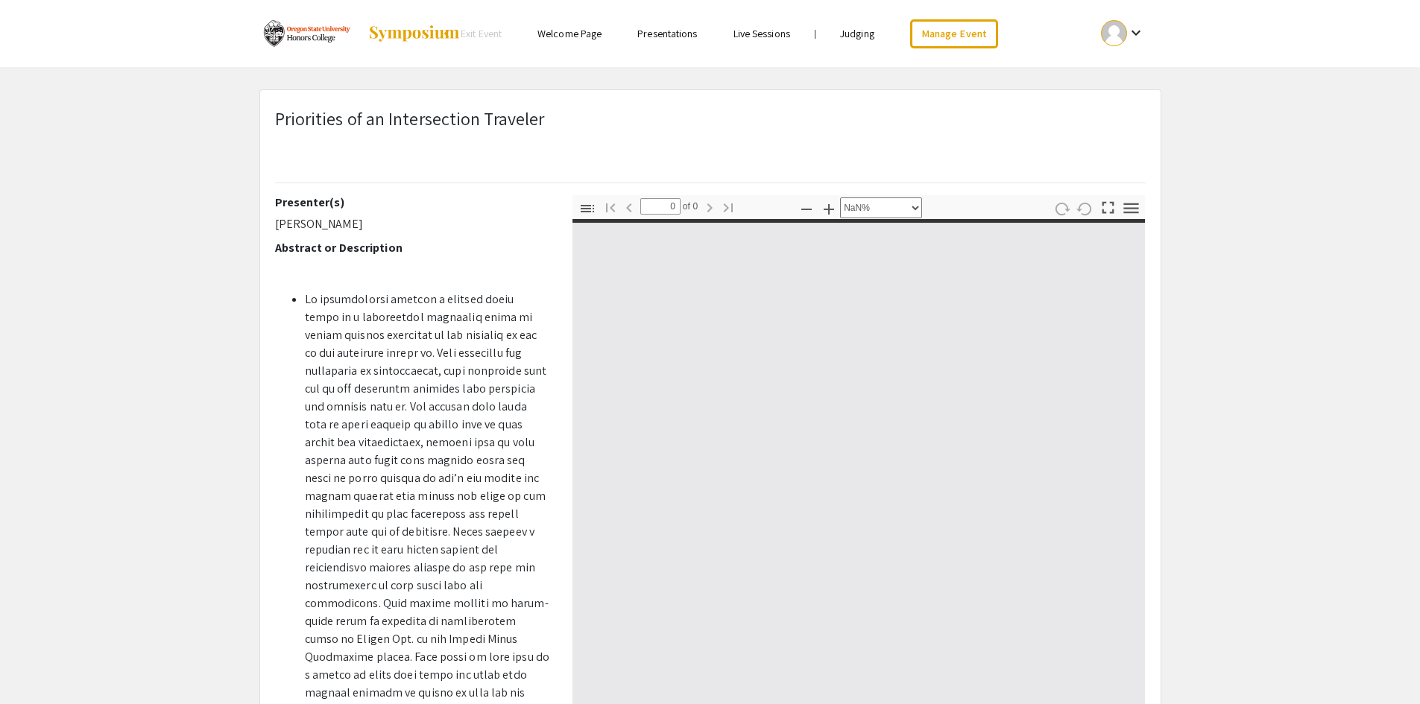
type input "1"
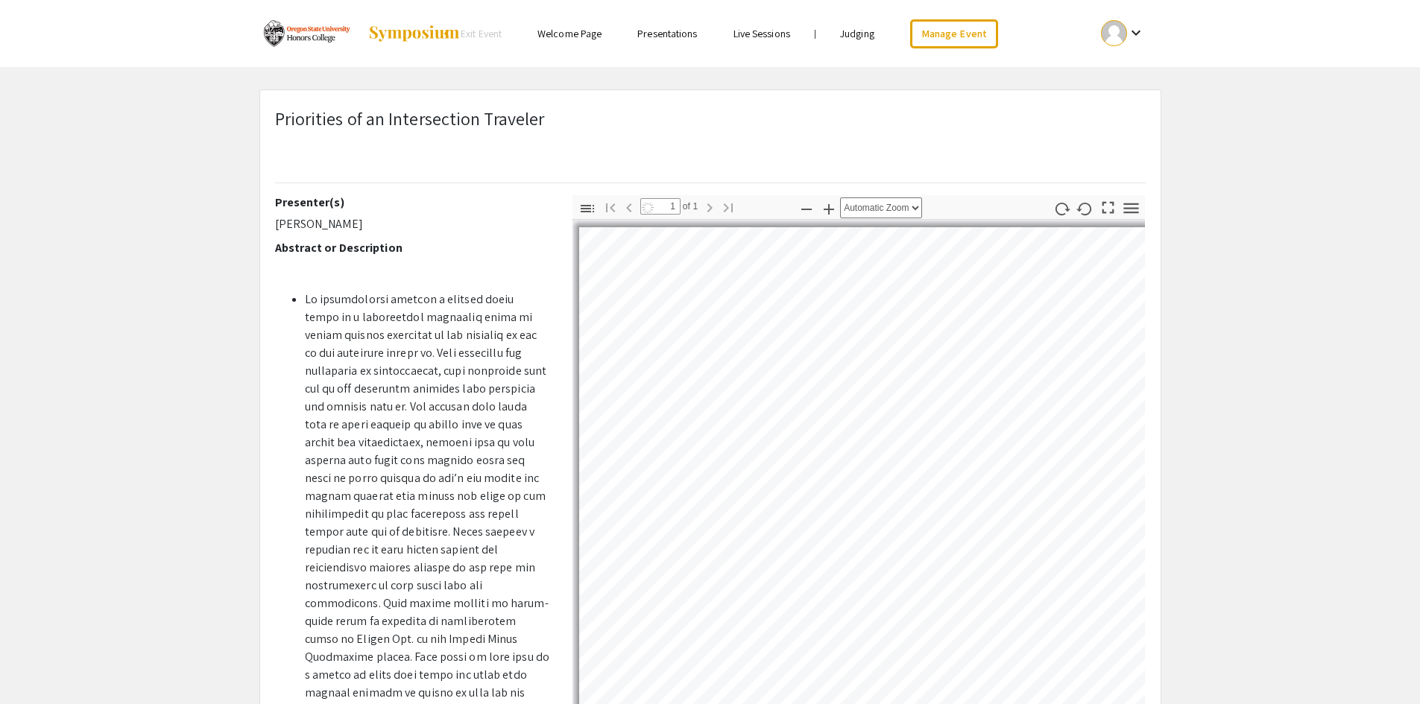
select select "auto"
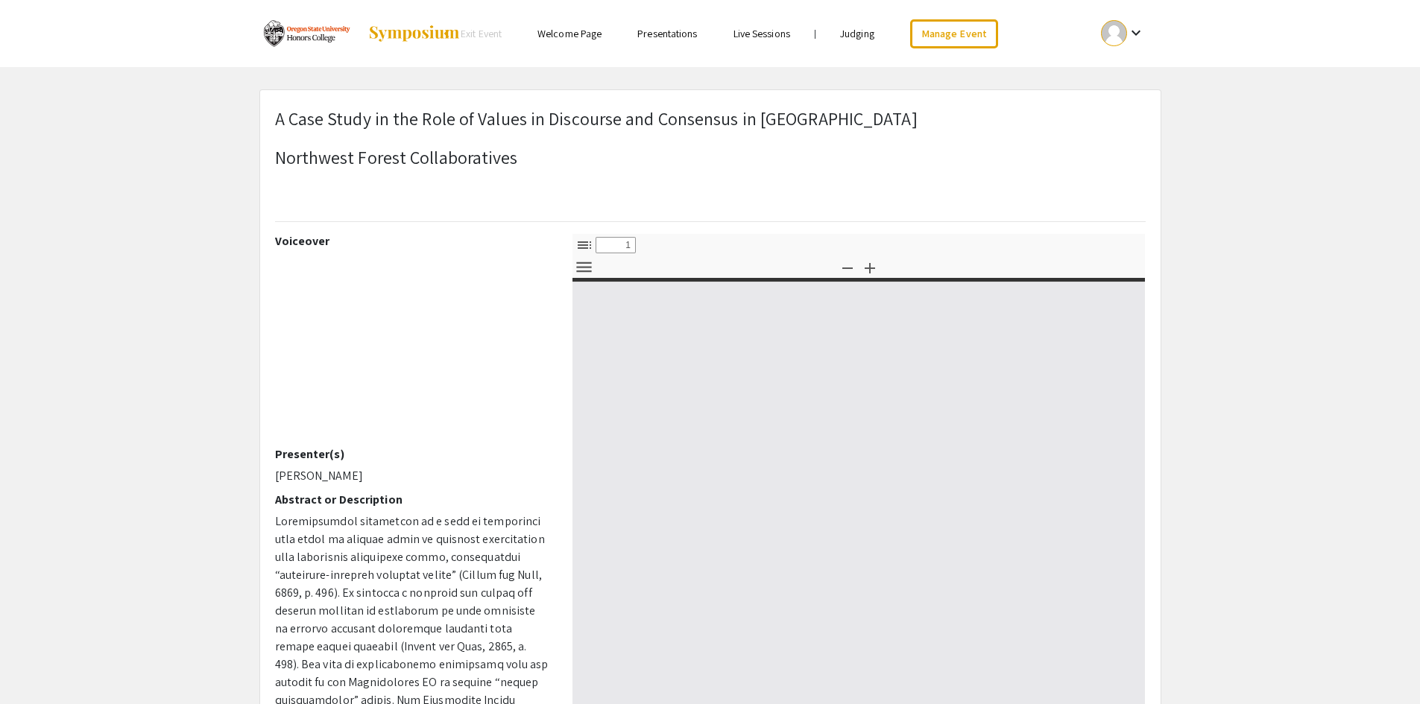
select select "custom"
type input "0"
select select "custom"
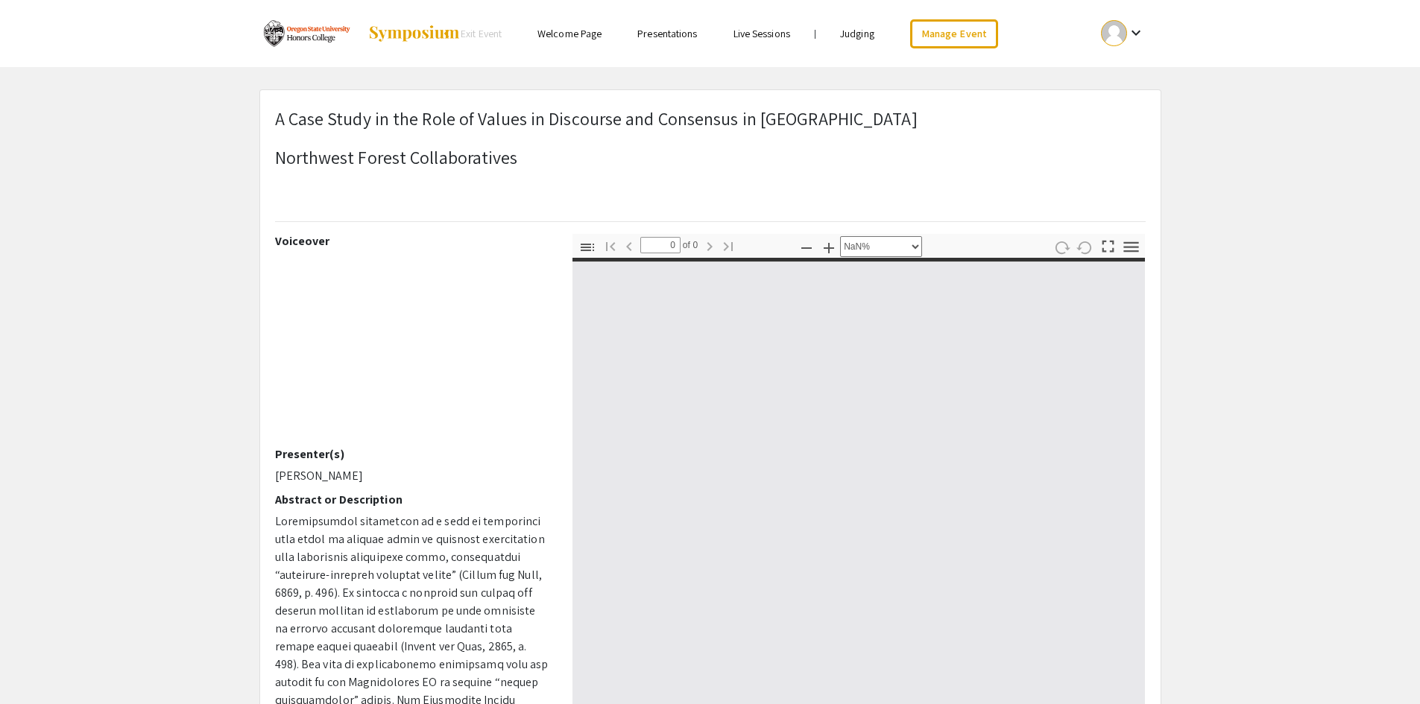
type input "1"
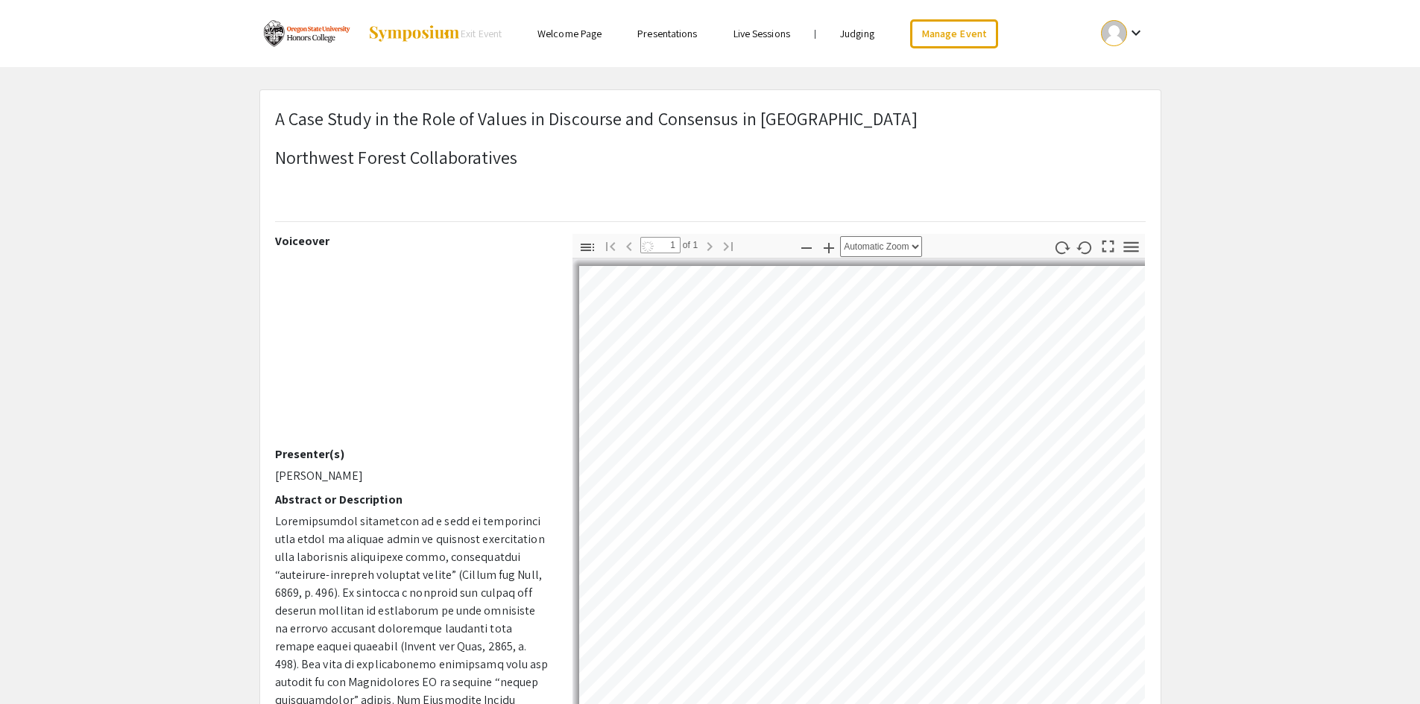
select select "auto"
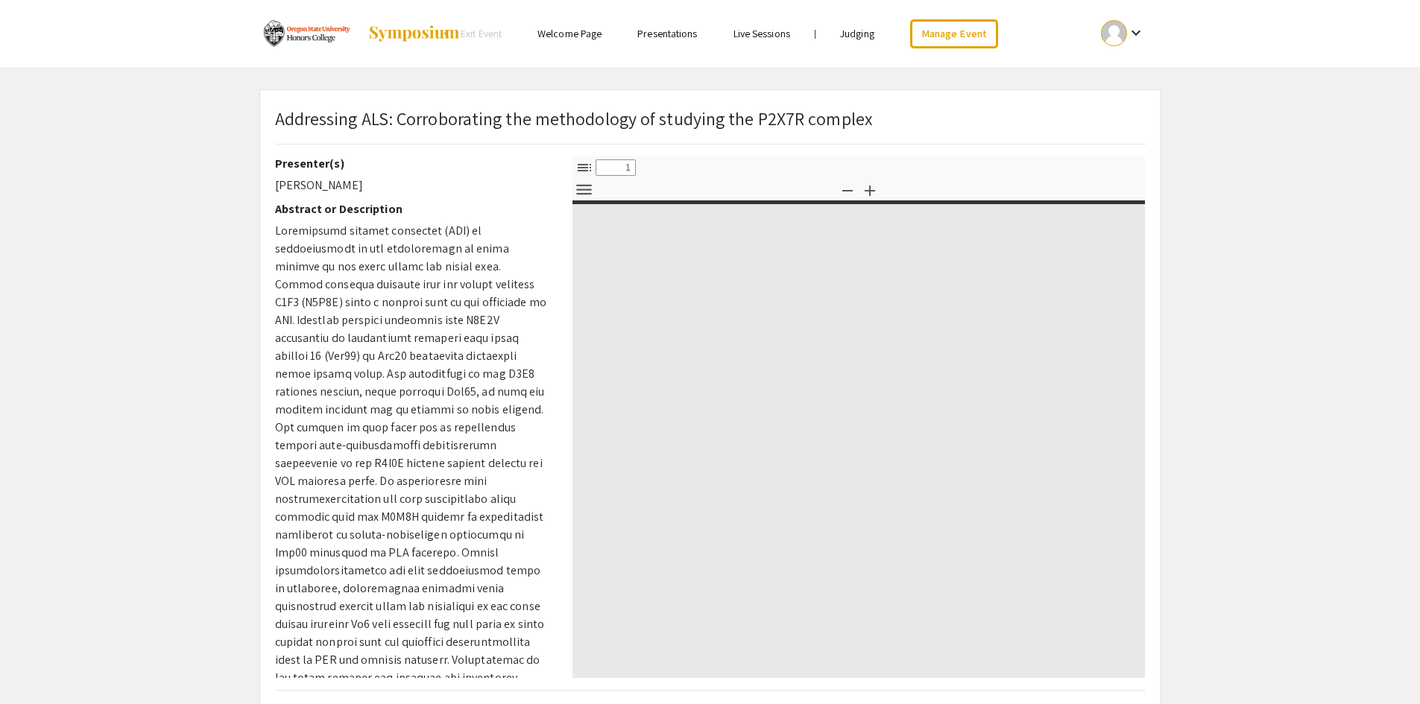
select select "custom"
type input "0"
select select "custom"
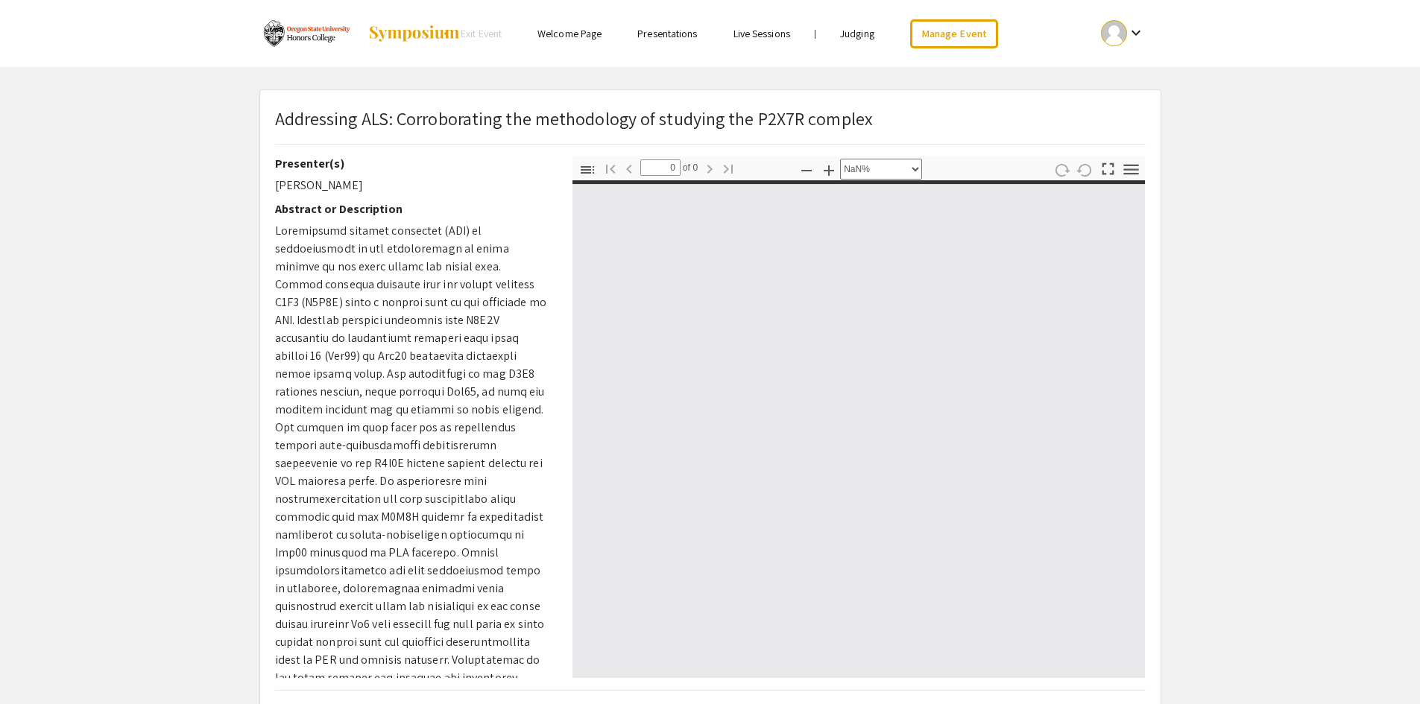
type input "1"
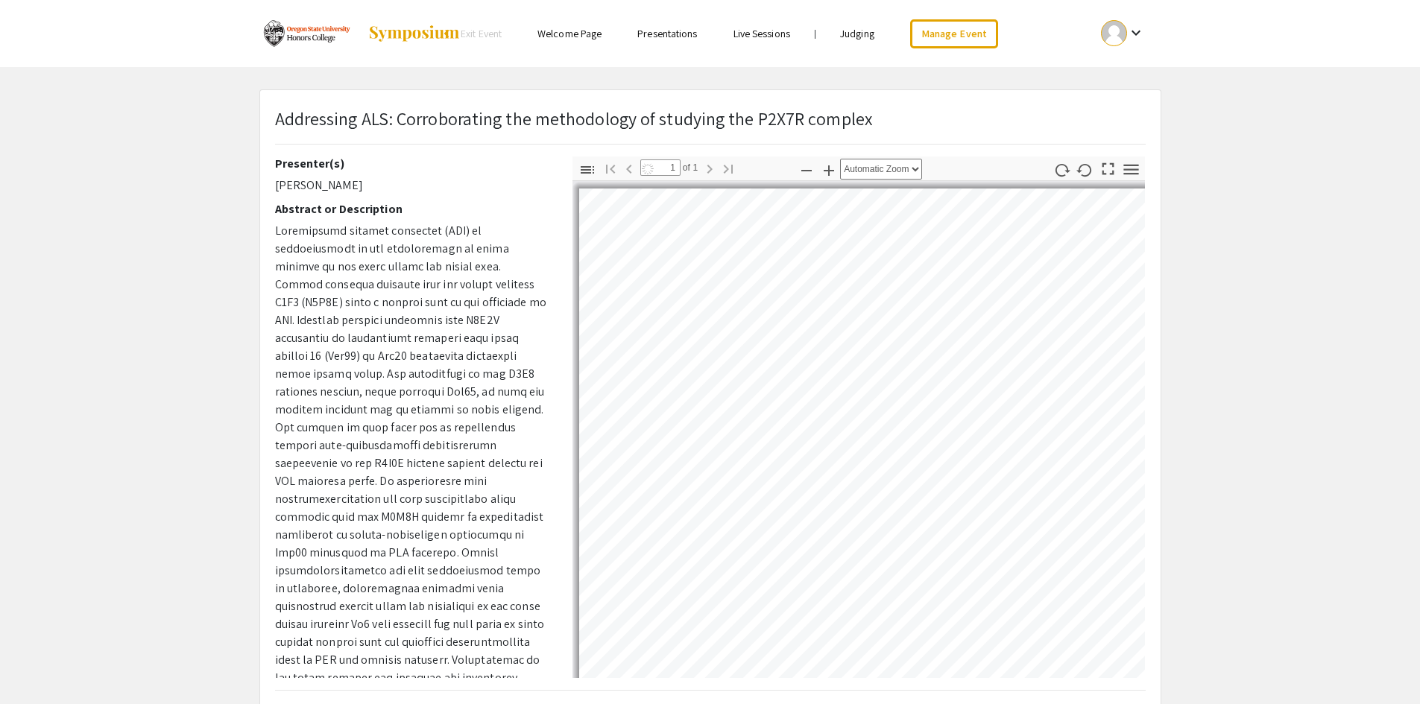
select select "auto"
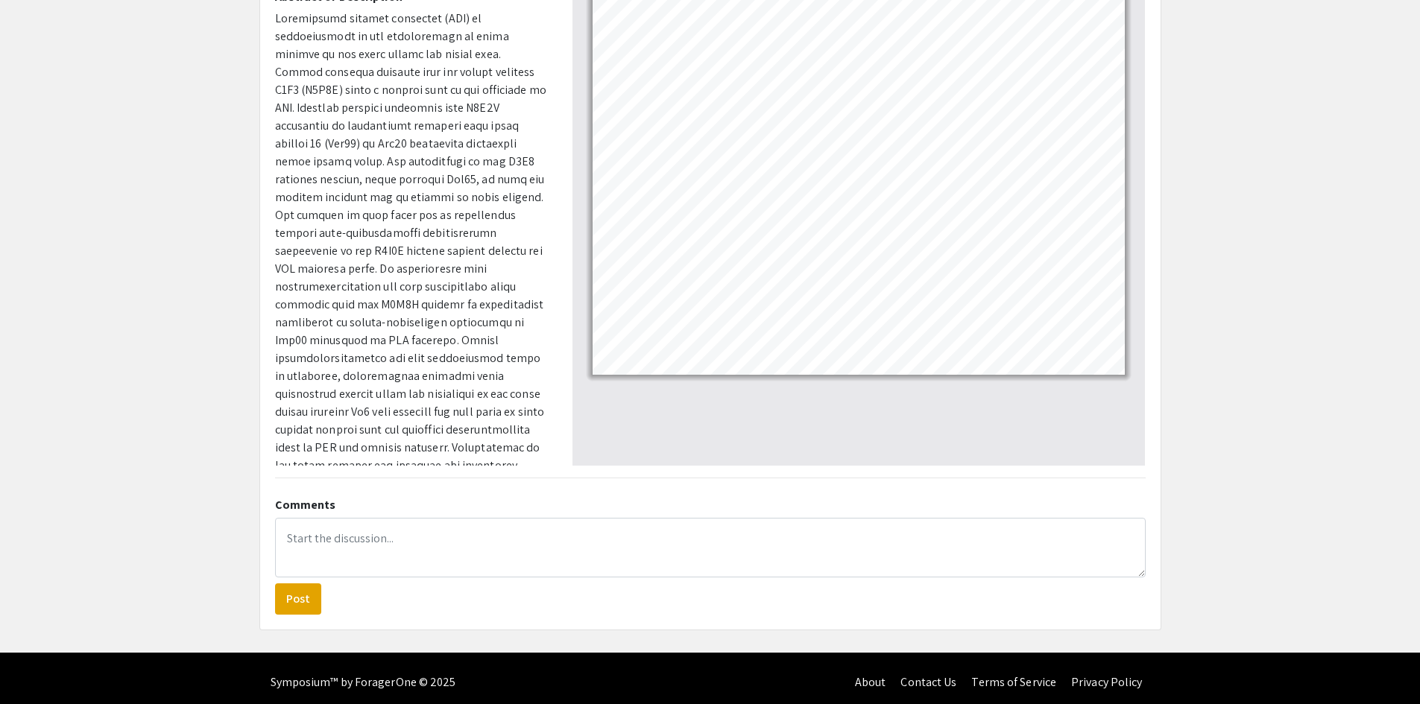
scroll to position [221, 0]
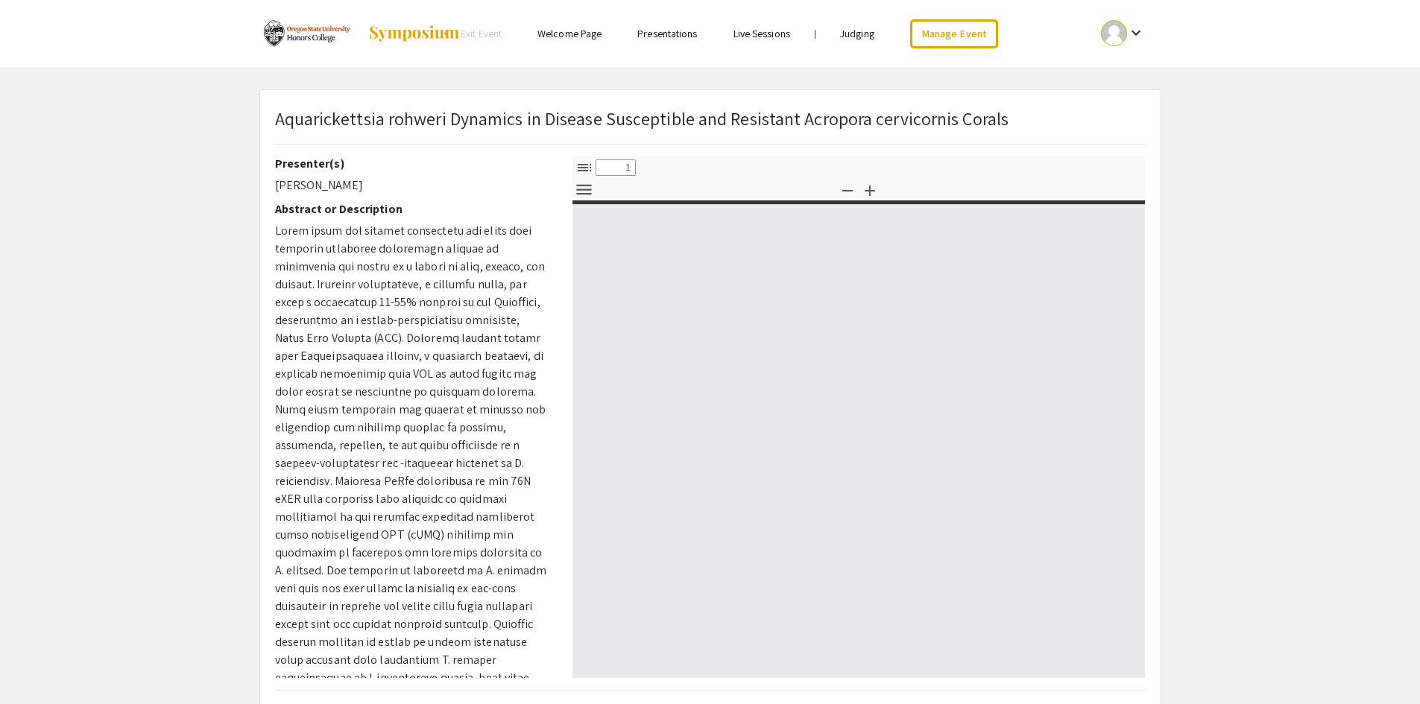
select select "custom"
type input "0"
select select "custom"
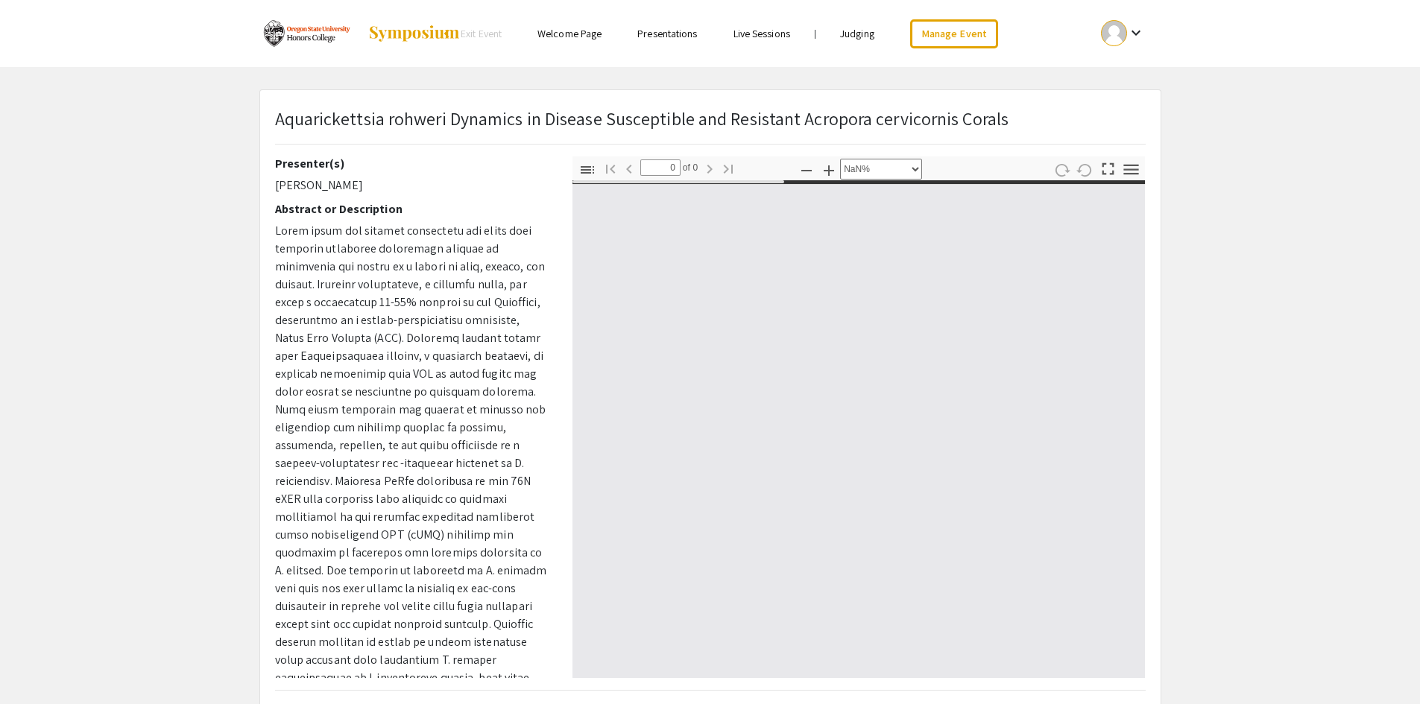
type input "1"
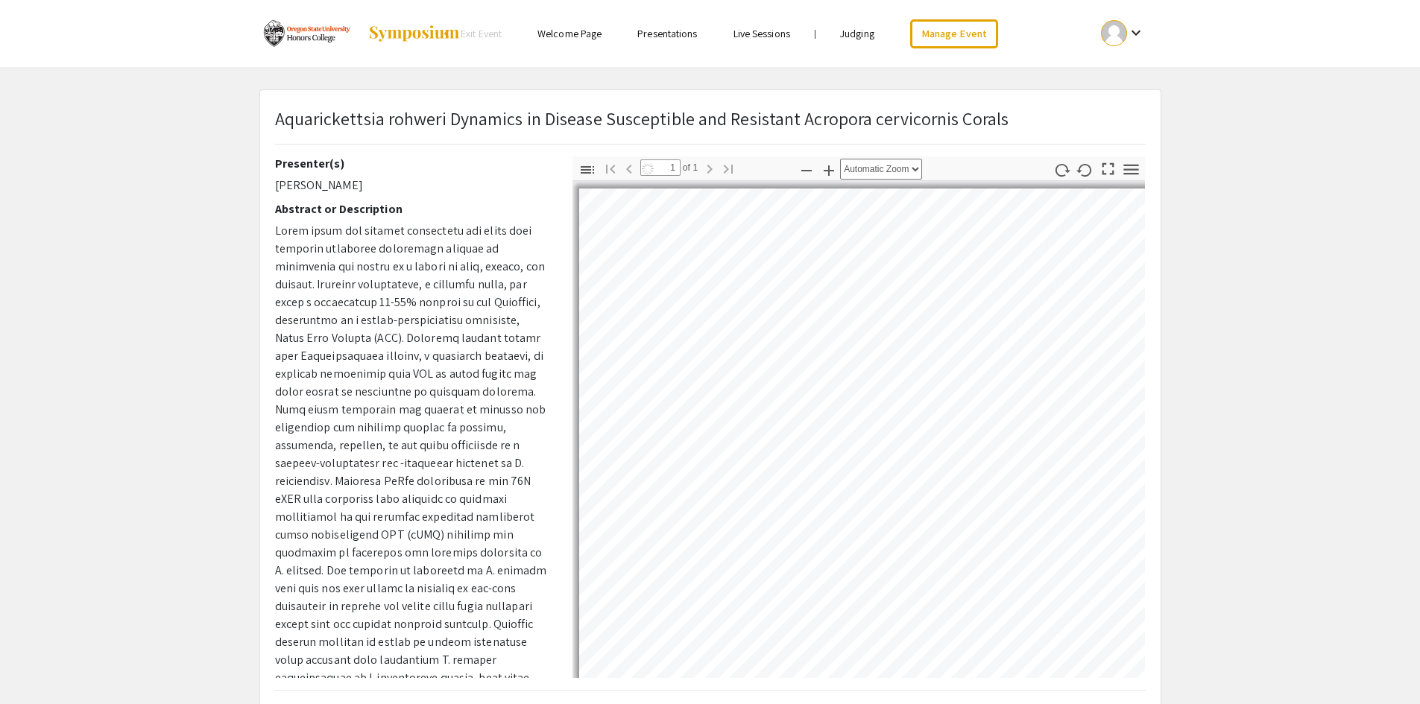
select select "auto"
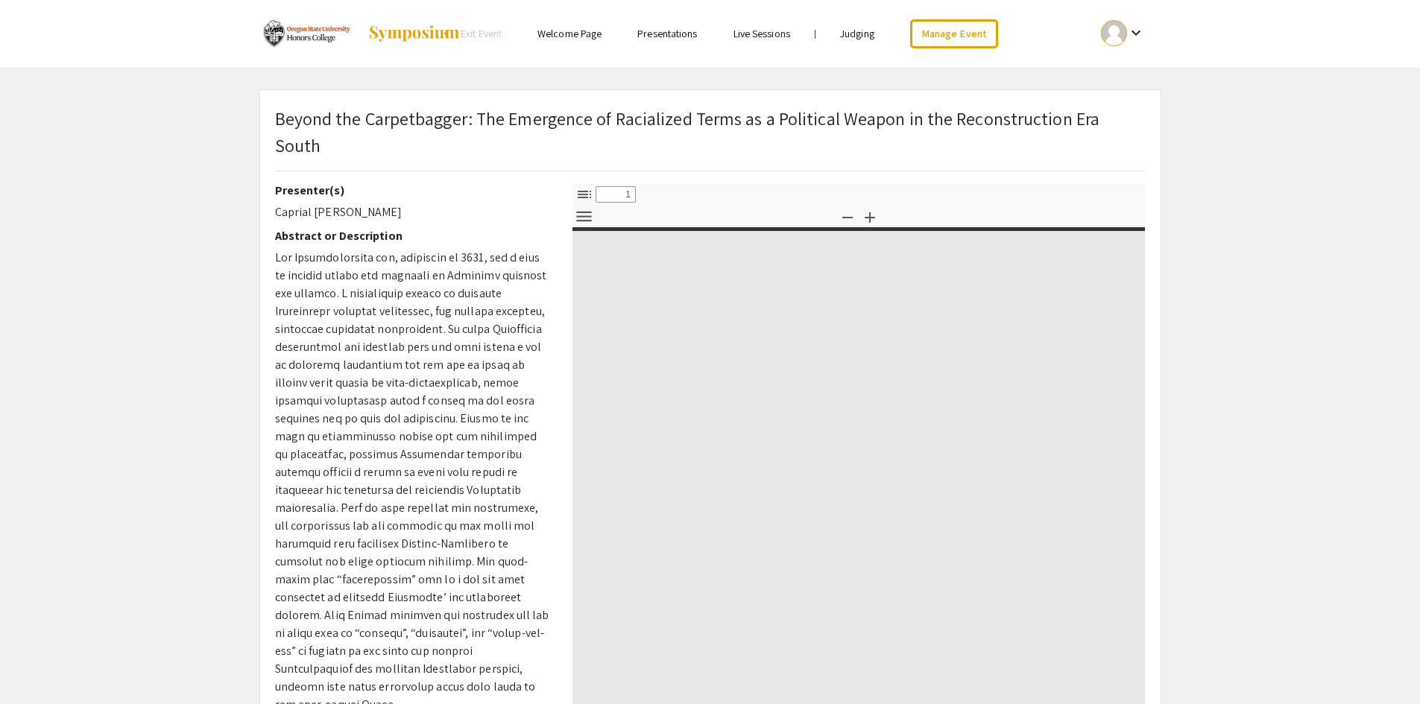
select select "custom"
type input "0"
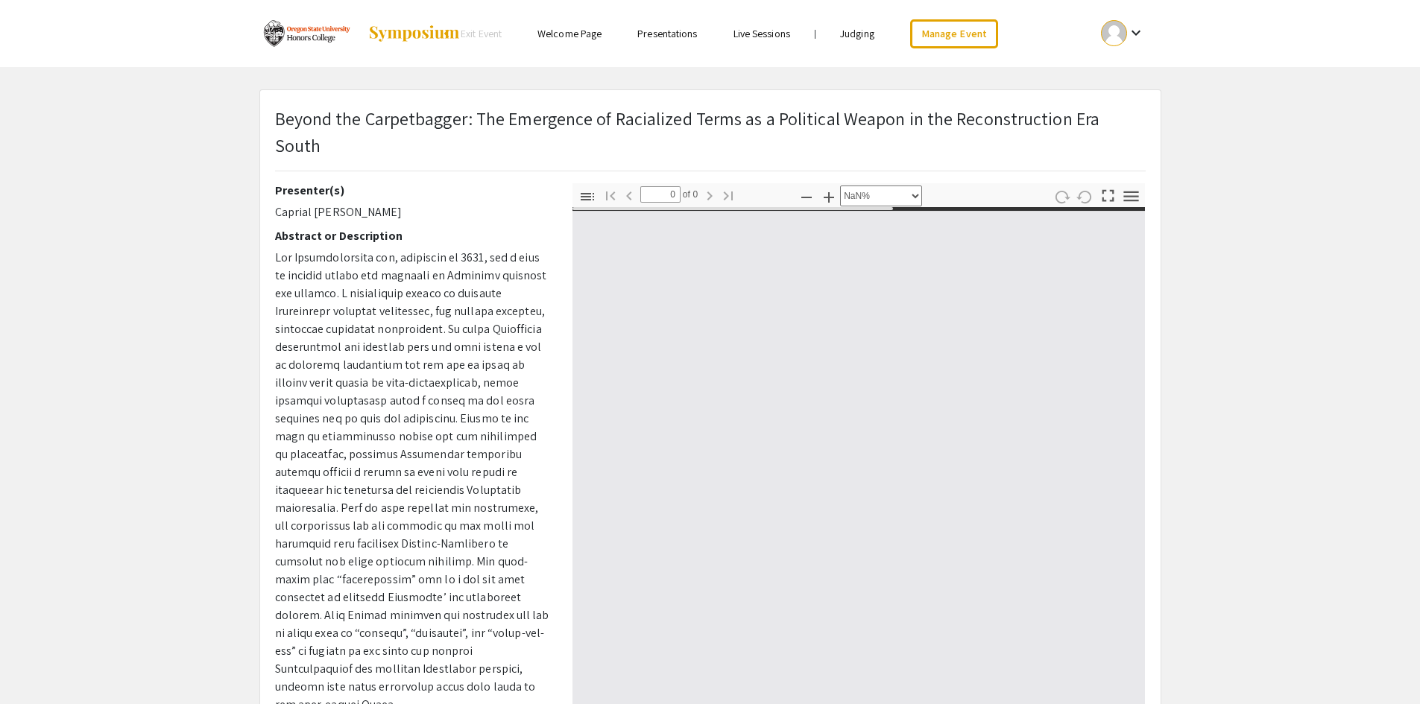
select select "auto"
type input "1"
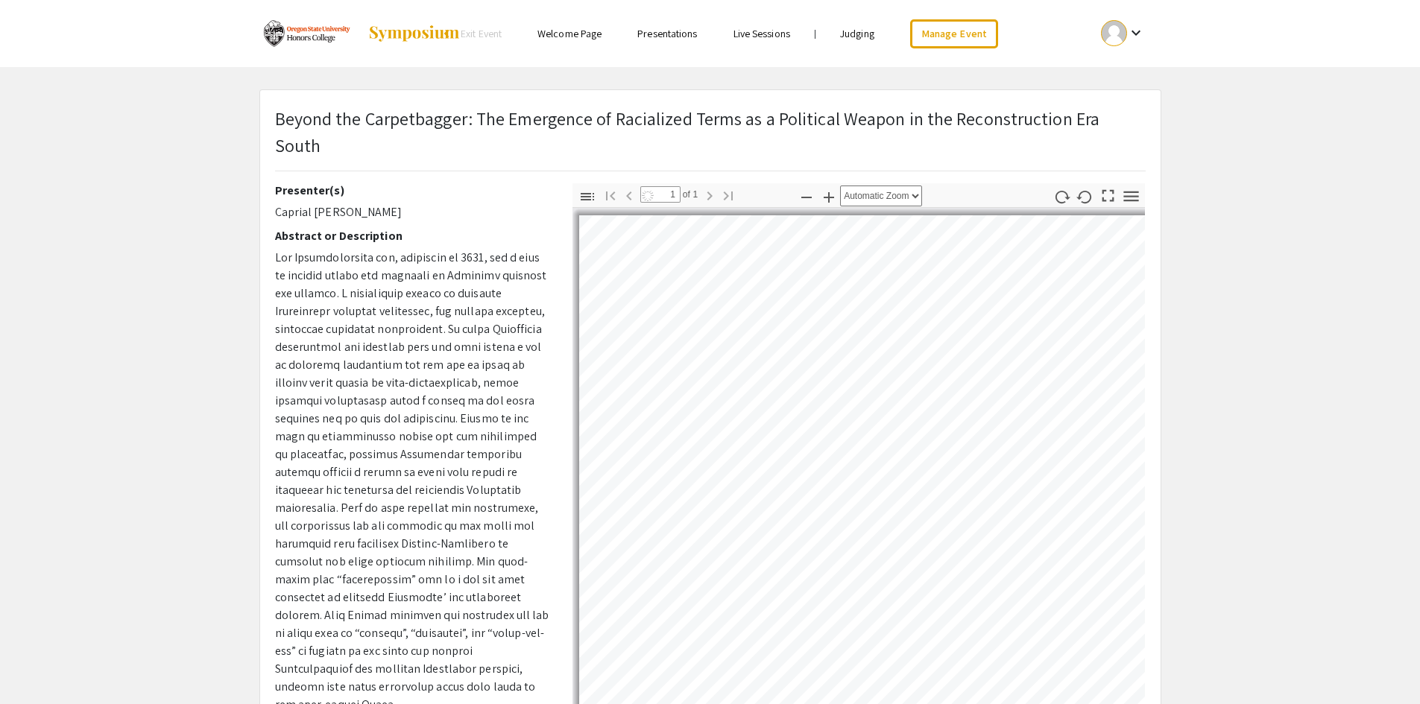
select select "auto"
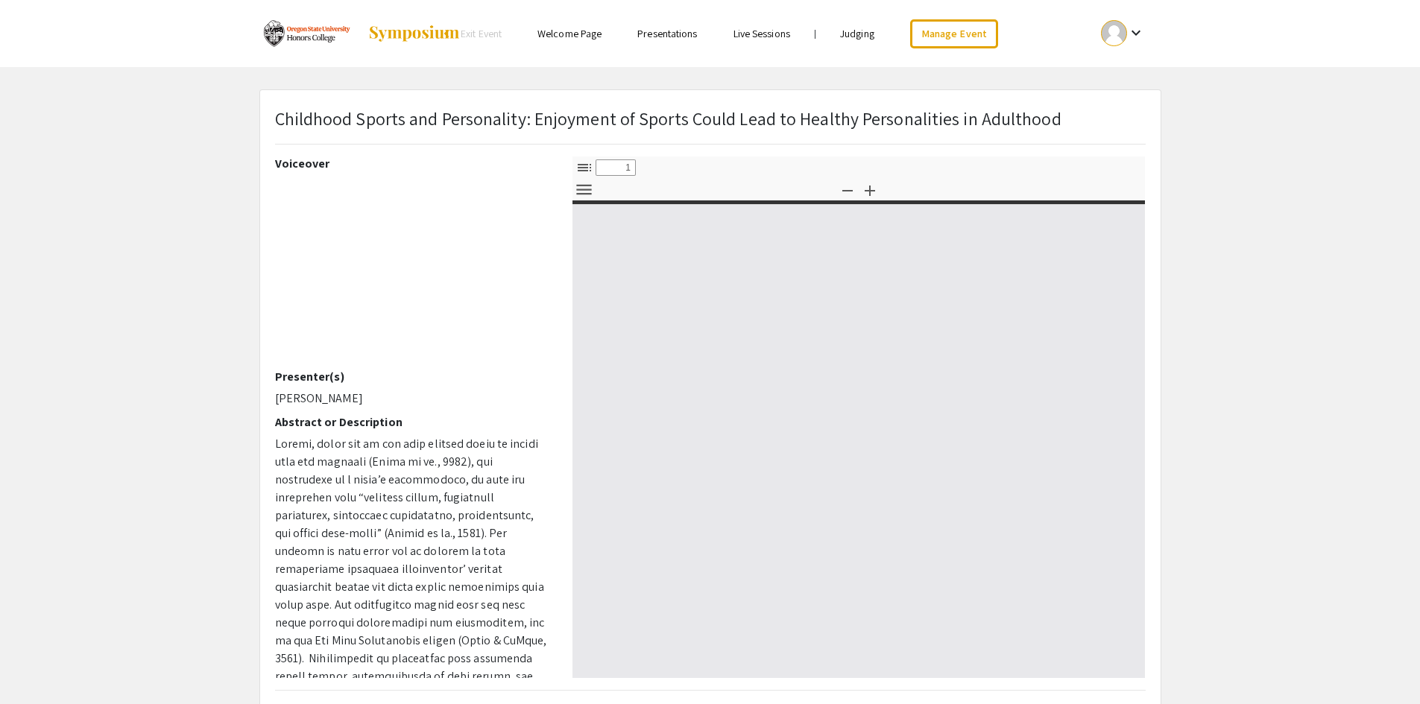
select select "custom"
type input "0"
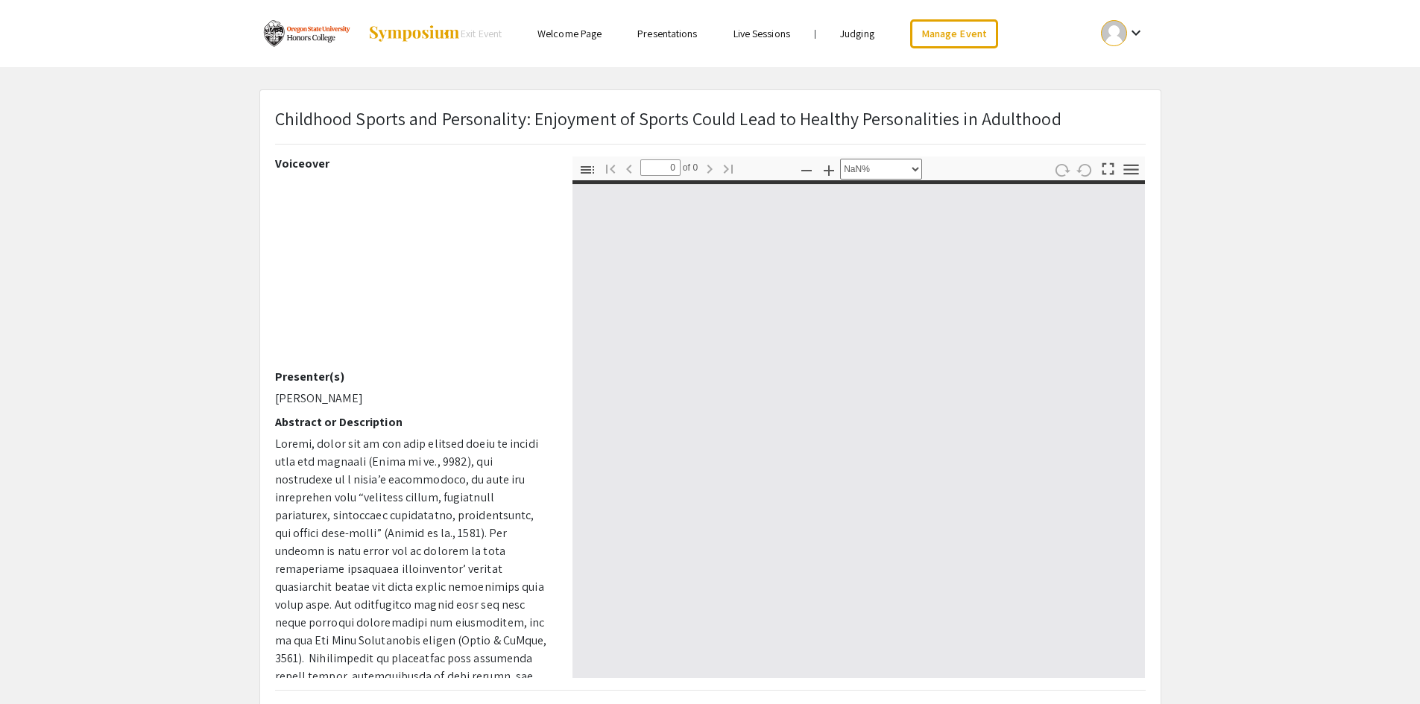
select select "auto"
type input "1"
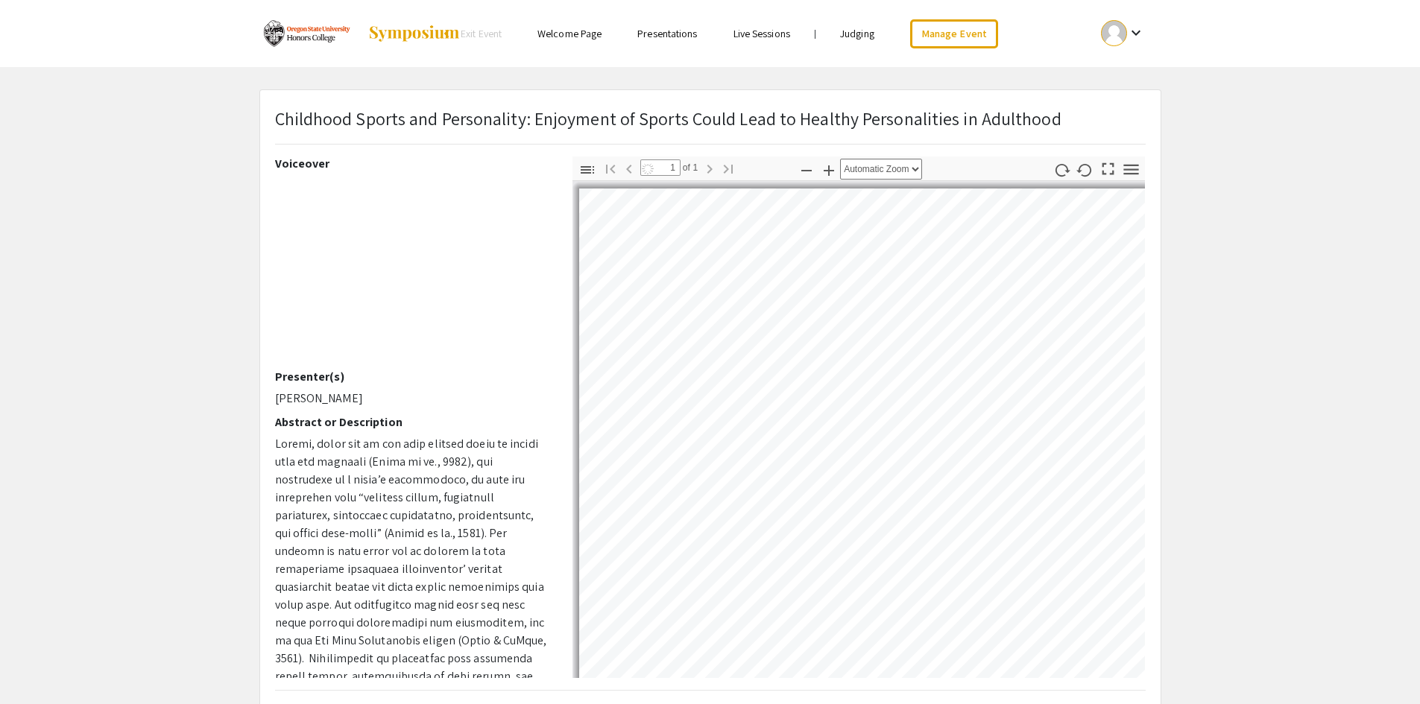
select select "auto"
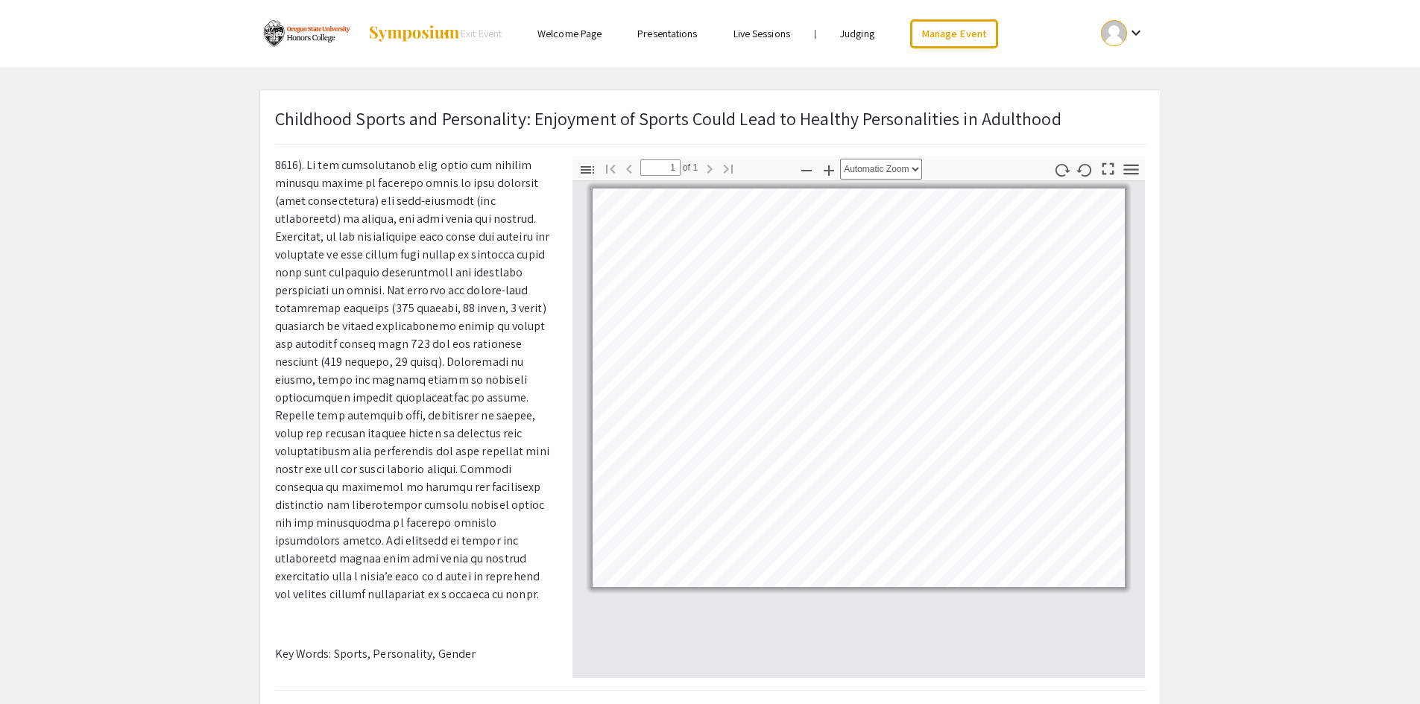
scroll to position [639, 0]
